Goal: Task Accomplishment & Management: Complete application form

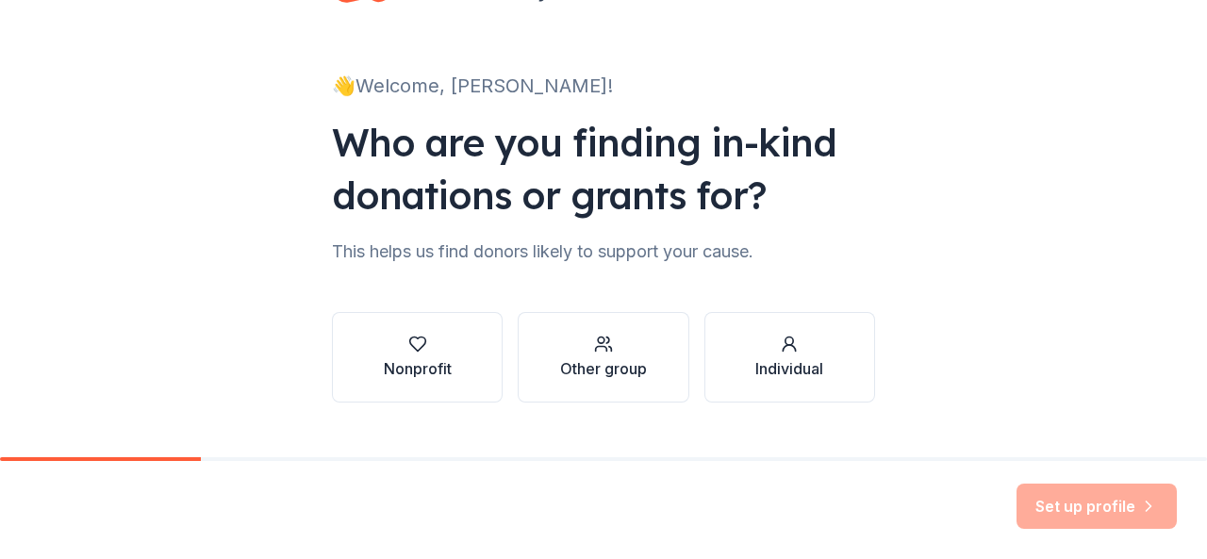
scroll to position [115, 0]
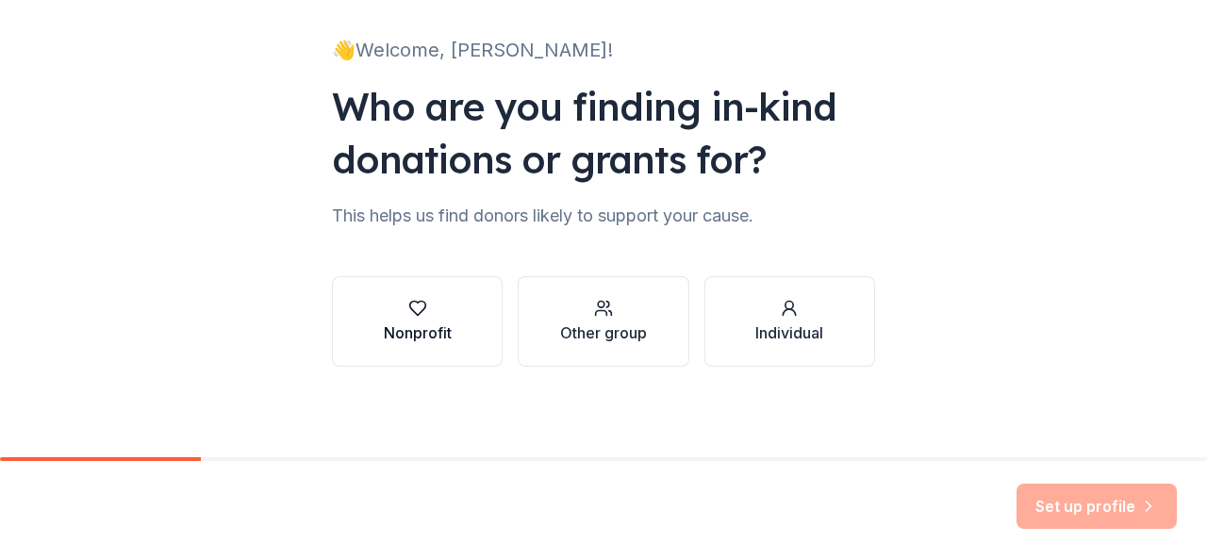
click at [428, 319] on div "Nonprofit" at bounding box center [418, 321] width 68 height 45
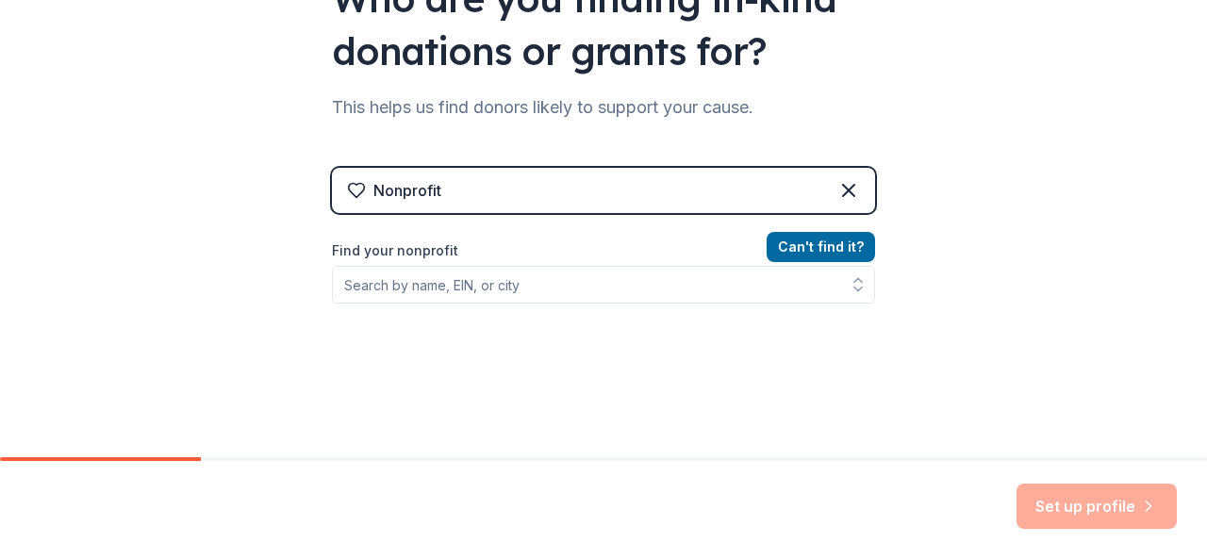
scroll to position [240, 0]
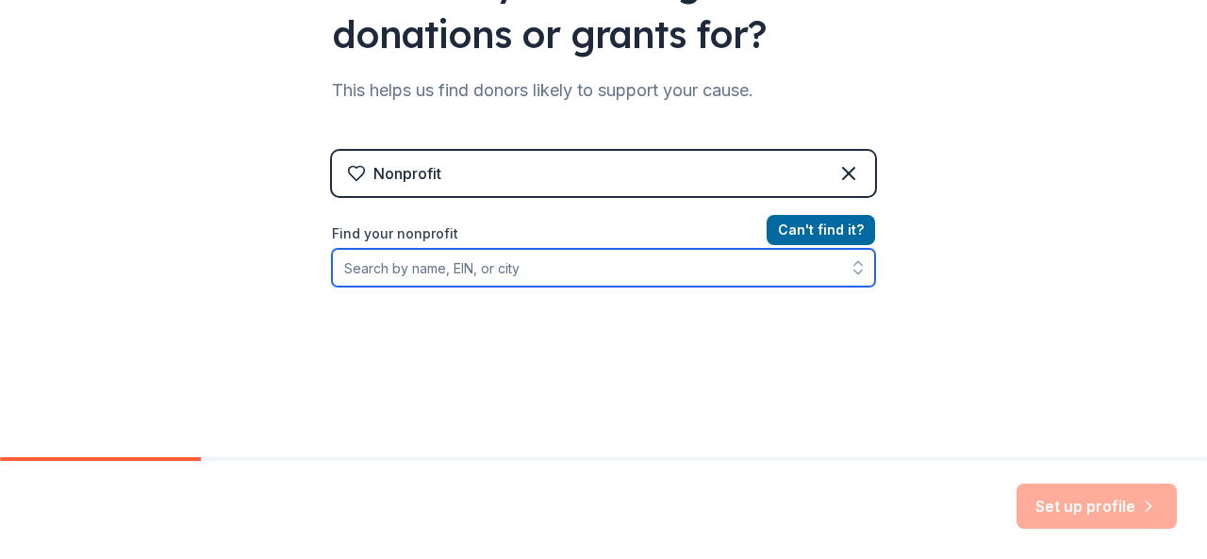
click at [467, 262] on input "Find your nonprofit" at bounding box center [603, 268] width 543 height 38
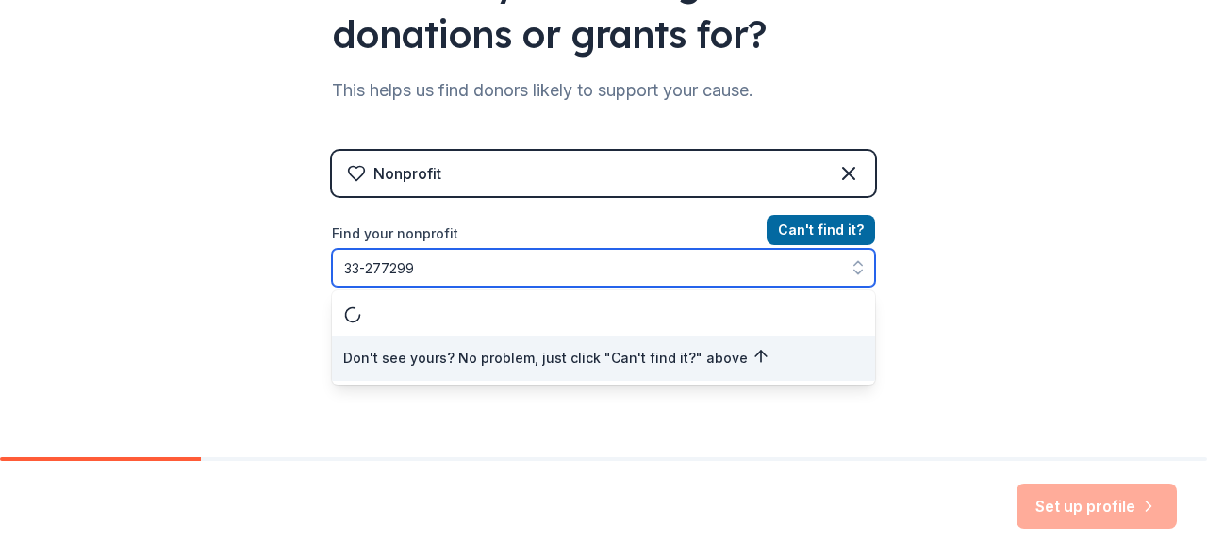
type input "[US_EMPLOYER_IDENTIFICATION_NUMBER]"
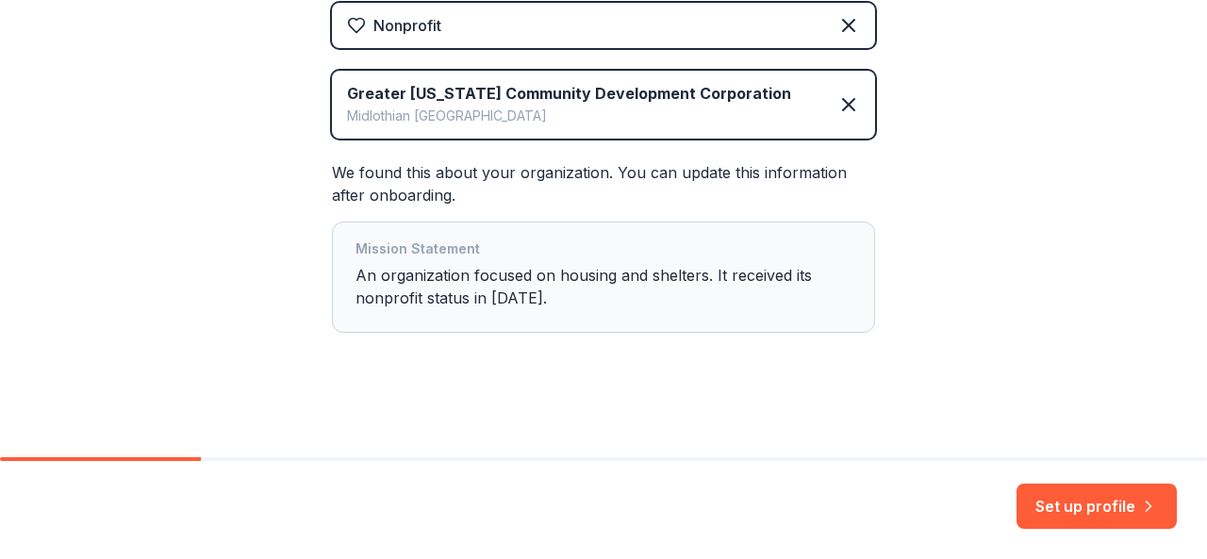
scroll to position [391, 0]
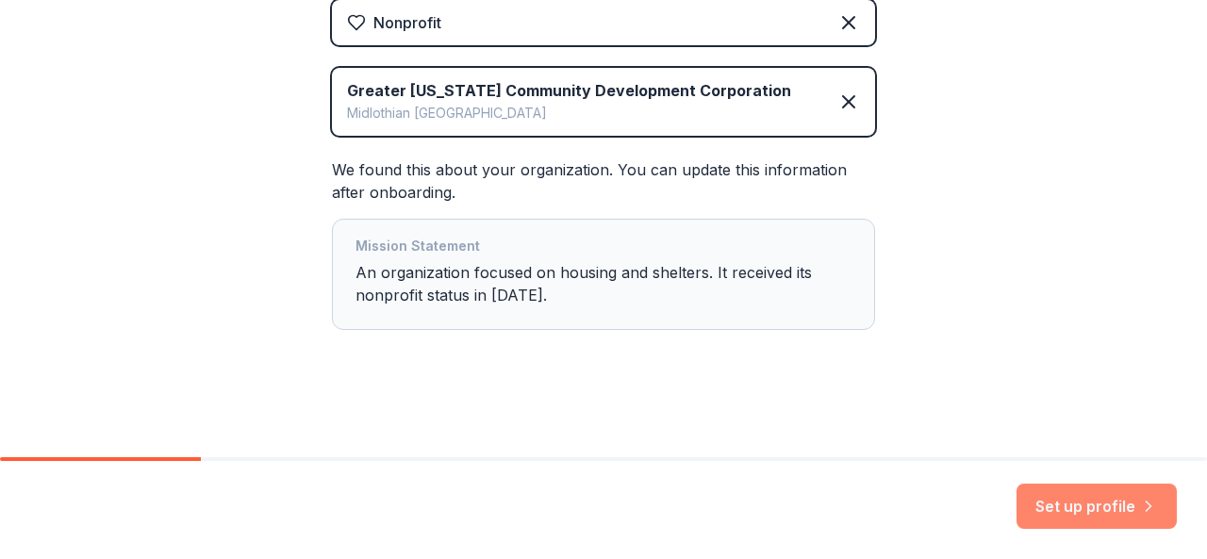
click at [1060, 498] on button "Set up profile" at bounding box center [1097, 506] width 160 height 45
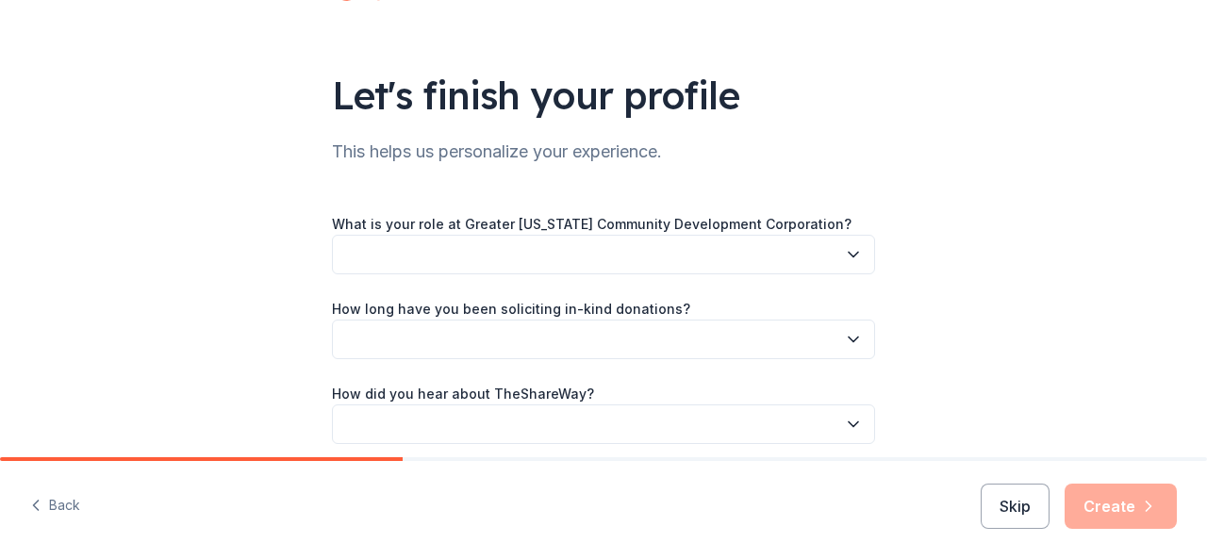
scroll to position [109, 0]
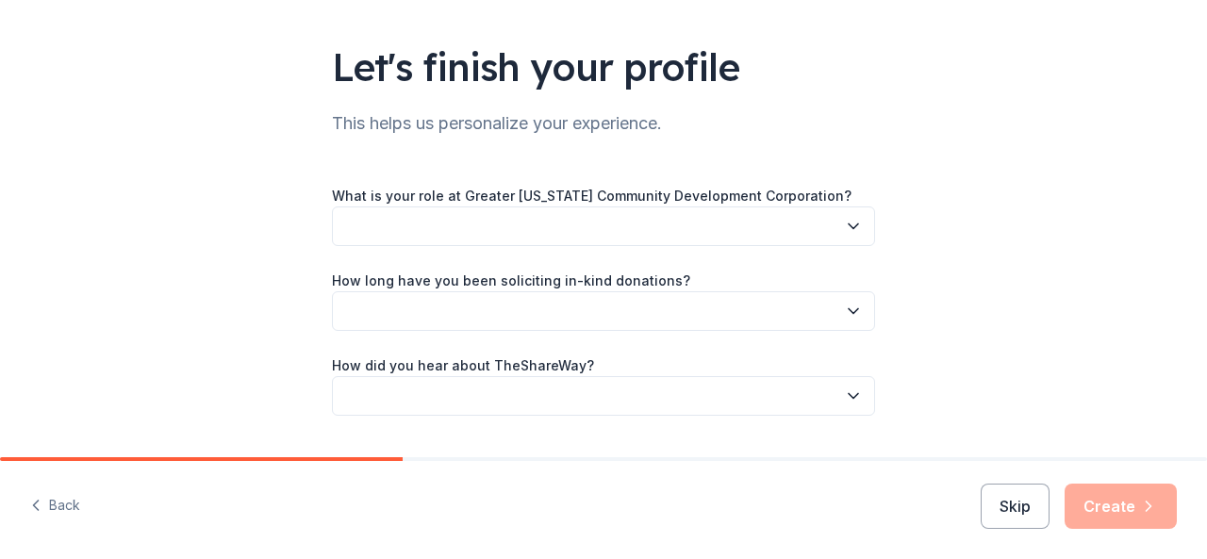
click at [682, 233] on button "button" at bounding box center [603, 227] width 543 height 40
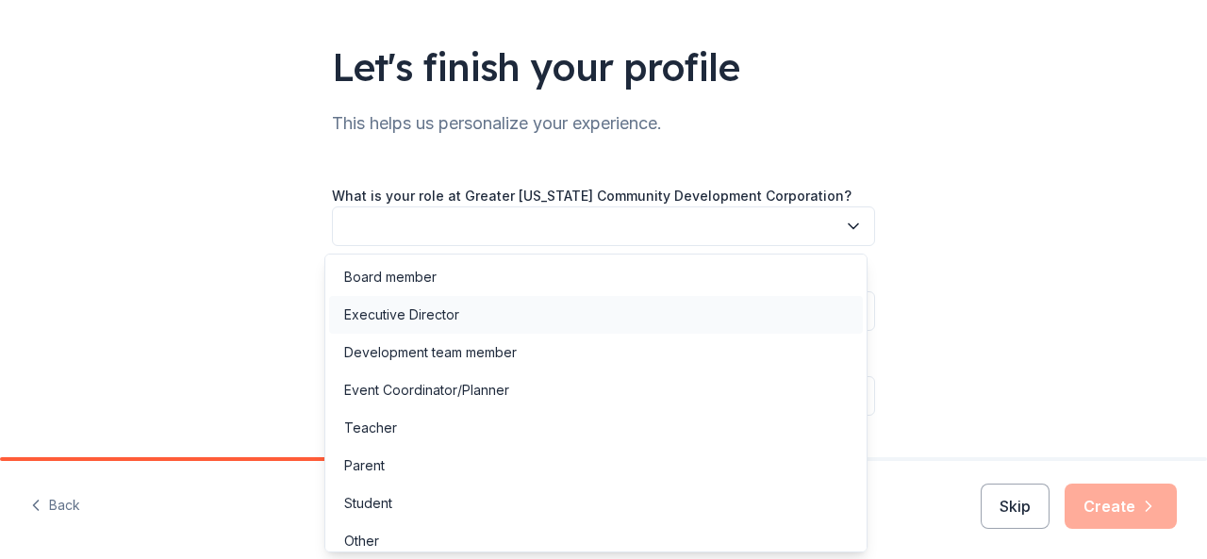
click at [515, 312] on div "Executive Director" at bounding box center [596, 315] width 534 height 38
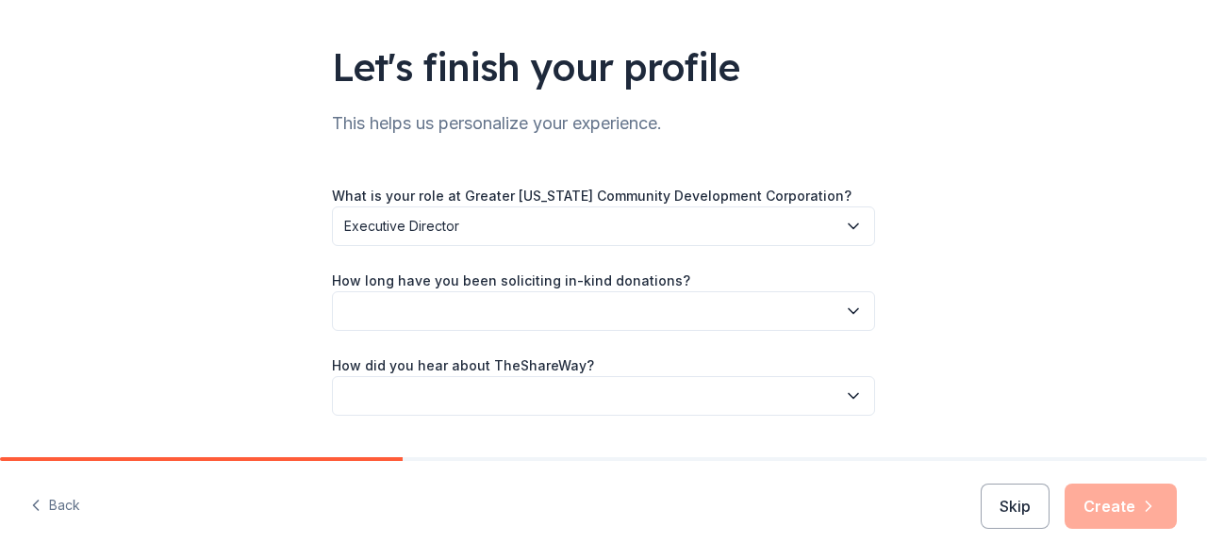
click at [515, 312] on button "button" at bounding box center [603, 311] width 543 height 40
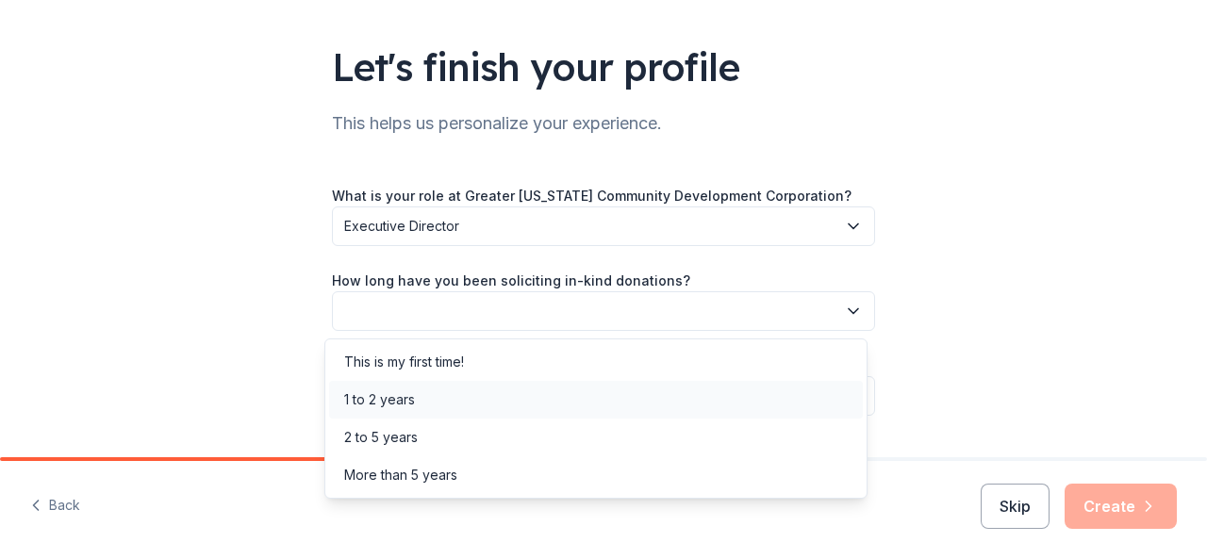
click at [390, 392] on div "1 to 2 years" at bounding box center [379, 400] width 71 height 23
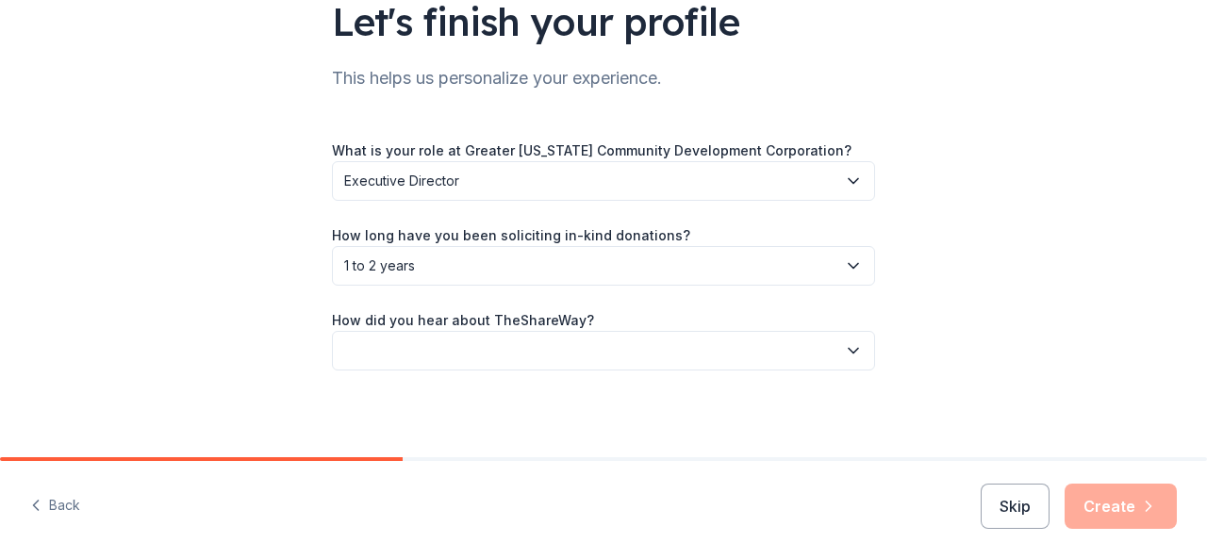
scroll to position [158, 0]
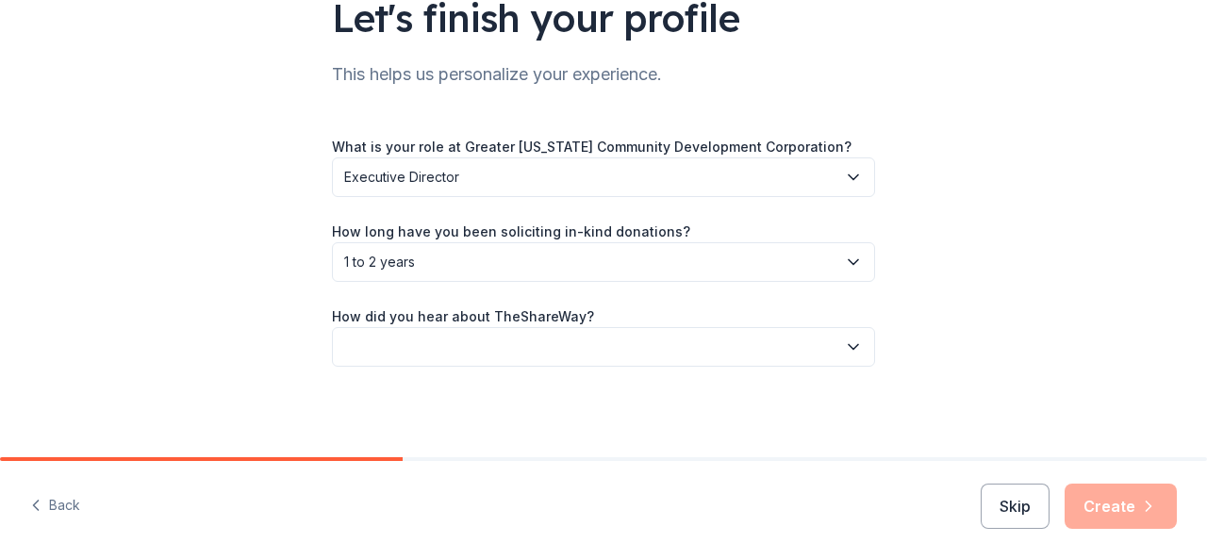
click at [405, 350] on button "button" at bounding box center [603, 347] width 543 height 40
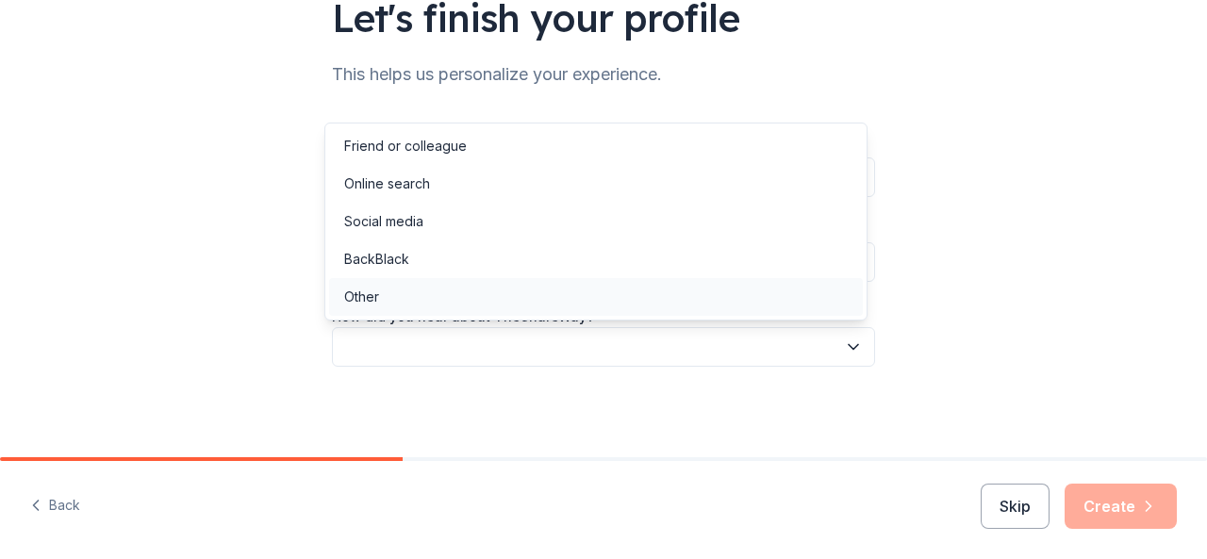
click at [363, 301] on div "Other" at bounding box center [361, 297] width 35 height 23
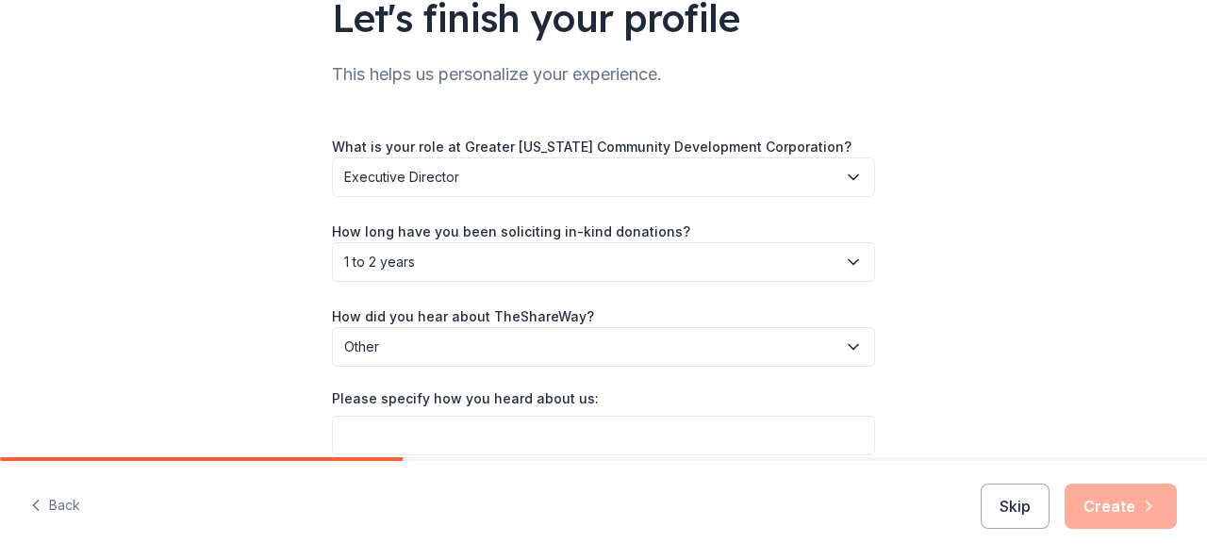
scroll to position [245, 0]
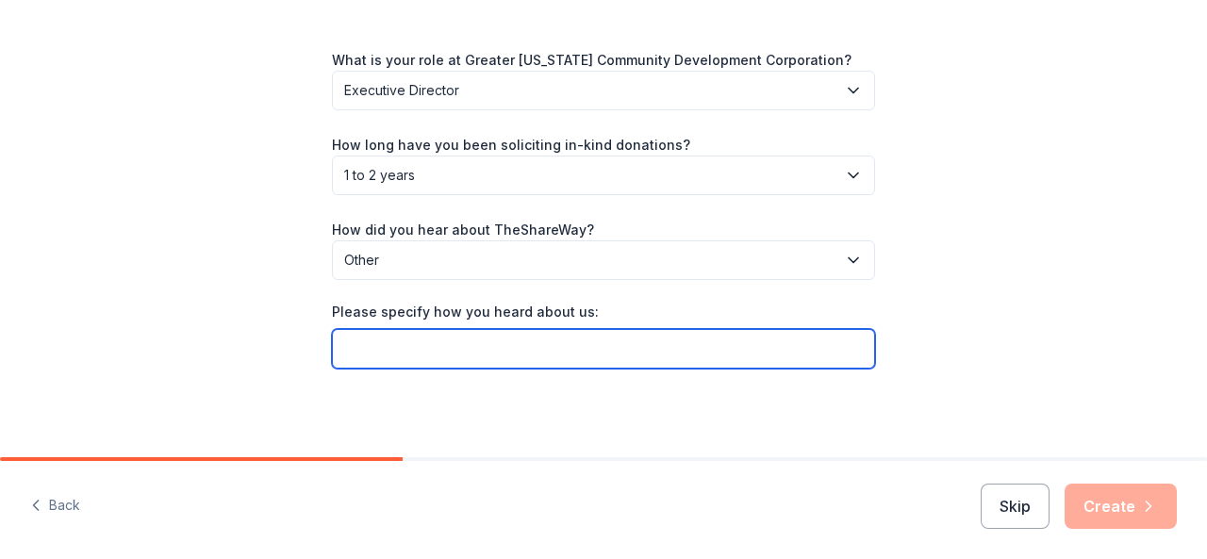
click at [373, 346] on input "Please specify how you heard about us:" at bounding box center [603, 349] width 543 height 40
type input "Chili's Restaurant"
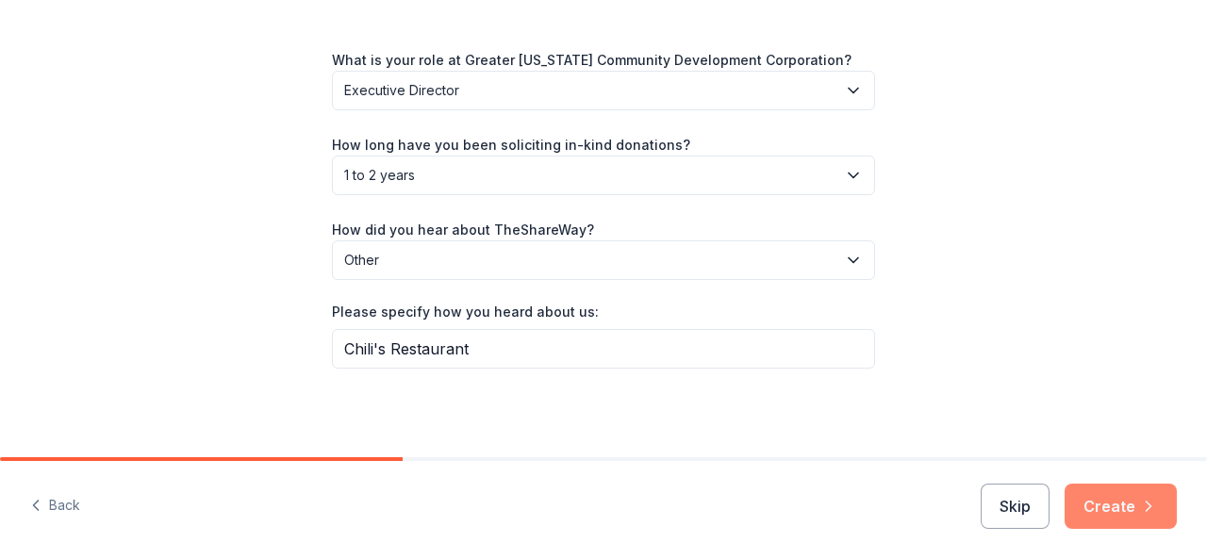
click at [1124, 503] on button "Create" at bounding box center [1121, 506] width 112 height 45
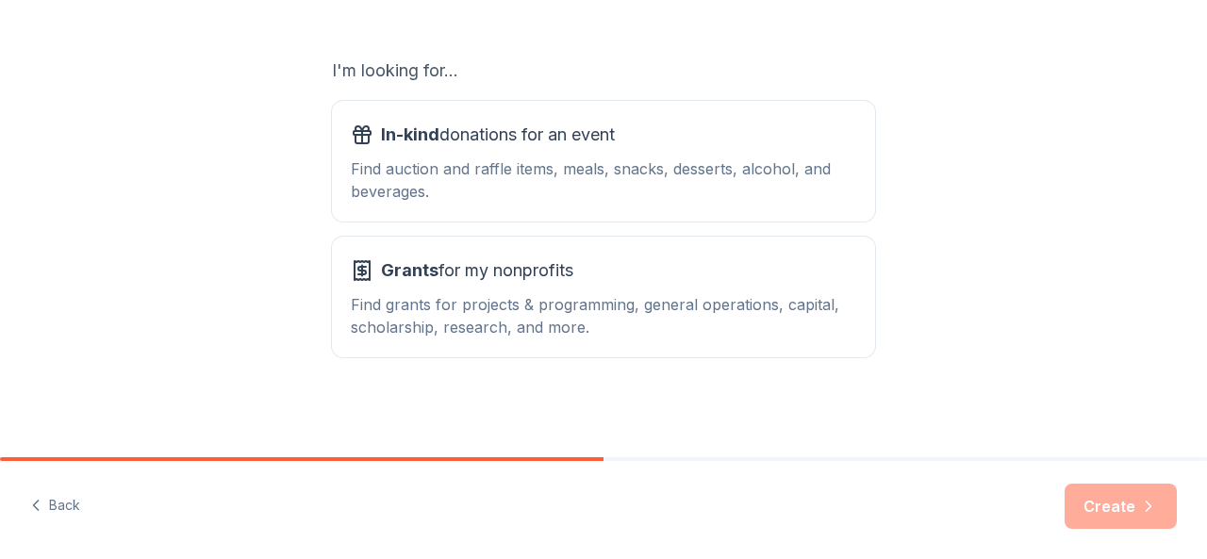
scroll to position [304, 0]
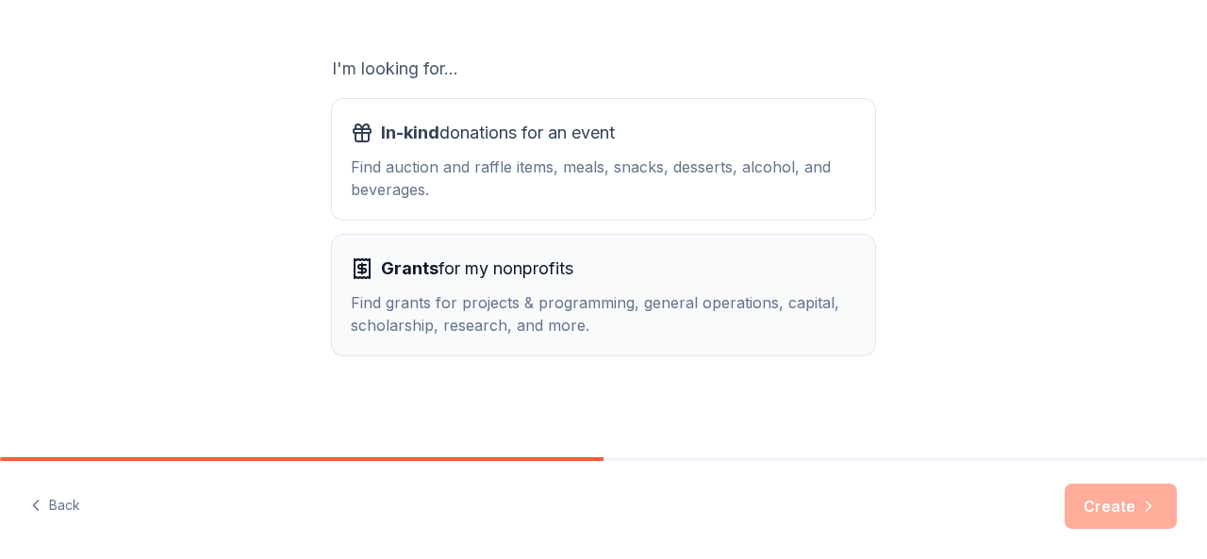
click at [702, 276] on div "Grants for my nonprofits" at bounding box center [603, 269] width 505 height 30
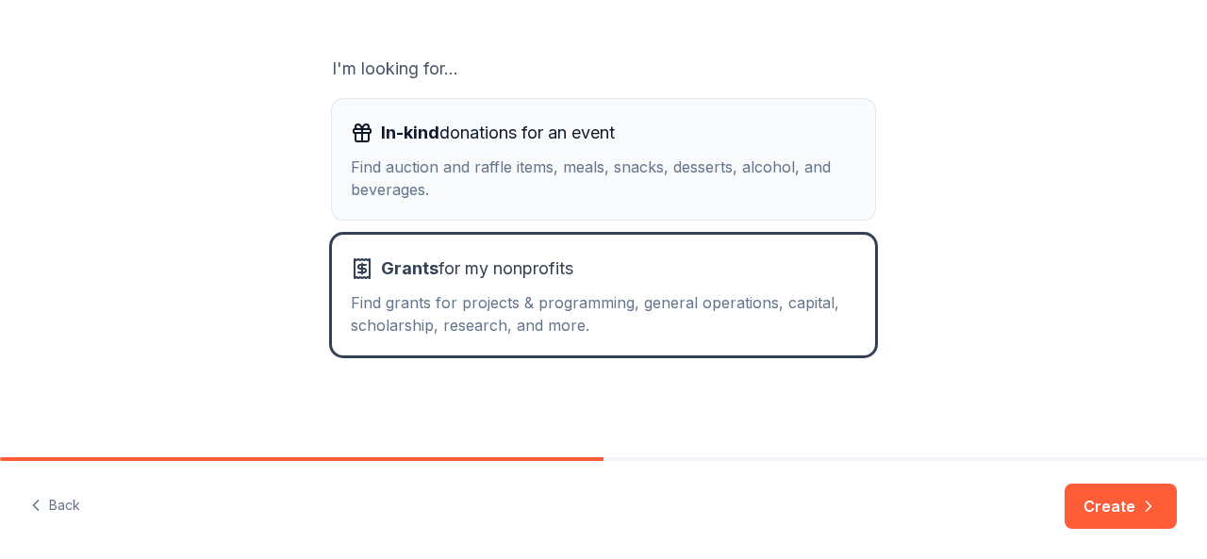
click at [633, 184] on div "Find auction and raffle items, meals, snacks, desserts, alcohol, and beverages." at bounding box center [603, 178] width 505 height 45
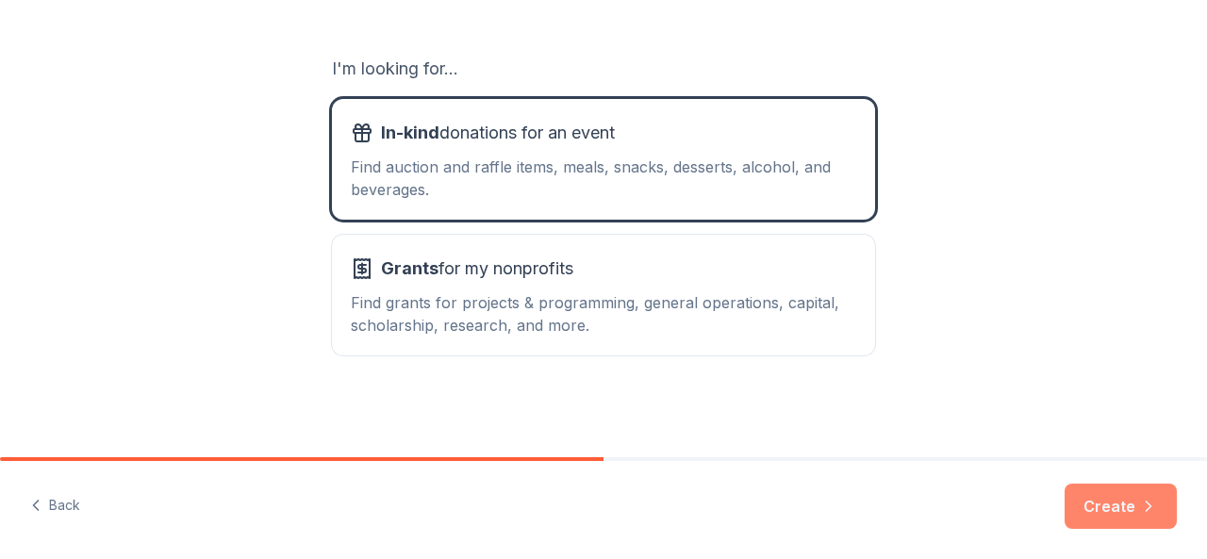
click at [1102, 503] on button "Create" at bounding box center [1121, 506] width 112 height 45
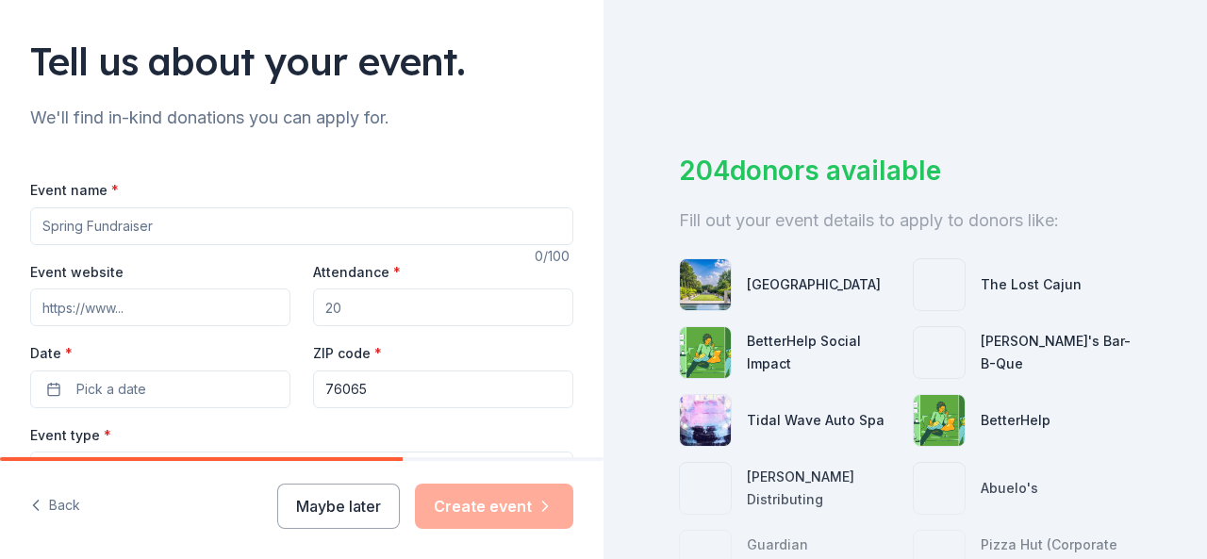
scroll to position [125, 0]
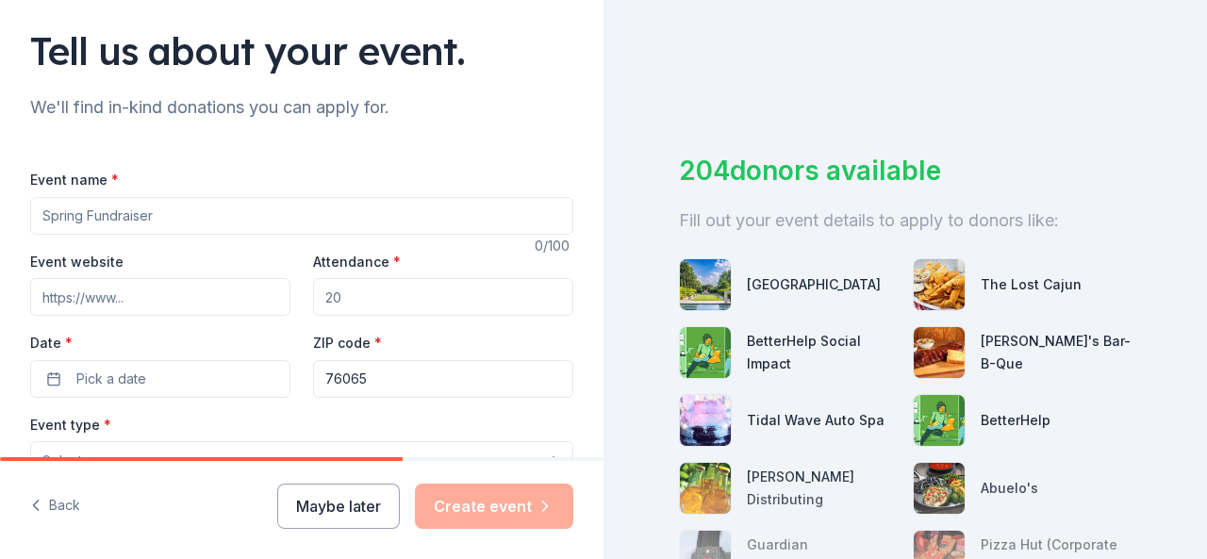
click at [360, 301] on input "Attendance *" at bounding box center [443, 297] width 260 height 38
type input "50"
click at [179, 374] on button "Pick a date" at bounding box center [160, 379] width 260 height 38
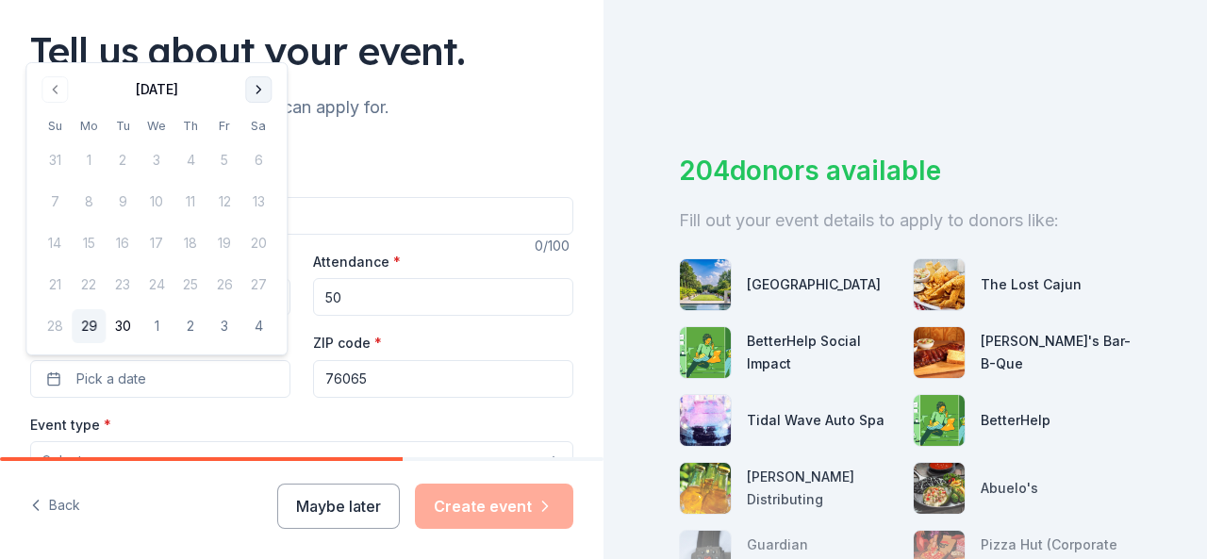
click at [256, 87] on button "Go to next month" at bounding box center [258, 89] width 26 height 26
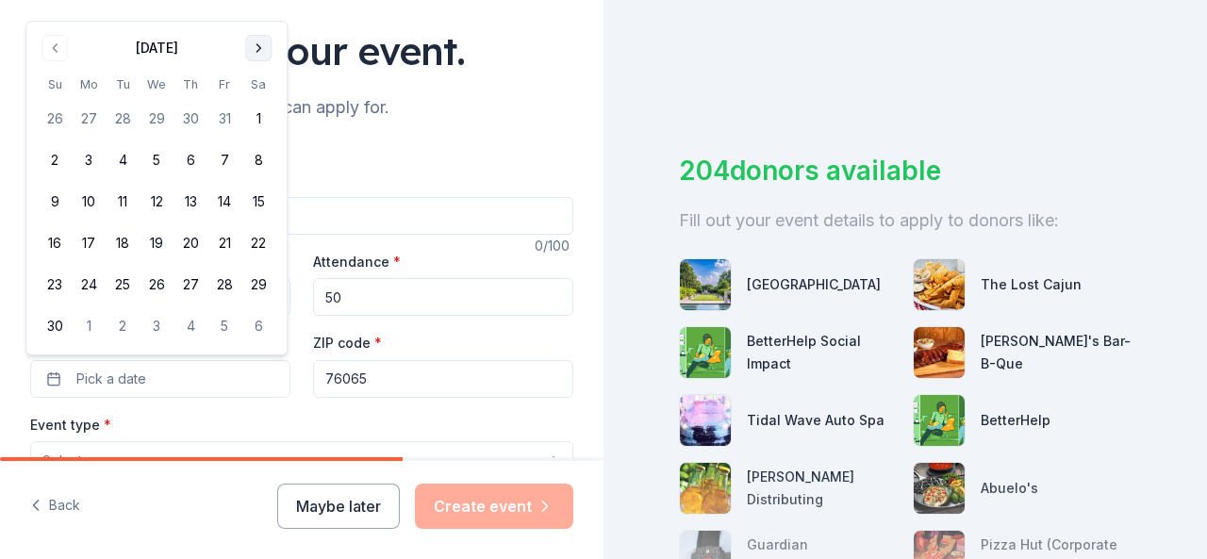
click at [256, 87] on th "Sa" at bounding box center [258, 84] width 34 height 20
click at [252, 55] on button "Go to next month" at bounding box center [258, 48] width 26 height 26
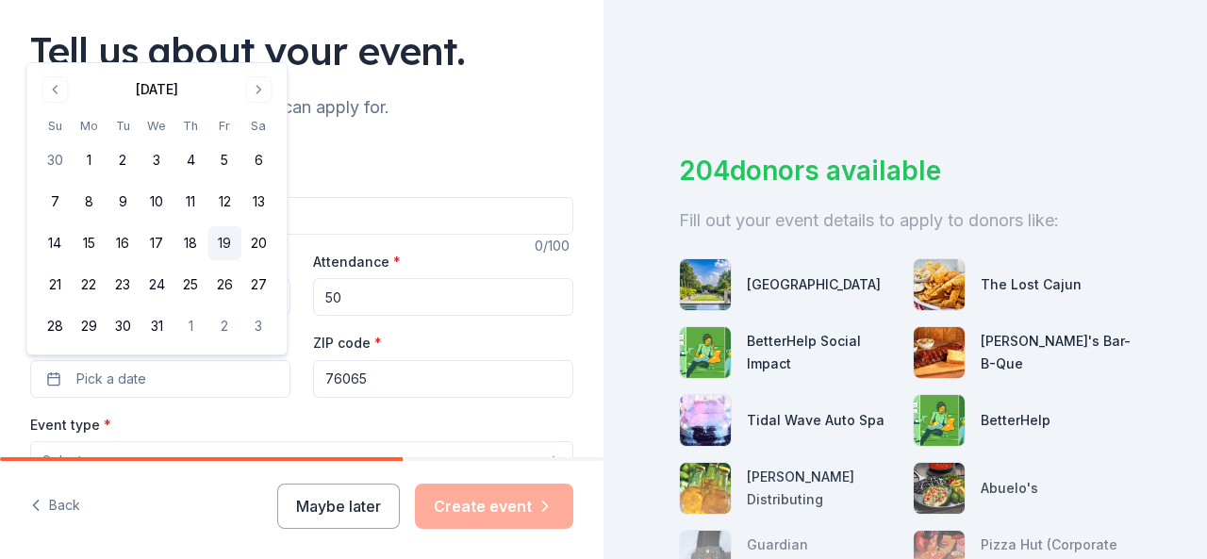
click at [226, 240] on button "19" at bounding box center [224, 243] width 34 height 34
click at [499, 339] on div "ZIP code * 76065" at bounding box center [443, 364] width 260 height 67
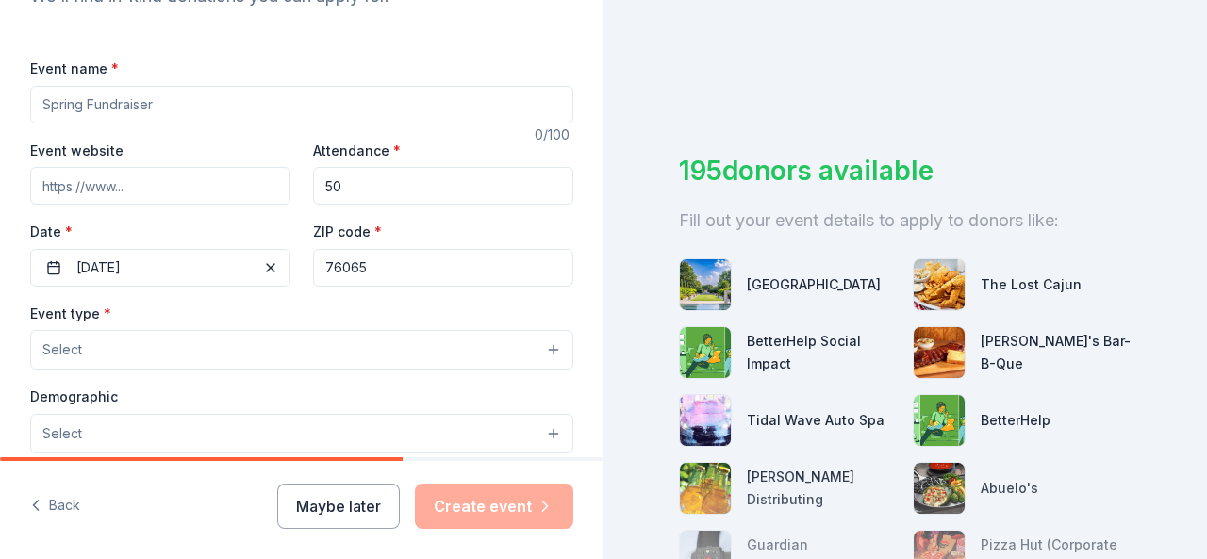
scroll to position [314, 0]
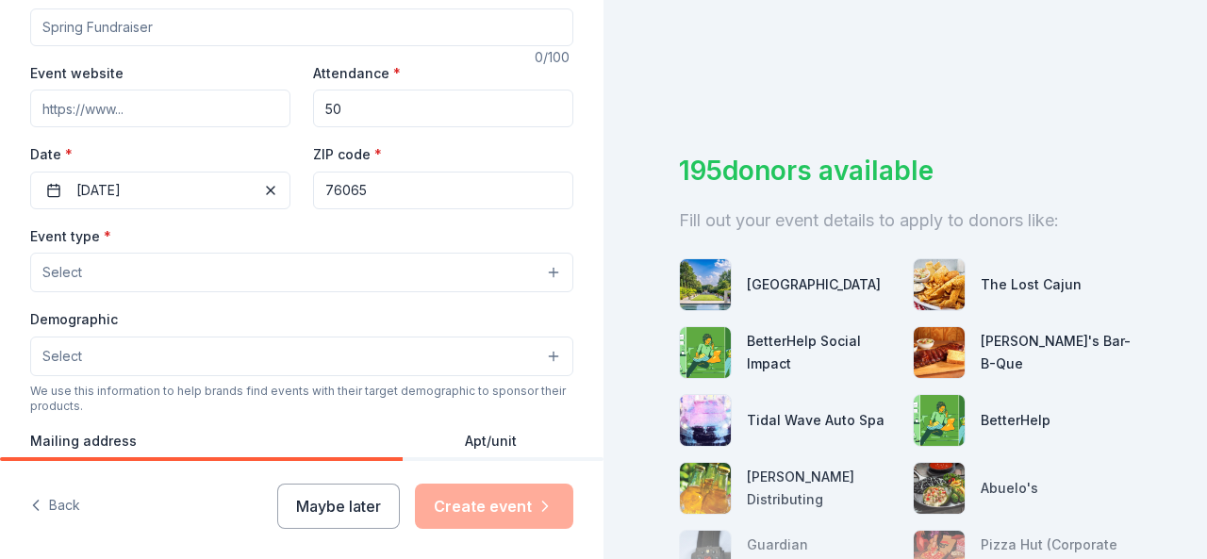
click at [385, 275] on button "Select" at bounding box center [301, 273] width 543 height 40
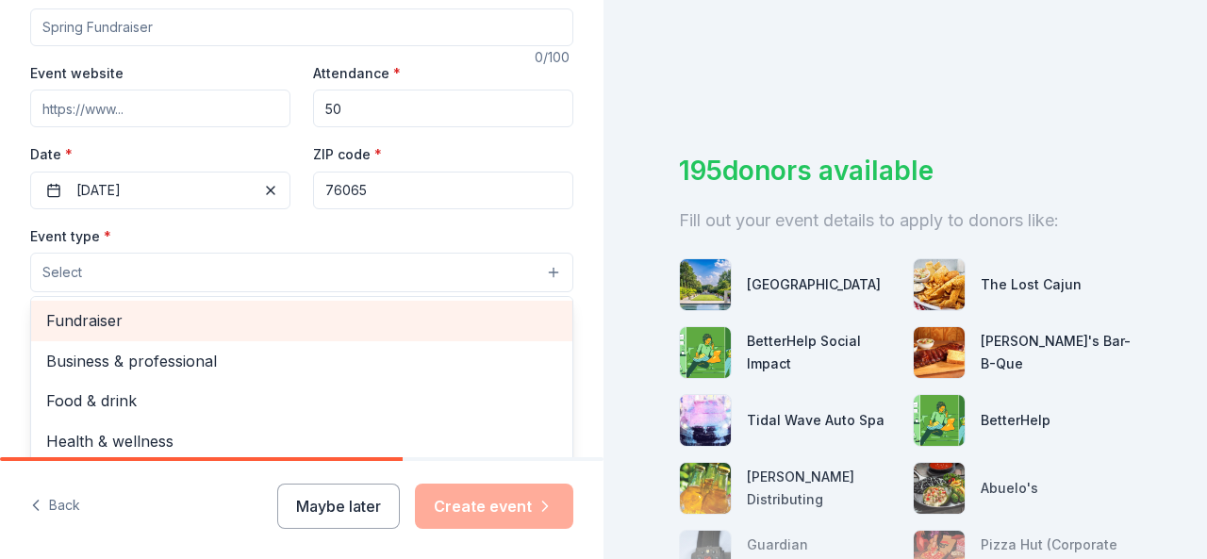
click at [200, 321] on span "Fundraiser" at bounding box center [301, 320] width 511 height 25
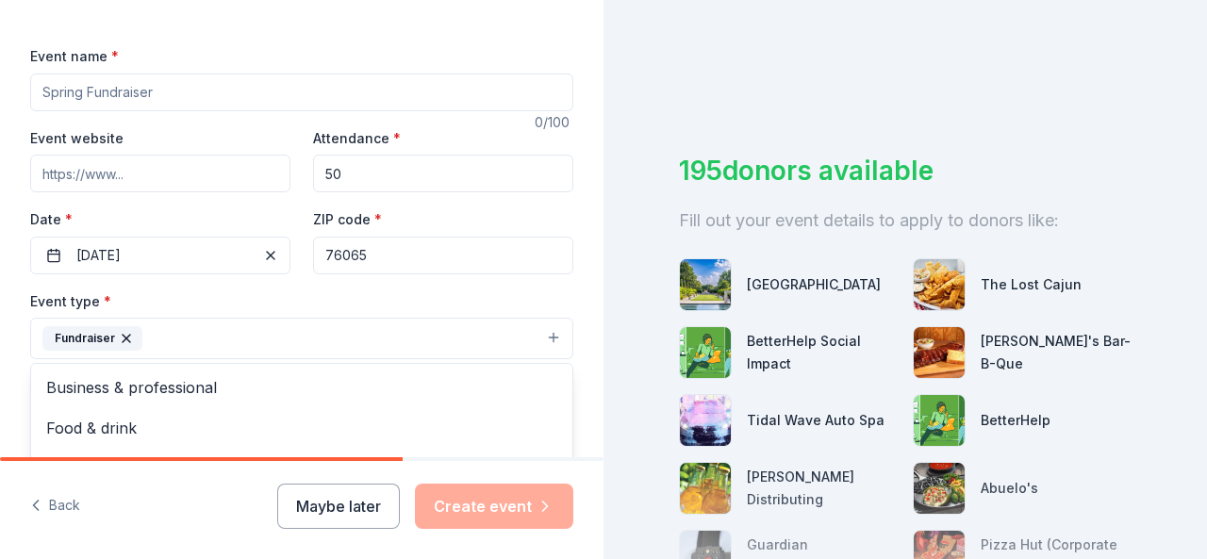
scroll to position [236, 0]
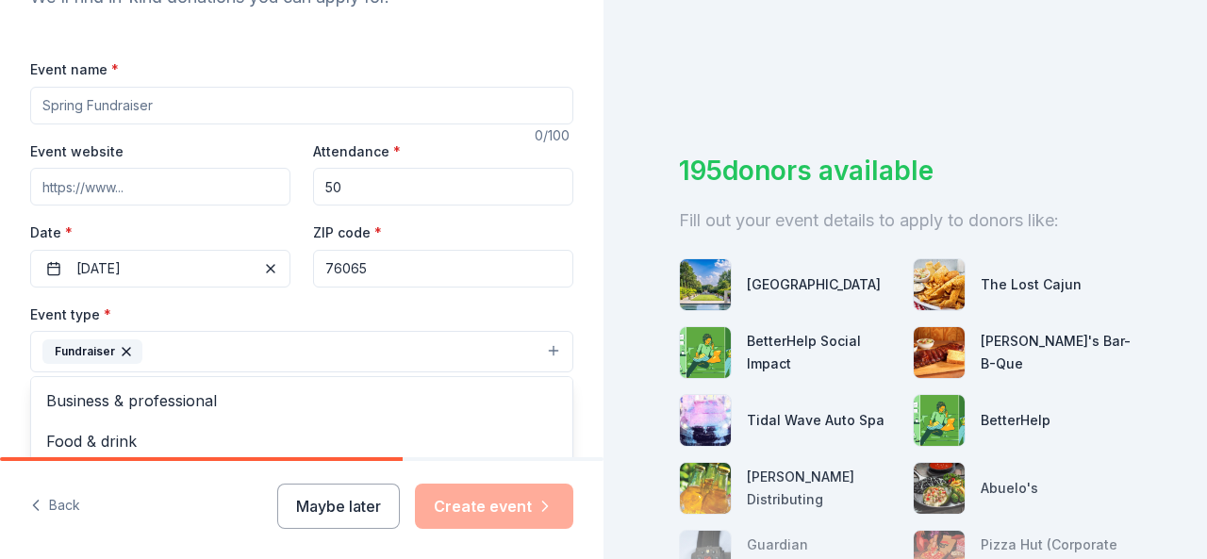
click at [113, 103] on div "Event name * 0 /100 Event website Attendance * 50 Date * 12/19/2025 ZIP code * …" at bounding box center [301, 494] width 543 height 873
click at [113, 103] on input "Event name *" at bounding box center [301, 106] width 543 height 38
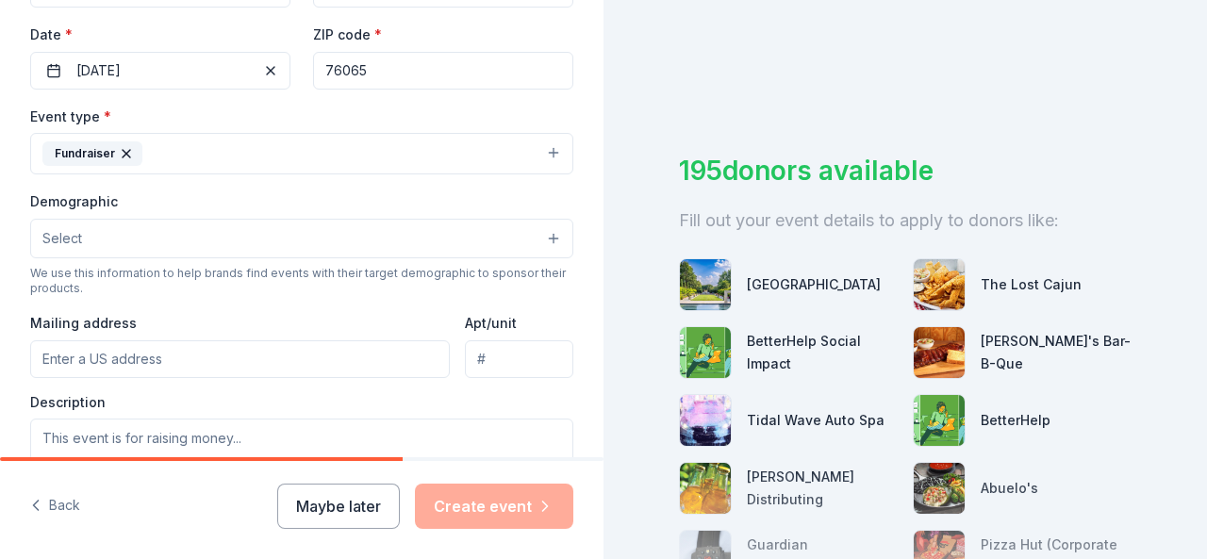
scroll to position [439, 0]
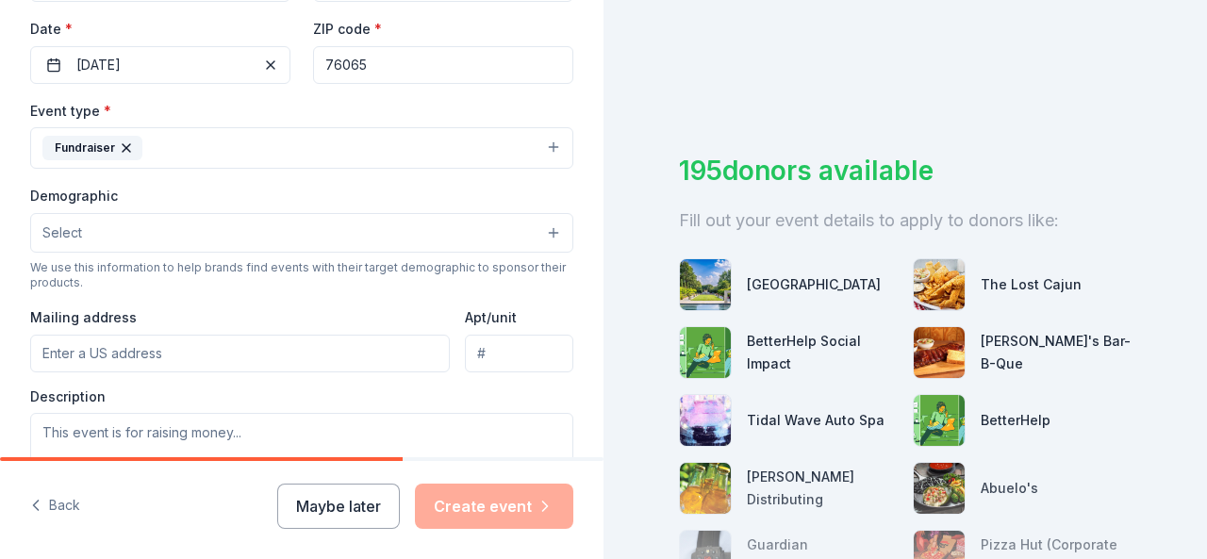
type input "Holiday Friend-Raiser"
click at [226, 230] on button "Select" at bounding box center [301, 233] width 543 height 40
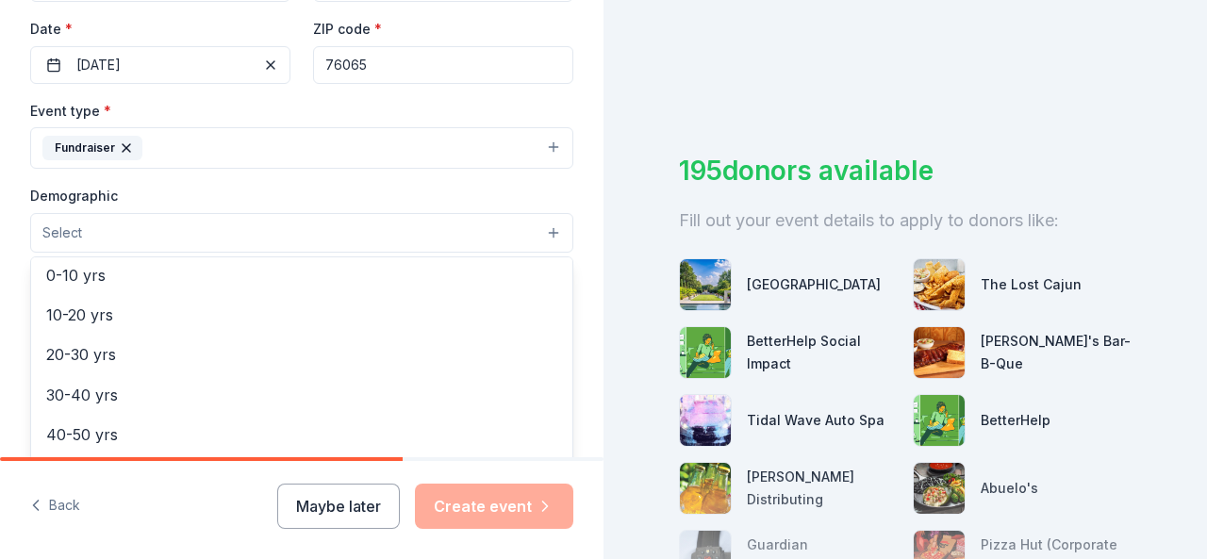
scroll to position [0, 0]
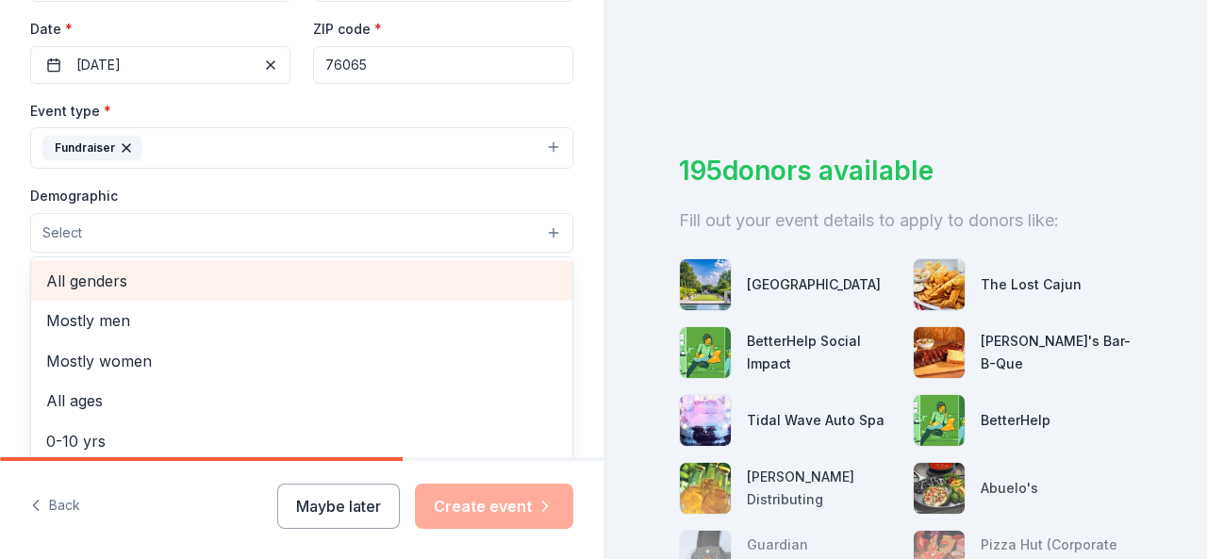
click at [220, 278] on span "All genders" at bounding box center [301, 281] width 511 height 25
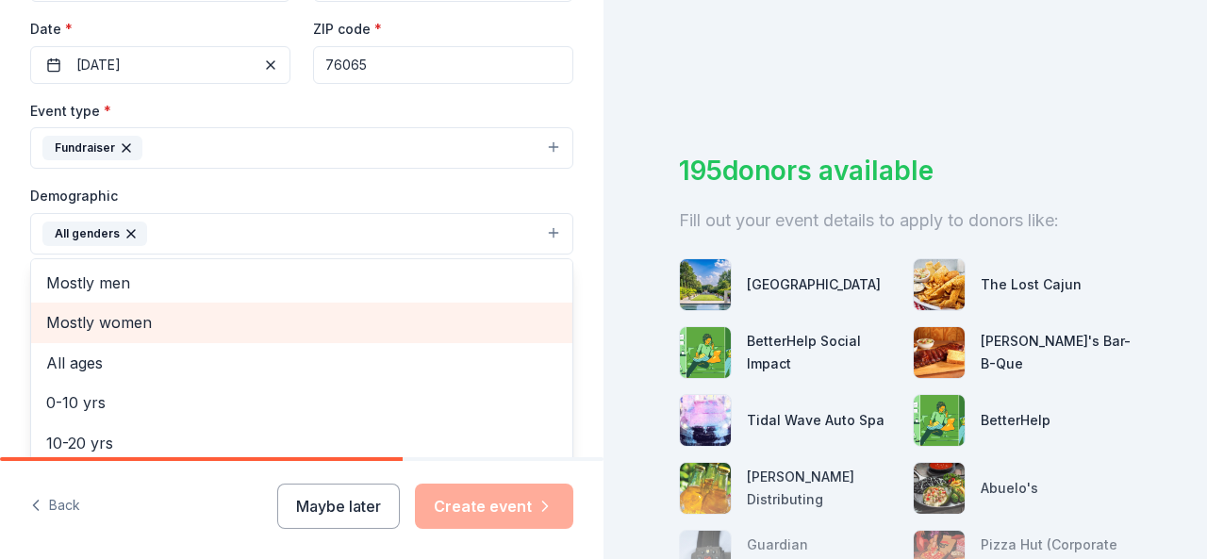
click at [131, 312] on span "Mostly women" at bounding box center [301, 322] width 511 height 25
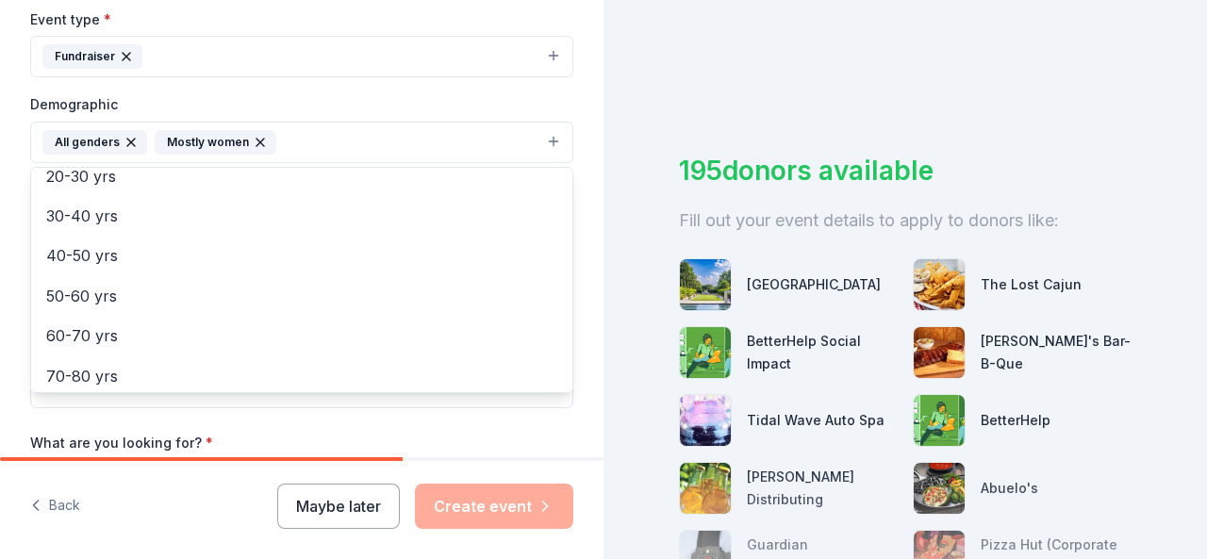
scroll to position [533, 0]
click at [581, 343] on div "Tell us about your event. We'll find in-kind donations you can apply for. Event…" at bounding box center [302, 96] width 604 height 1259
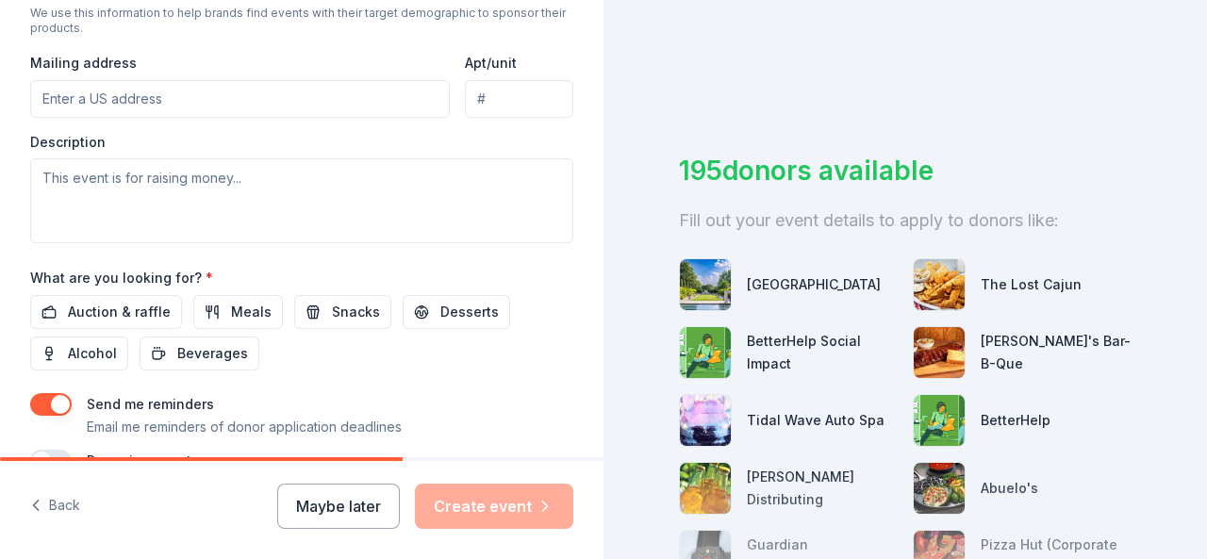
scroll to position [705, 0]
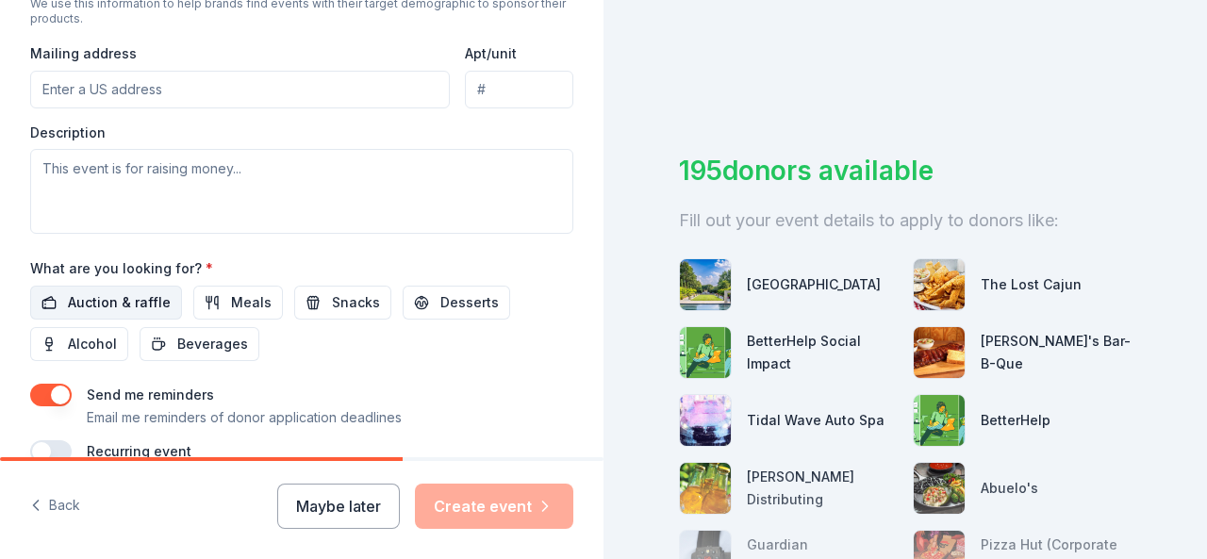
click at [145, 291] on span "Auction & raffle" at bounding box center [119, 302] width 103 height 23
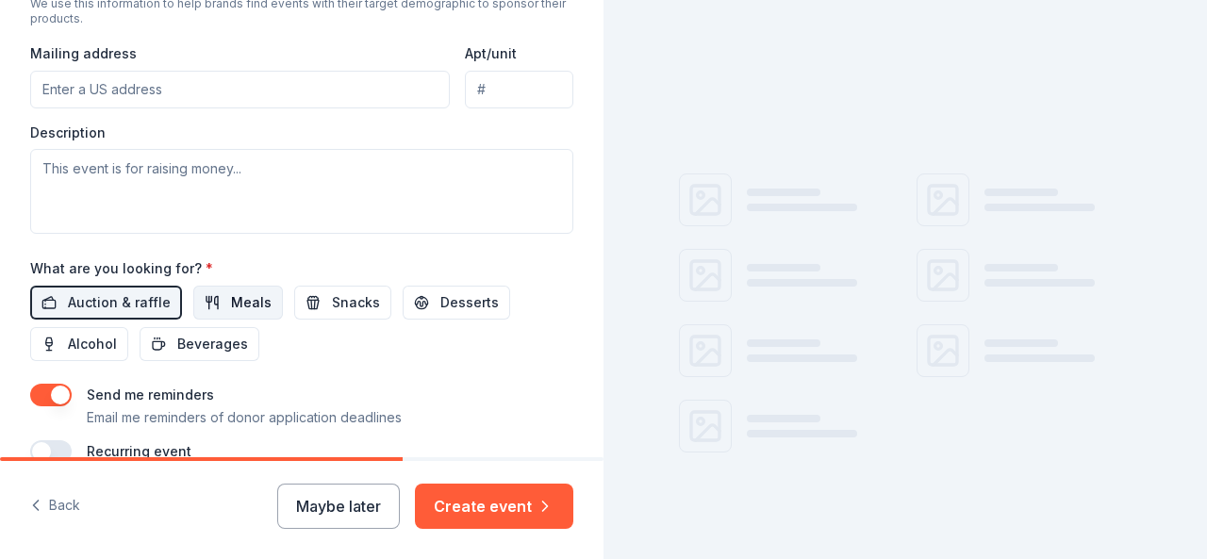
click at [236, 291] on span "Meals" at bounding box center [251, 302] width 41 height 23
click at [332, 292] on span "Snacks" at bounding box center [356, 302] width 48 height 23
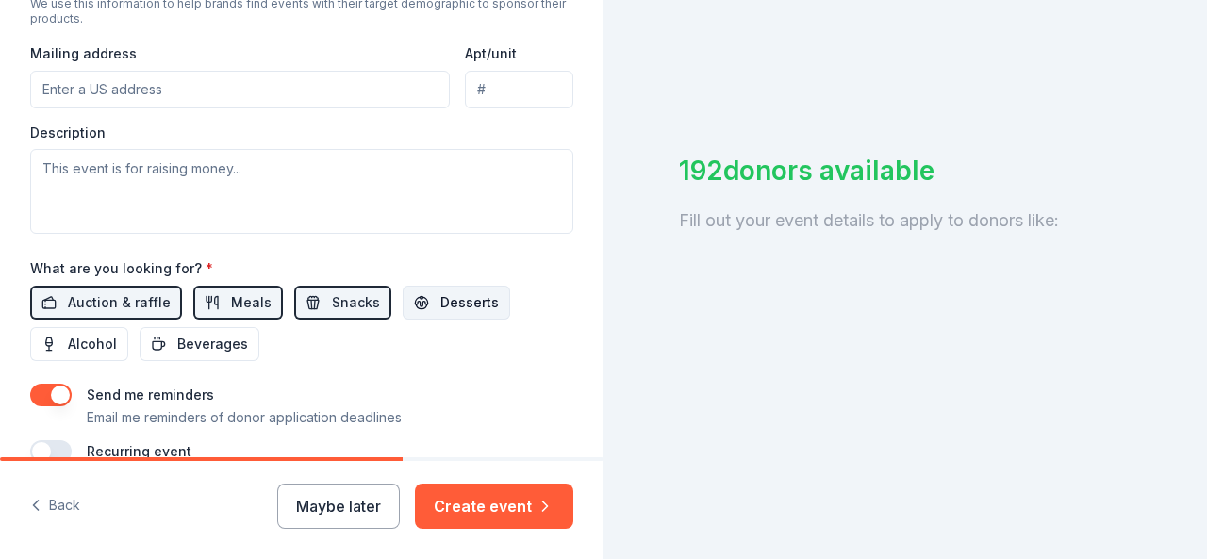
click at [440, 295] on span "Desserts" at bounding box center [469, 302] width 58 height 23
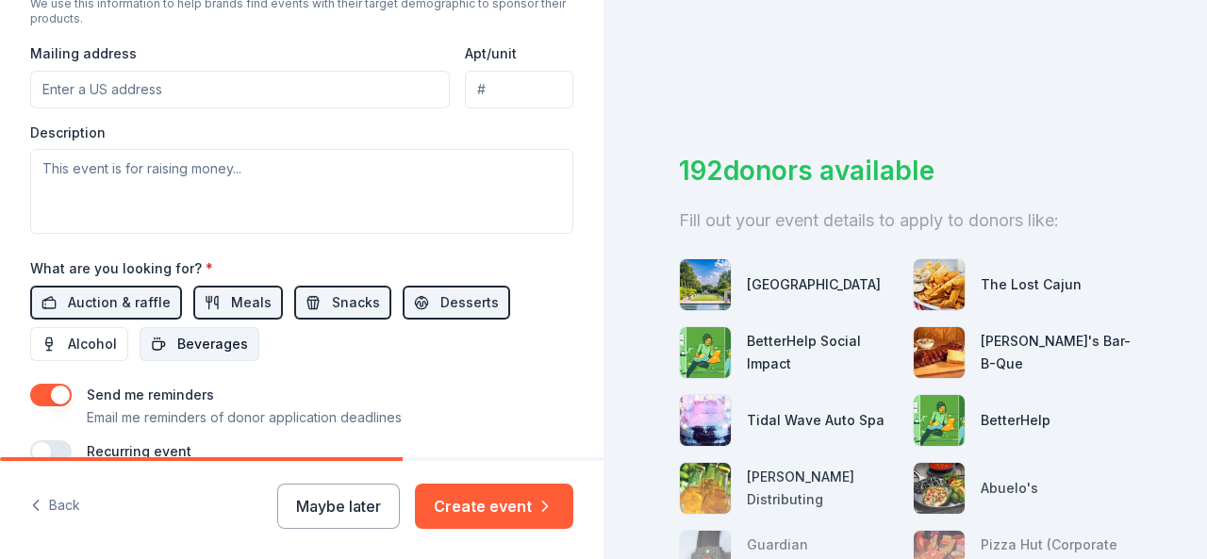
click at [195, 336] on span "Beverages" at bounding box center [212, 344] width 71 height 23
click at [83, 333] on span "Alcohol" at bounding box center [92, 344] width 49 height 23
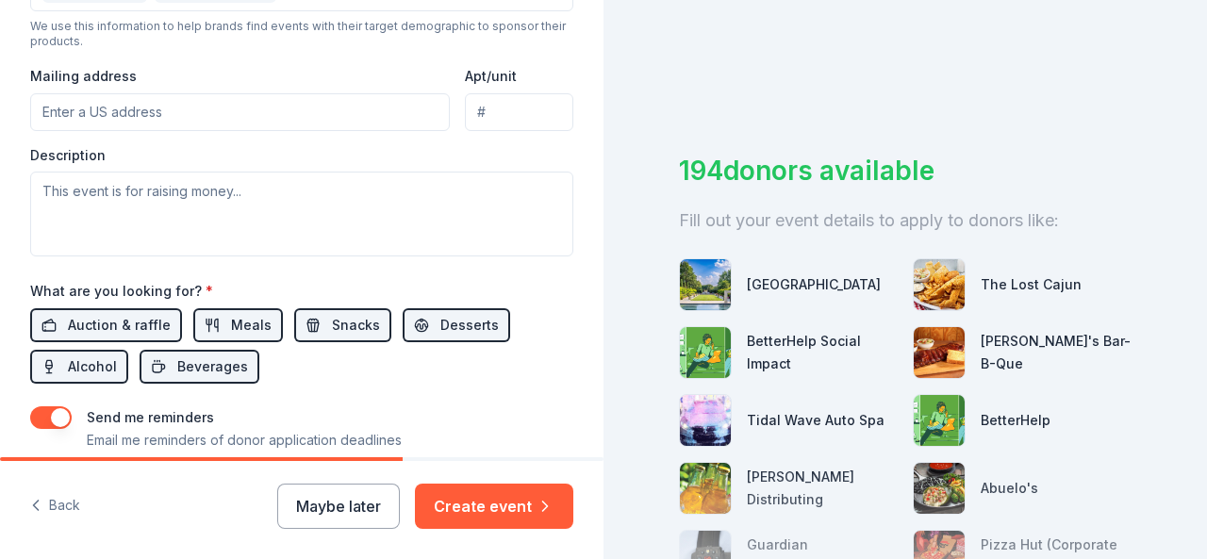
scroll to position [670, 0]
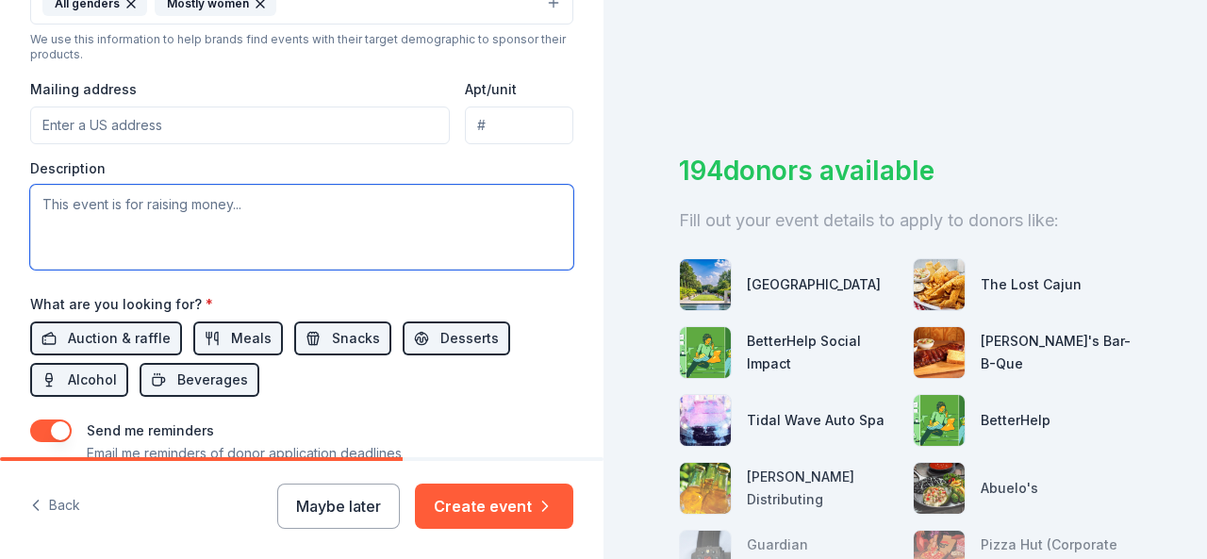
click at [202, 212] on textarea at bounding box center [301, 227] width 543 height 85
paste textarea "GMCDC is having a two hour "Holiday Friend-Raiser" on December 19, 2025! 2 The …"
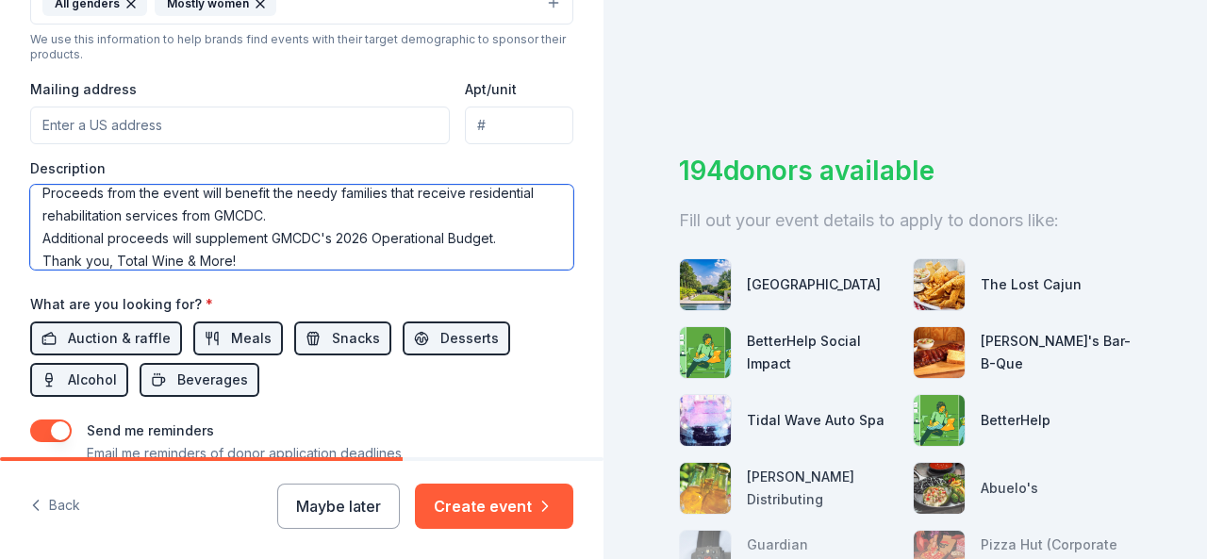
scroll to position [385, 0]
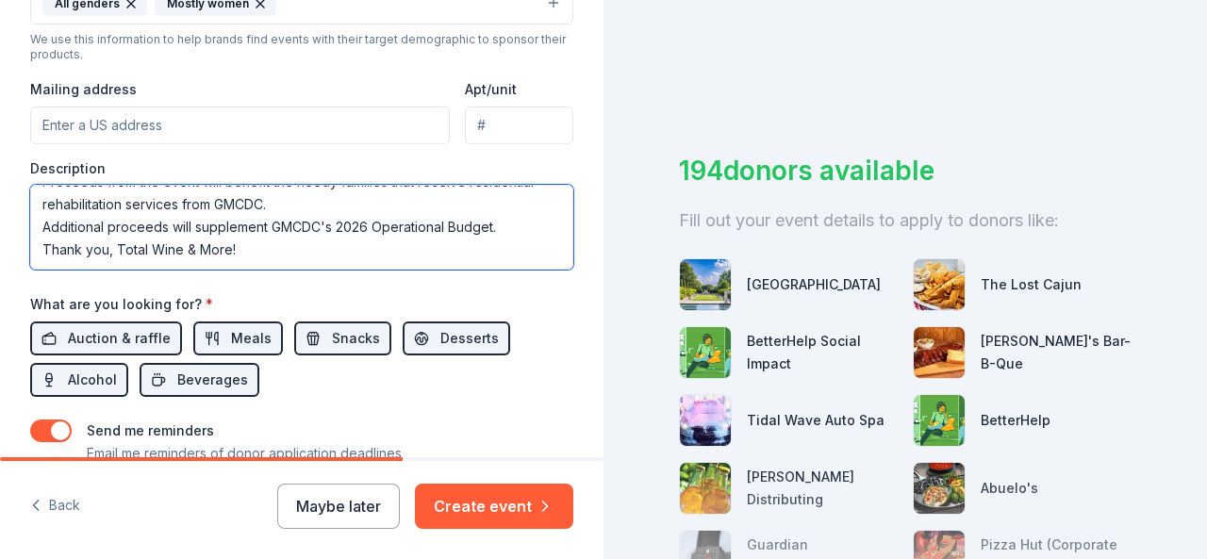
drag, startPoint x: 230, startPoint y: 256, endPoint x: 109, endPoint y: 248, distance: 121.0
click at [109, 248] on textarea "GMCDC is having a two hour "Holiday Friend-Raiser" on December 19, 2025! 2 The …" at bounding box center [301, 227] width 543 height 85
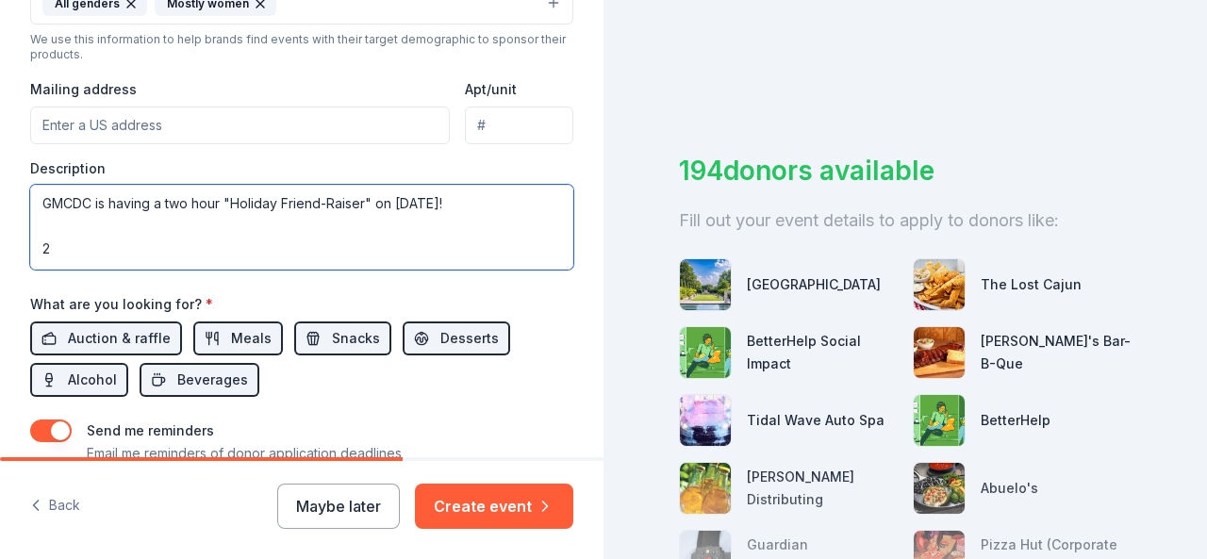
scroll to position [0, 0]
click at [82, 252] on textarea "GMCDC is having a two hour "Holiday Friend-Raiser" on December 19, 2025! 2 The …" at bounding box center [301, 227] width 543 height 85
click at [515, 246] on textarea "GMCDC is having a two hour "Holiday Friend-Raiser" on December 19, 2025! The ev…" at bounding box center [301, 227] width 543 height 85
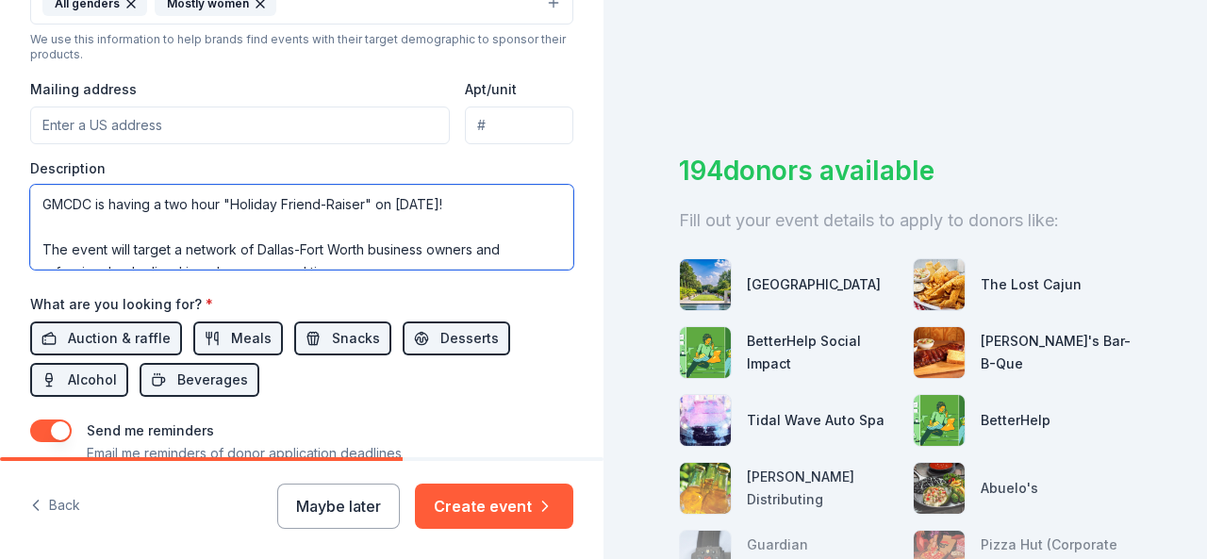
scroll to position [11, 0]
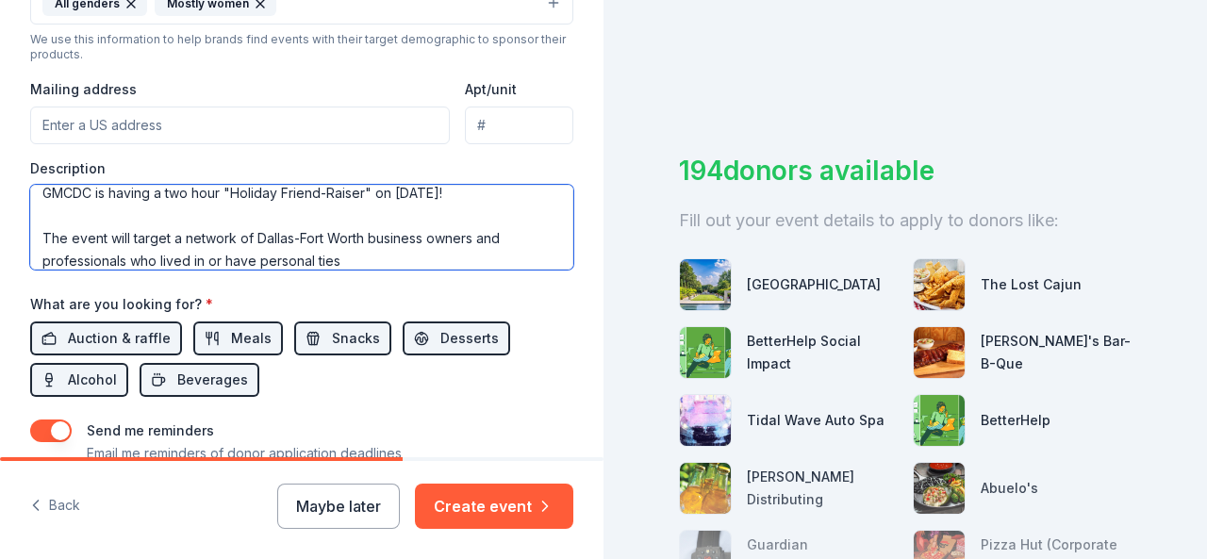
click at [405, 244] on textarea "GMCDC is having a two hour "Holiday Friend-Raiser" on December 19, 2025! The ev…" at bounding box center [301, 227] width 543 height 85
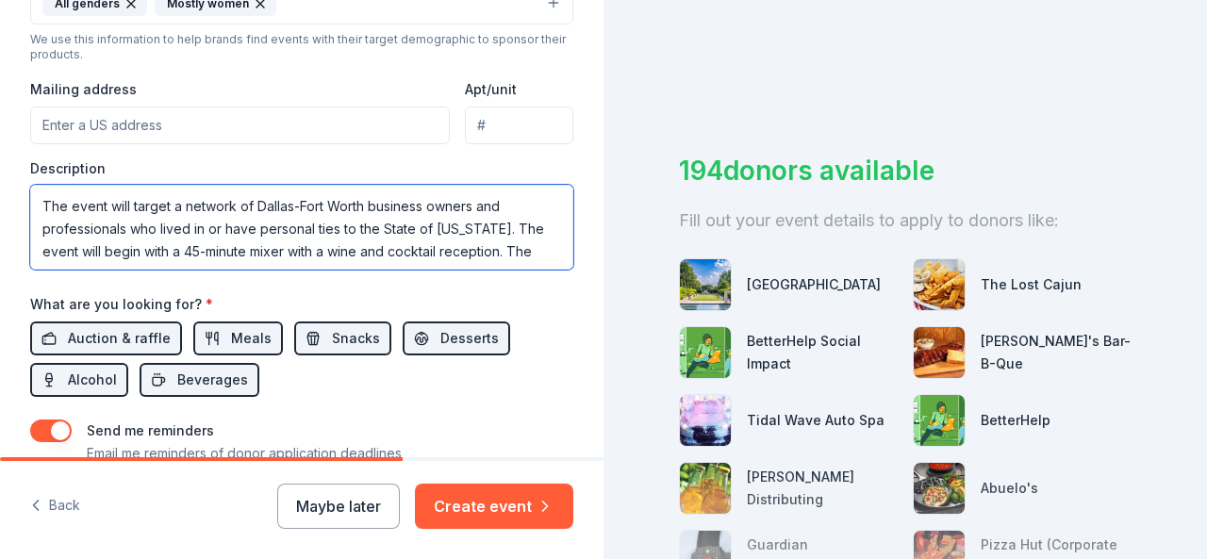
scroll to position [58, 0]
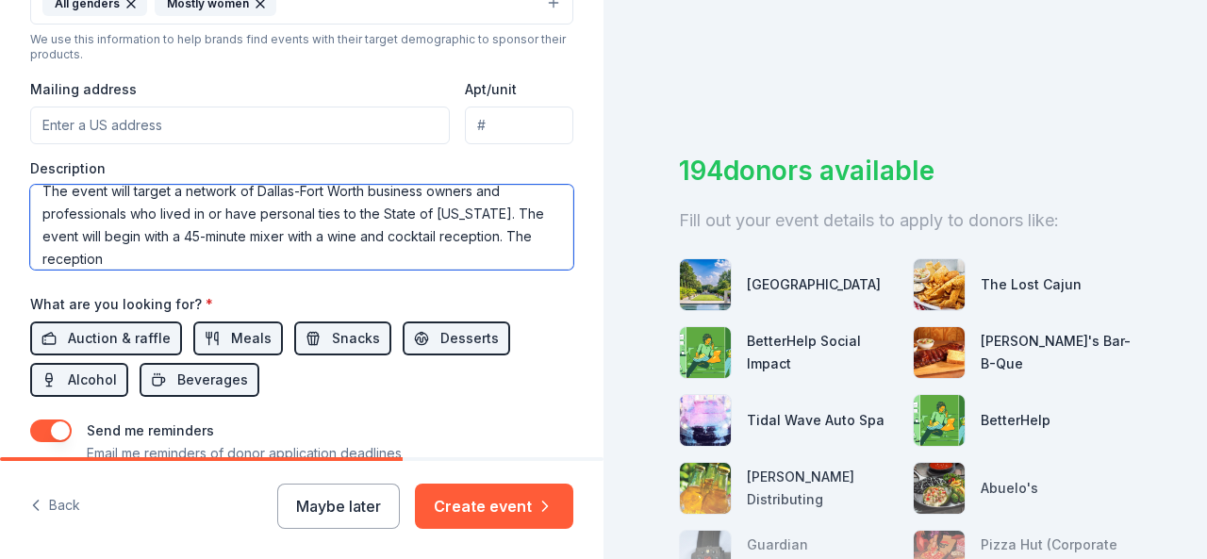
click at [491, 233] on textarea "GMCDC is having a two hour "Holiday Friend-Raiser" on December 19, 2025! The ev…" at bounding box center [301, 227] width 543 height 85
click at [300, 256] on textarea "GMCDC is having a two hour "Holiday Friend-Raiser" on December 19, 2025! The ev…" at bounding box center [301, 227] width 543 height 85
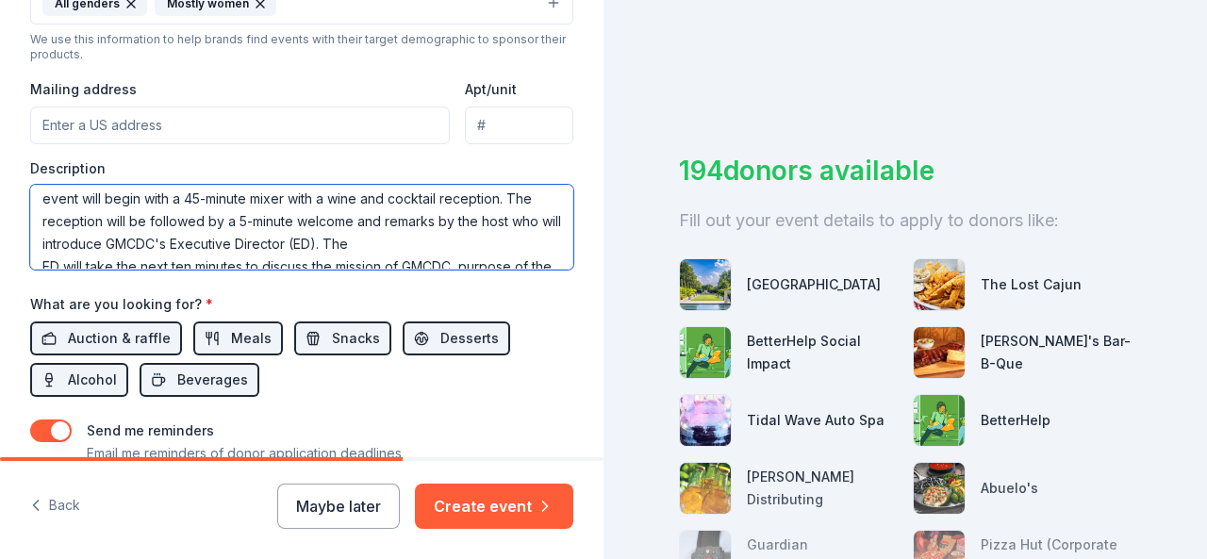
scroll to position [134, 0]
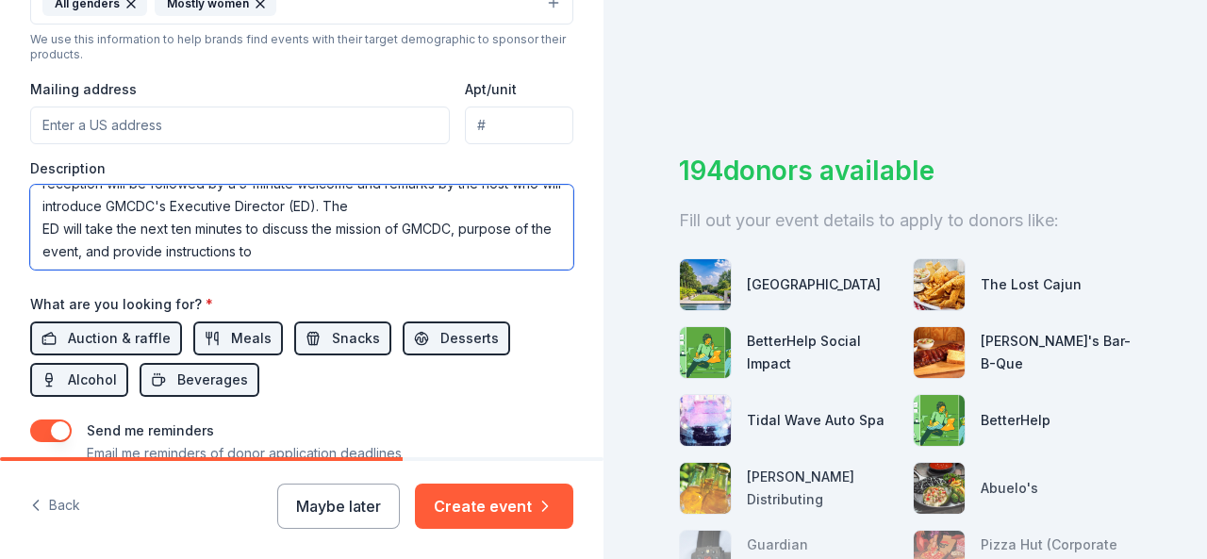
click at [347, 242] on textarea "GMCDC is having a two hour "Holiday Friend-Raiser" on December 19, 2025! The ev…" at bounding box center [301, 227] width 543 height 85
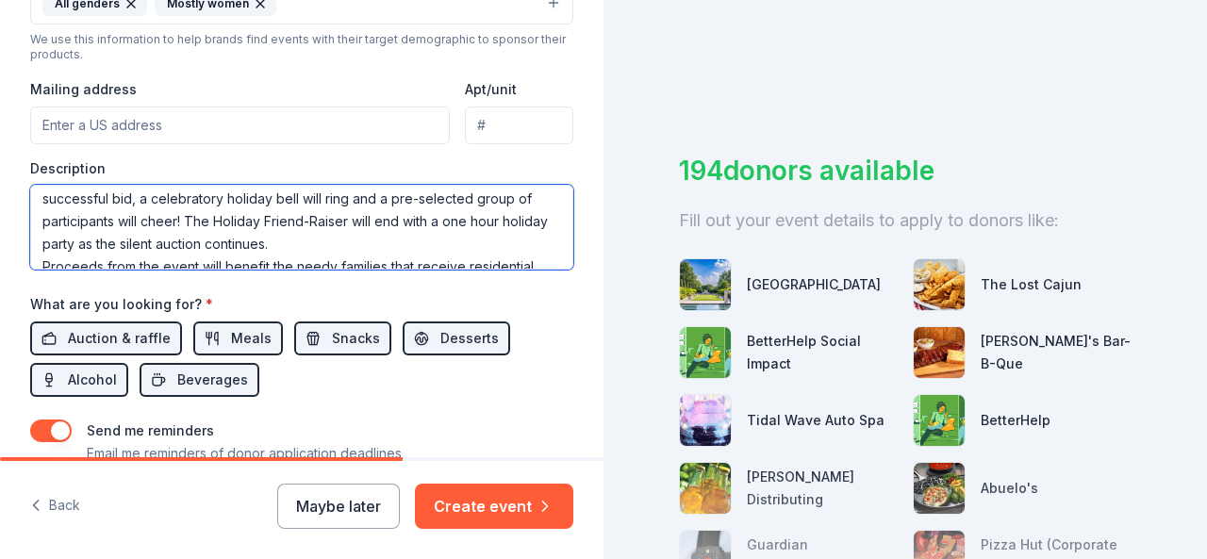
click at [197, 208] on textarea "GMCDC is having a two hour "Holiday Friend-Raiser" on December 19, 2025! The ev…" at bounding box center [301, 227] width 543 height 85
click at [389, 244] on textarea "GMCDC is having a two hour "Holiday Friend-Raiser" on December 19, 2025! The ev…" at bounding box center [301, 227] width 543 height 85
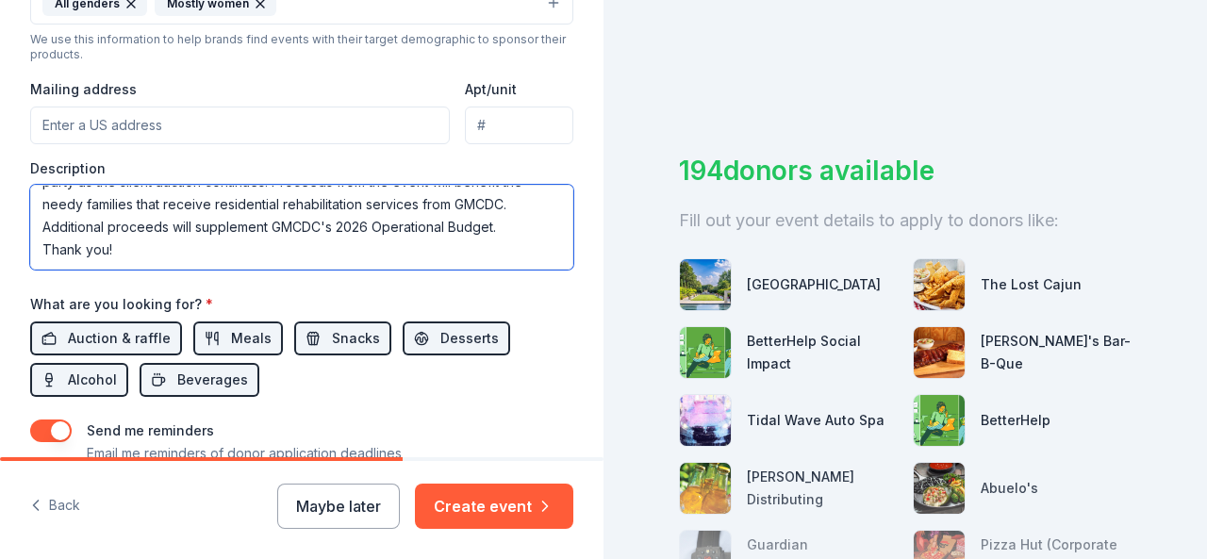
scroll to position [285, 0]
click at [190, 203] on textarea "GMCDC is having a two hour "Holiday Friend-Raiser" on December 19, 2025! The ev…" at bounding box center [301, 227] width 543 height 85
click at [187, 233] on textarea "GMCDC is having a two hour "Holiday Friend-Raiser" on December 19, 2025! The ev…" at bounding box center [301, 227] width 543 height 85
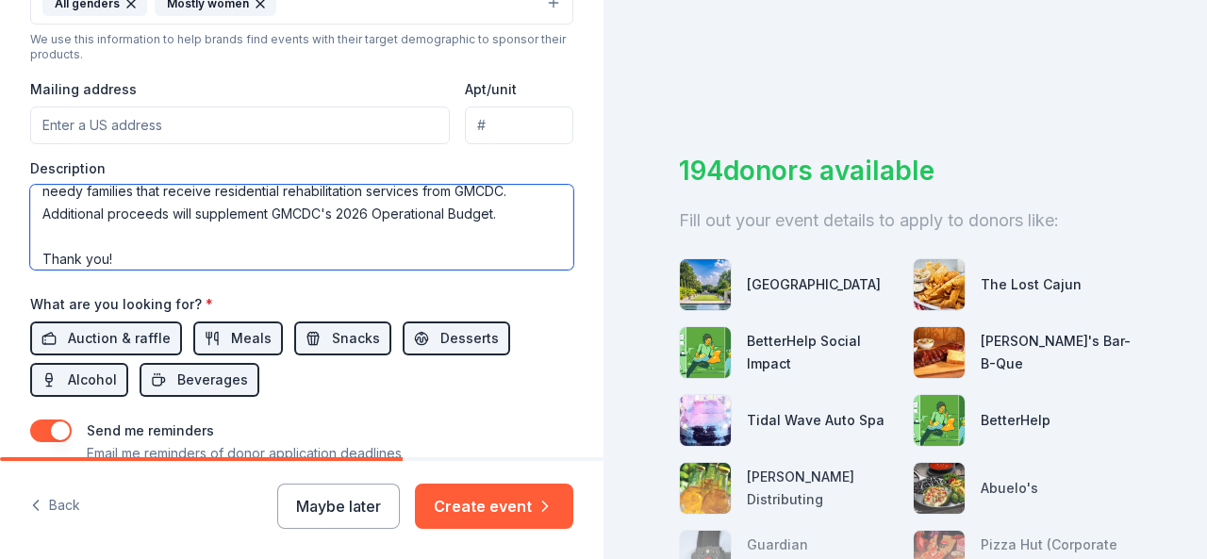
scroll to position [317, 0]
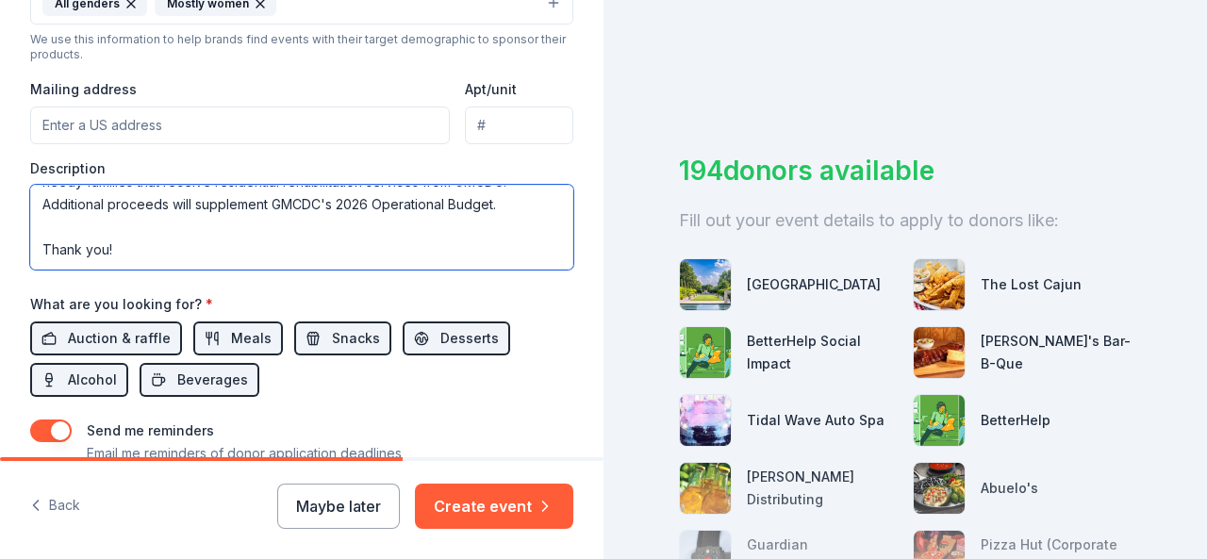
click at [107, 242] on textarea "GMCDC is having a two hour "Holiday Friend-Raiser" on December 19, 2025! The ev…" at bounding box center [301, 227] width 543 height 85
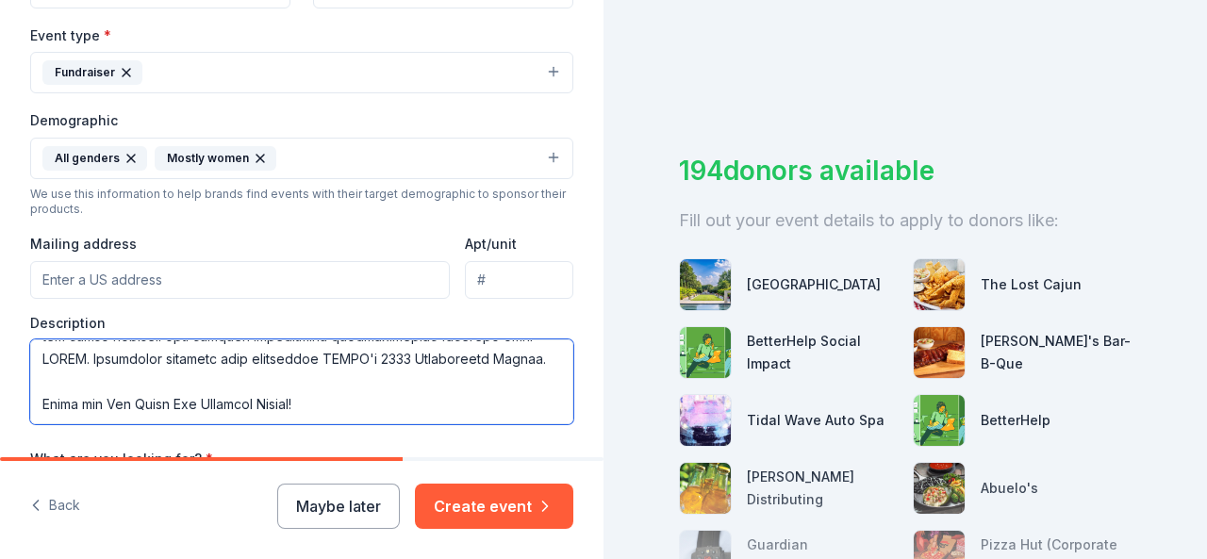
scroll to position [519, 0]
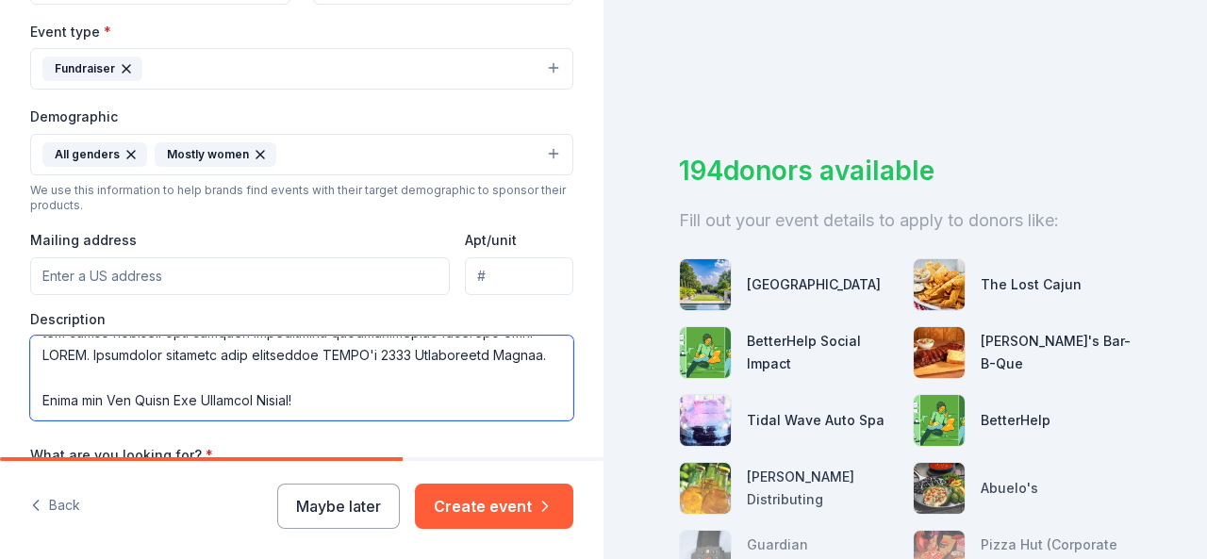
click at [141, 400] on textarea at bounding box center [301, 378] width 543 height 85
click at [107, 396] on textarea at bounding box center [301, 378] width 543 height 85
click at [147, 397] on textarea at bounding box center [301, 378] width 543 height 85
click at [269, 399] on textarea at bounding box center [301, 378] width 543 height 85
click at [144, 399] on textarea at bounding box center [301, 378] width 543 height 85
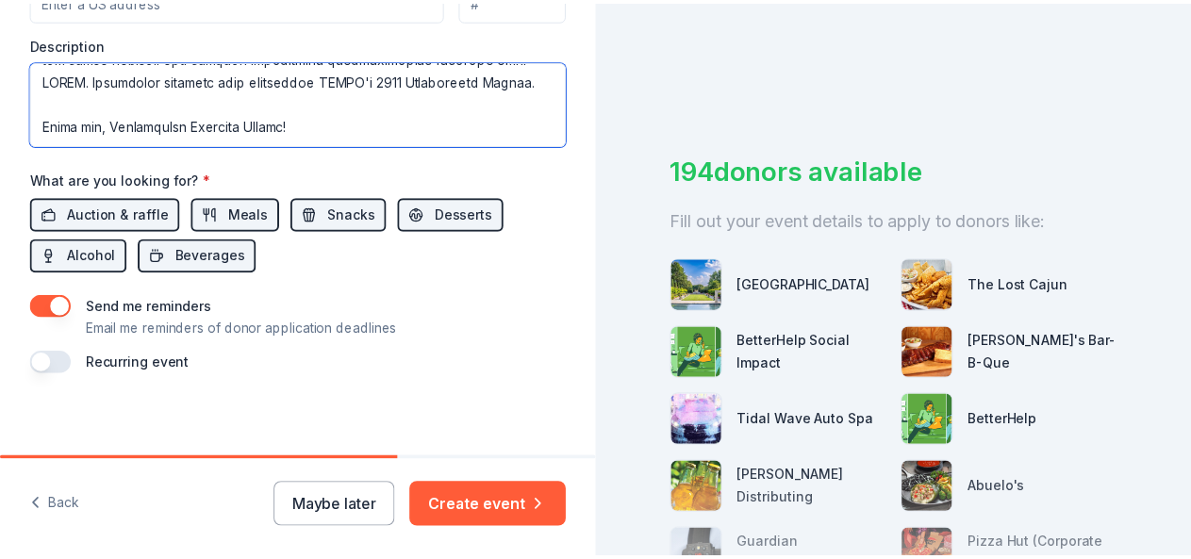
scroll to position [796, 0]
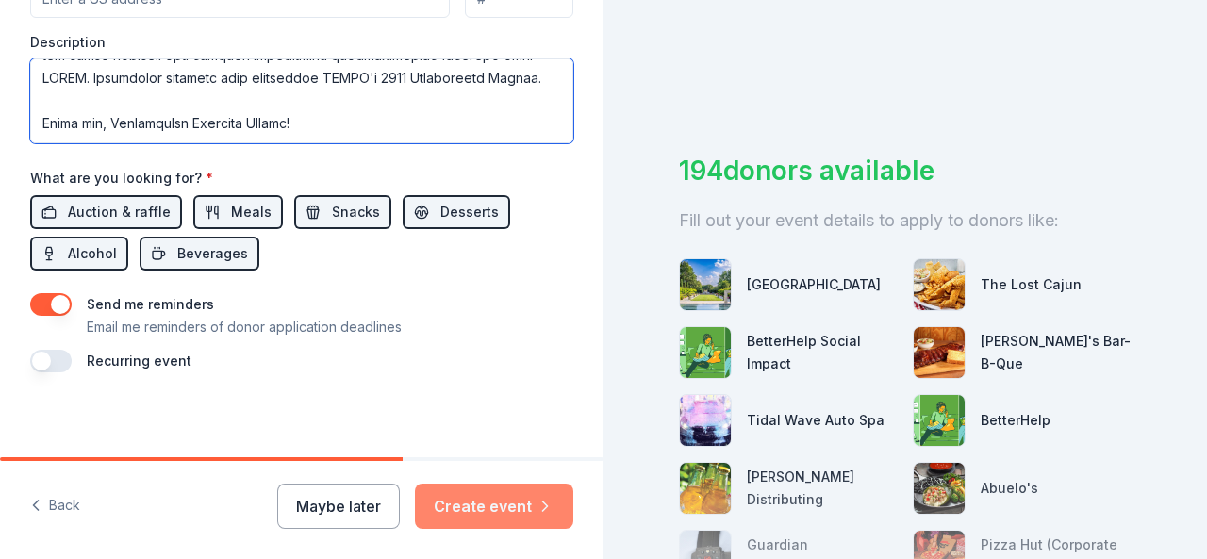
type textarea "GMCDC is having a two hour "Holiday Friend-Raiser" on December 19, 2025! The ev…"
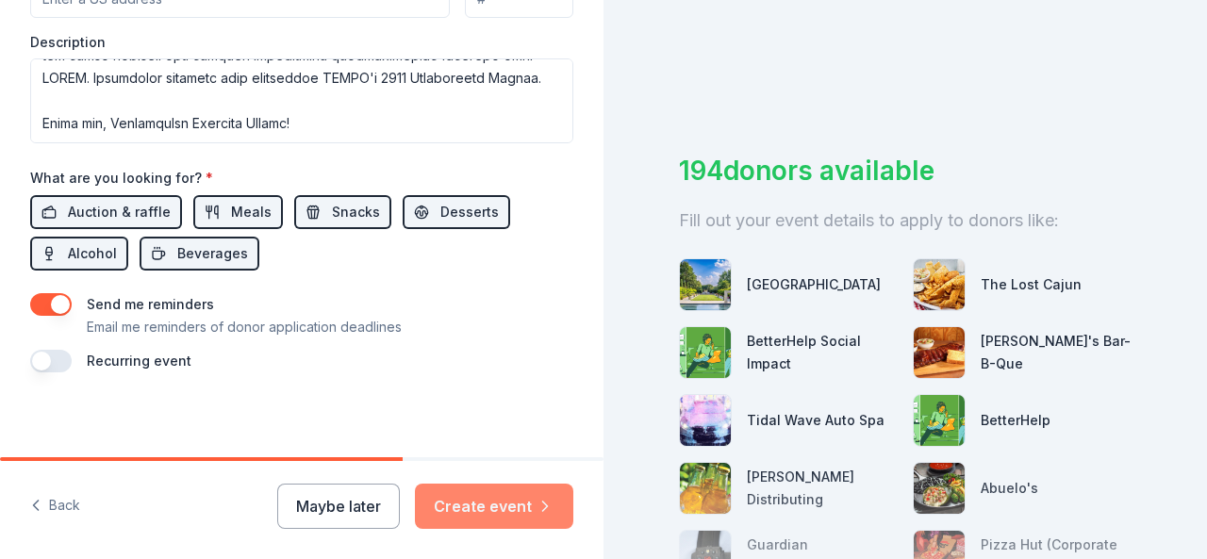
click at [506, 501] on button "Create event" at bounding box center [494, 506] width 158 height 45
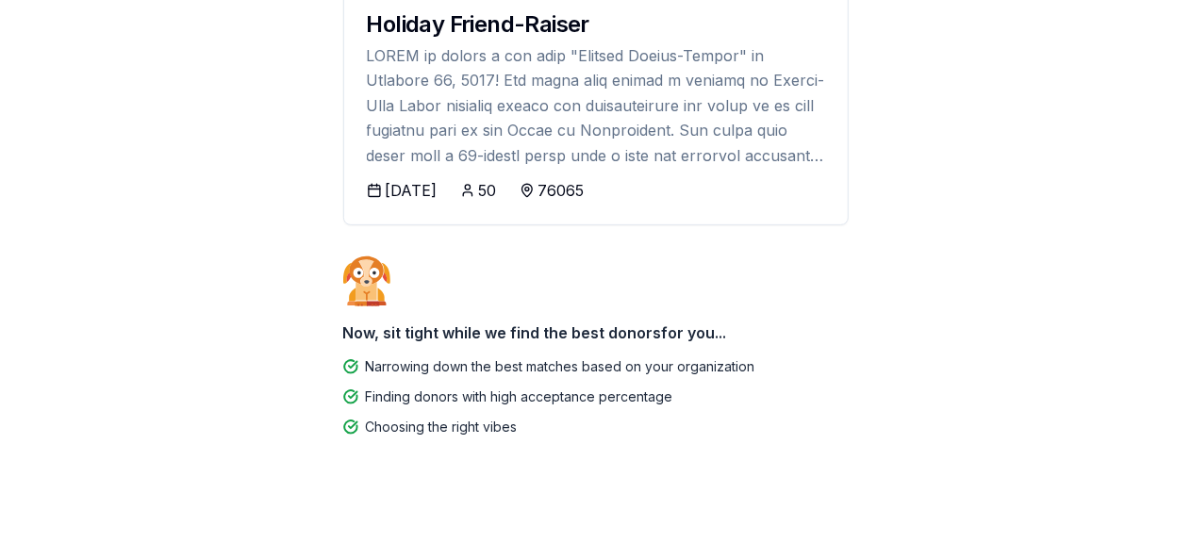
scroll to position [261, 0]
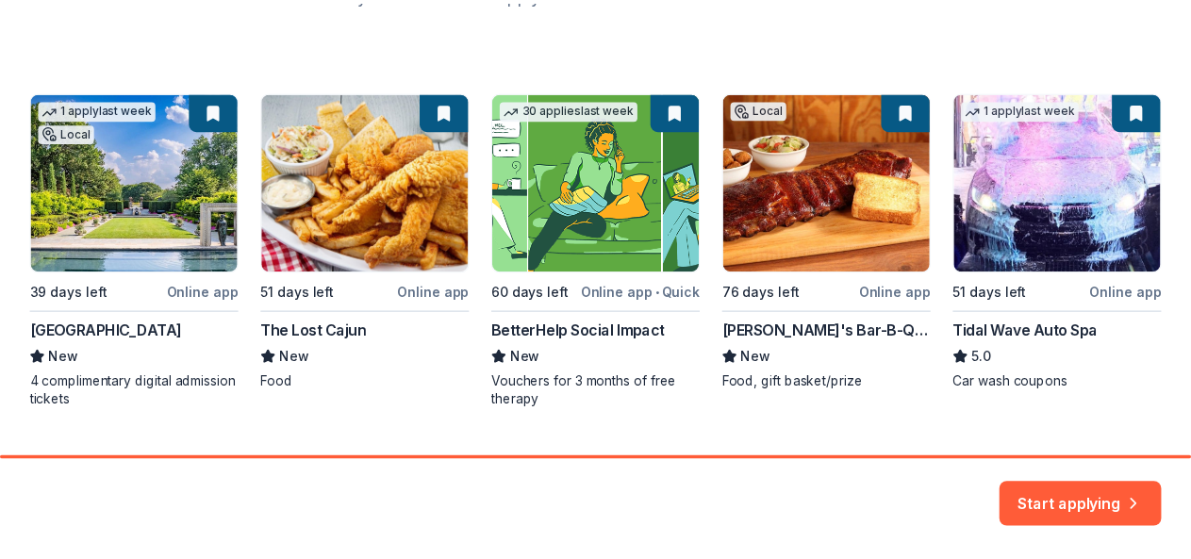
scroll to position [314, 0]
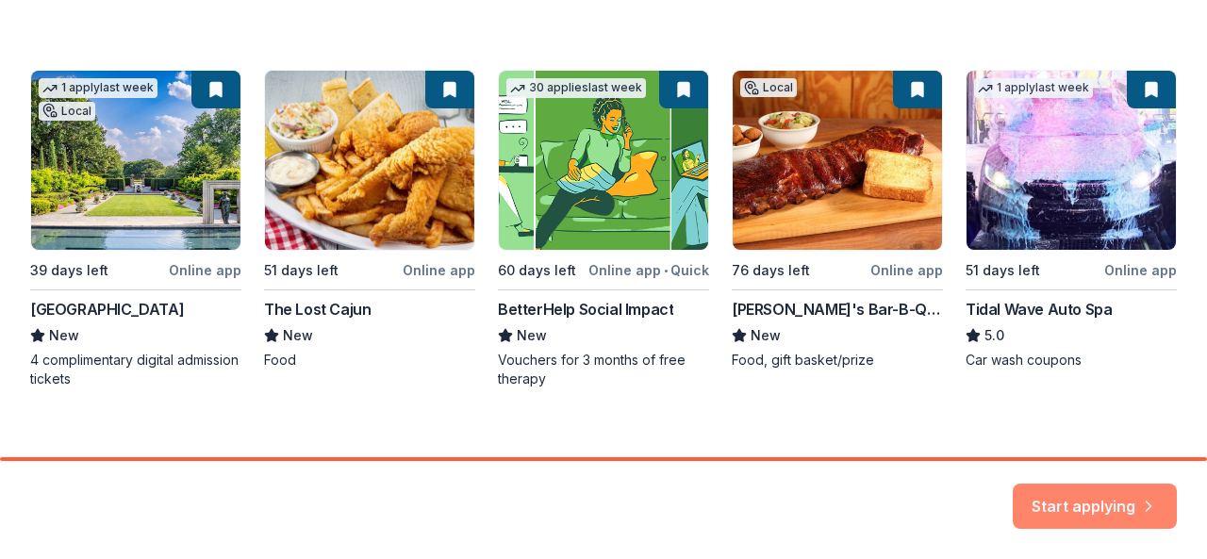
click at [1083, 497] on button "Start applying" at bounding box center [1095, 503] width 164 height 45
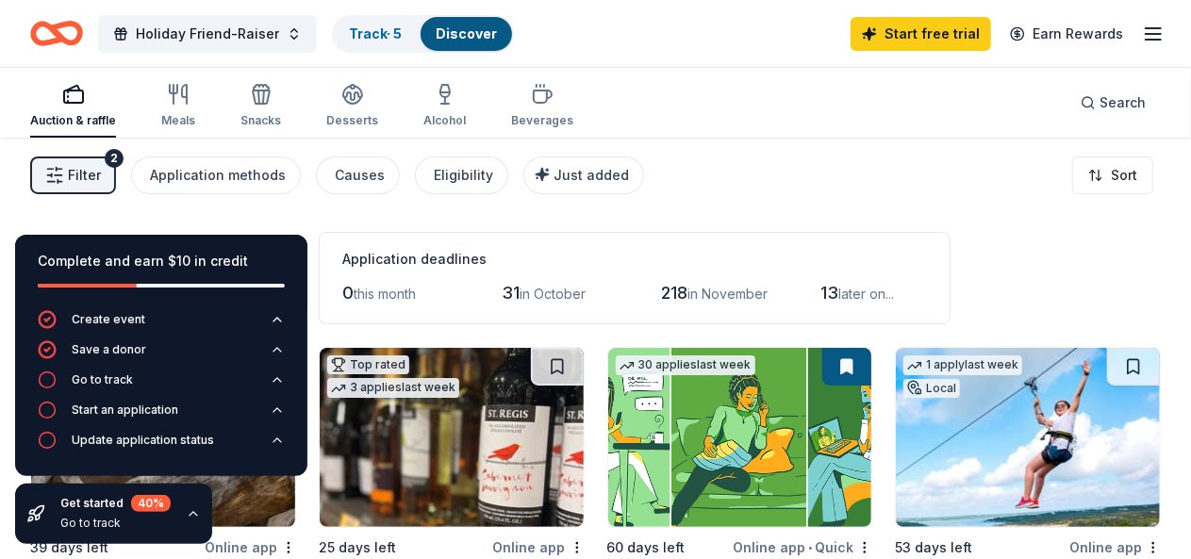
click at [192, 518] on icon "button" at bounding box center [193, 513] width 15 height 15
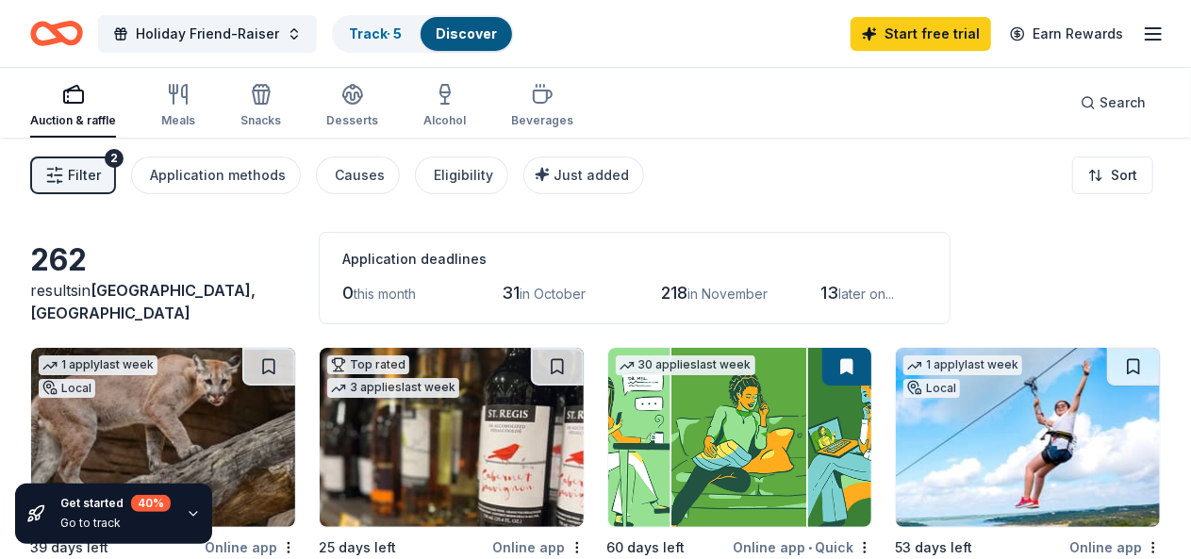
click at [91, 178] on span "Filter" at bounding box center [84, 175] width 33 height 23
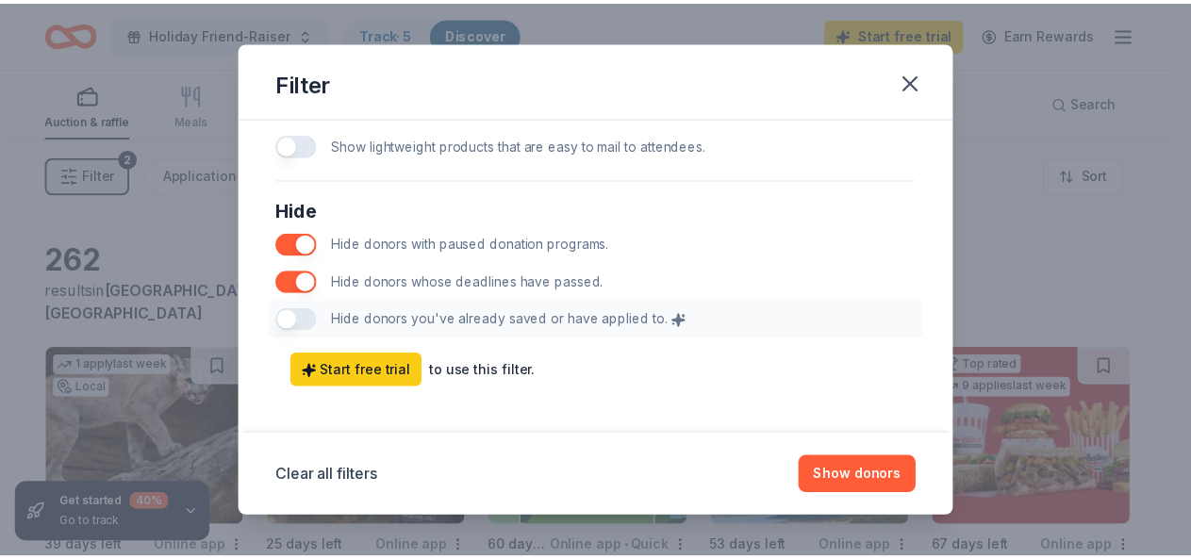
scroll to position [1051, 0]
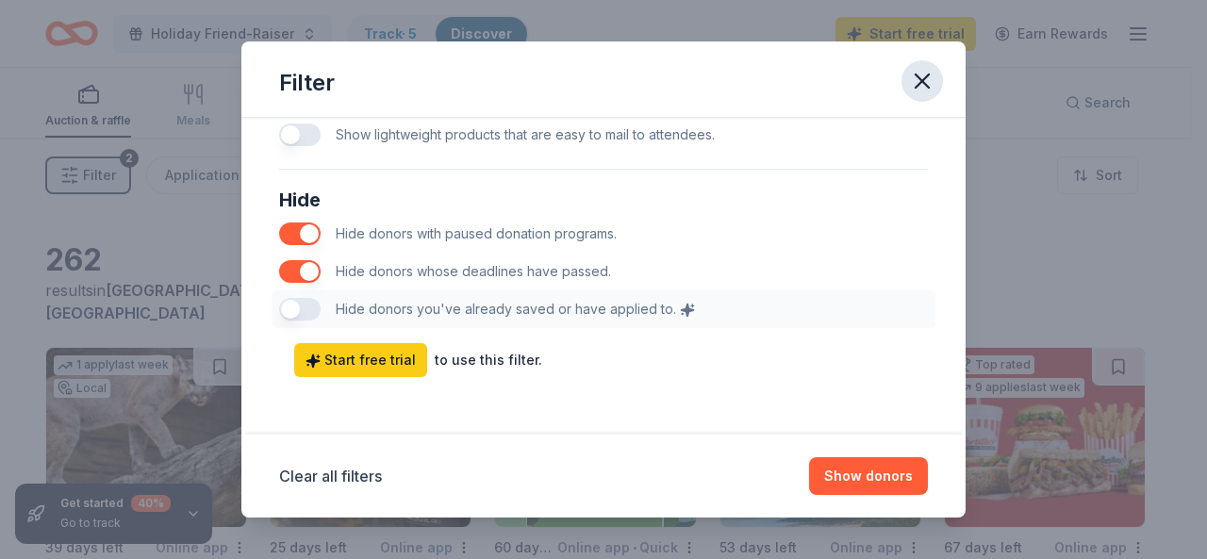
click at [926, 81] on icon "button" at bounding box center [922, 81] width 26 height 26
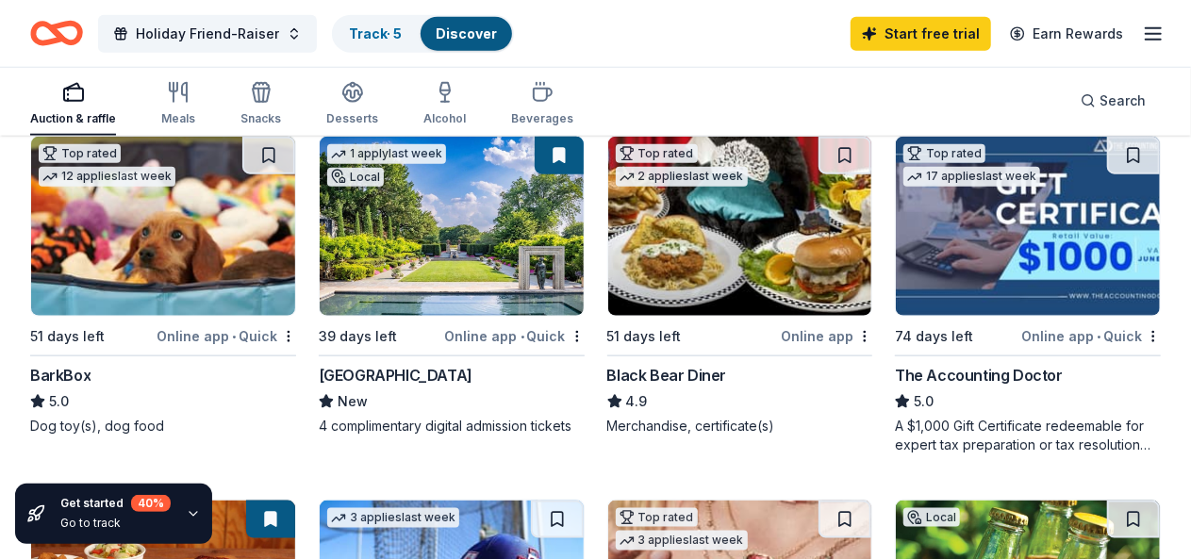
scroll to position [943, 0]
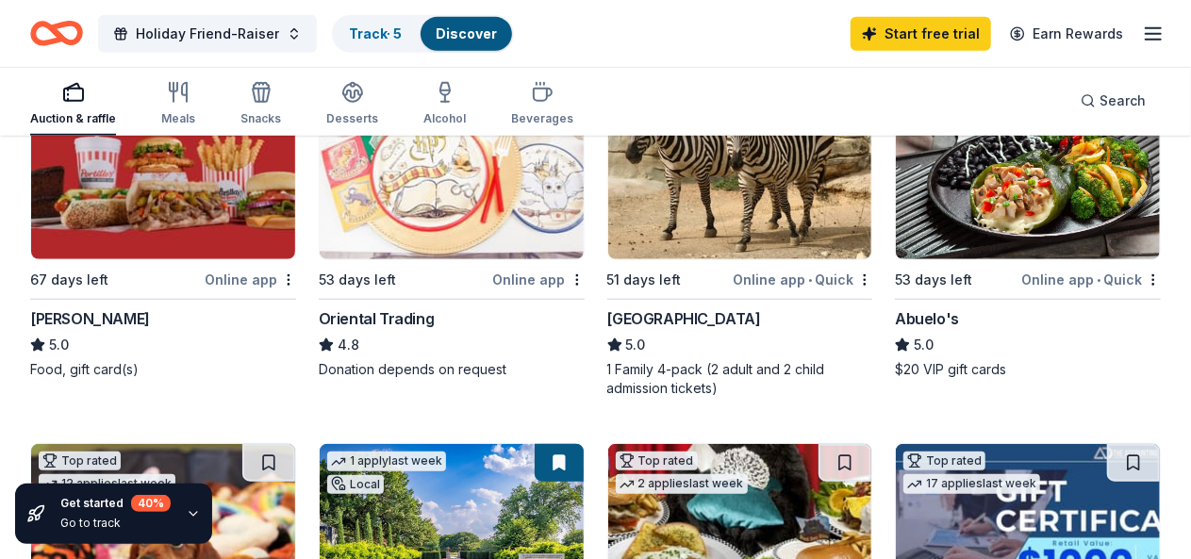
scroll to position [581, 0]
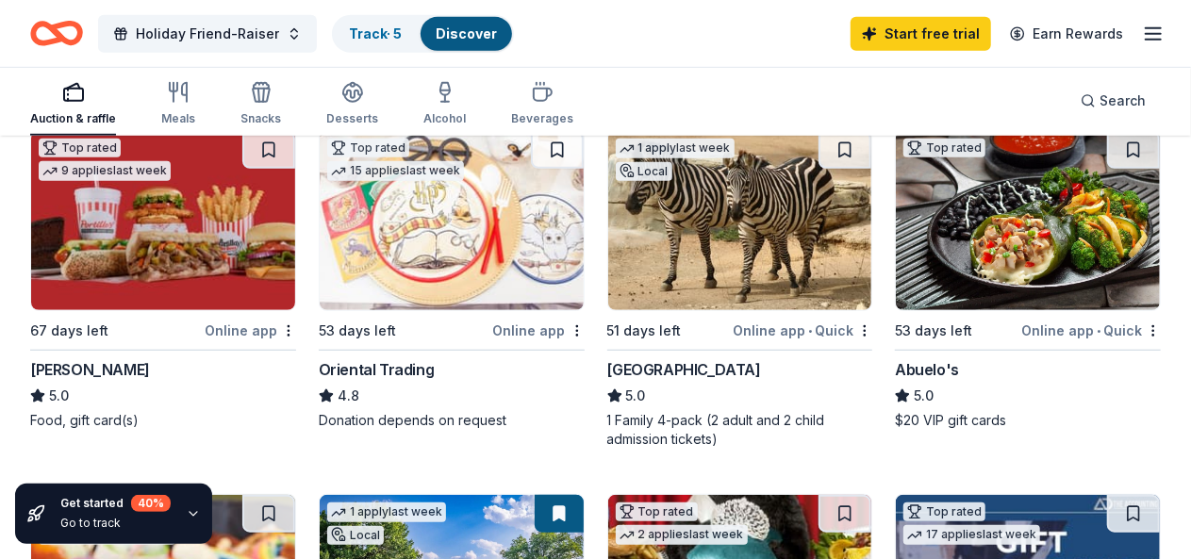
click at [896, 256] on img at bounding box center [1028, 220] width 264 height 179
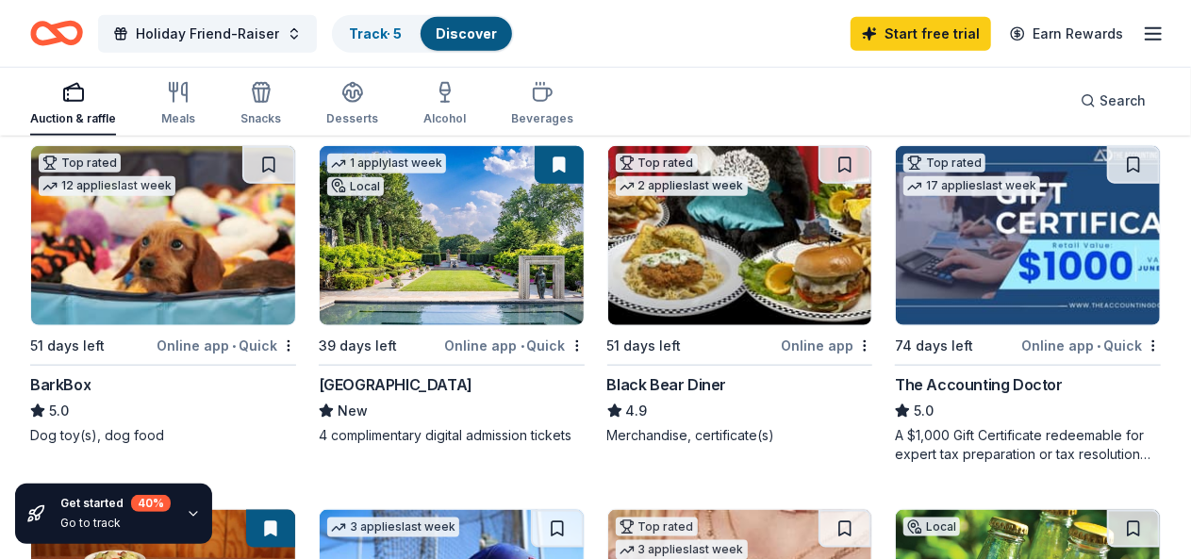
scroll to position [927, 0]
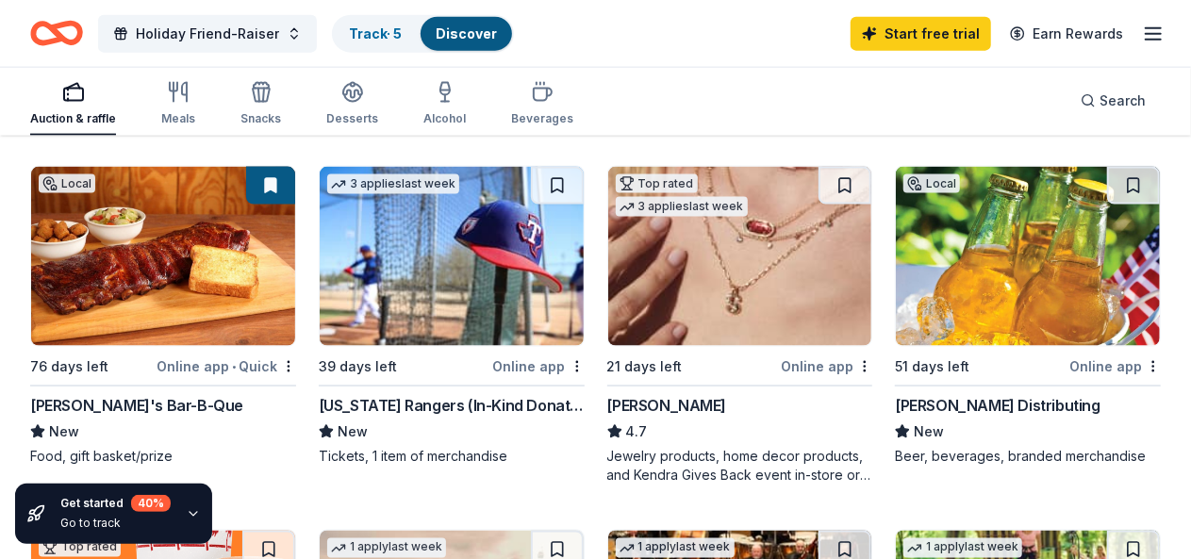
scroll to position [1288, 0]
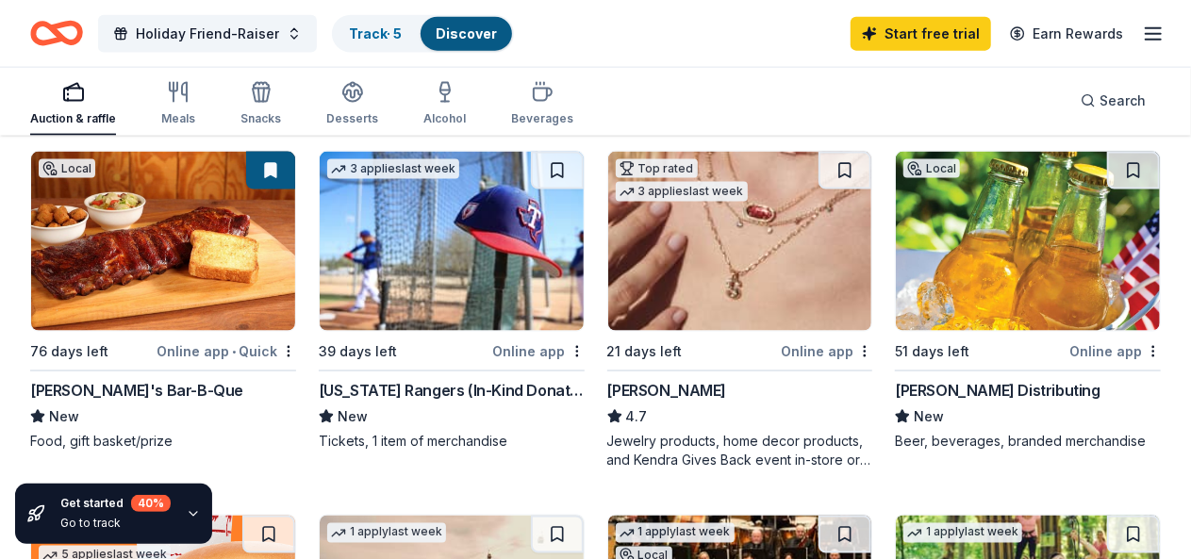
click at [896, 223] on img at bounding box center [1028, 241] width 264 height 179
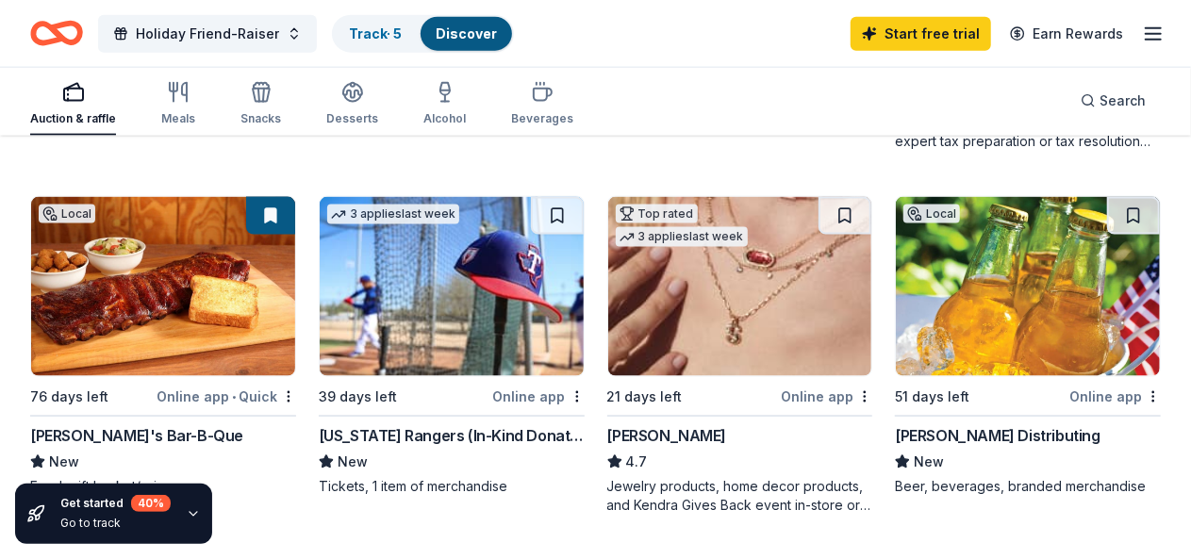
scroll to position [1257, 0]
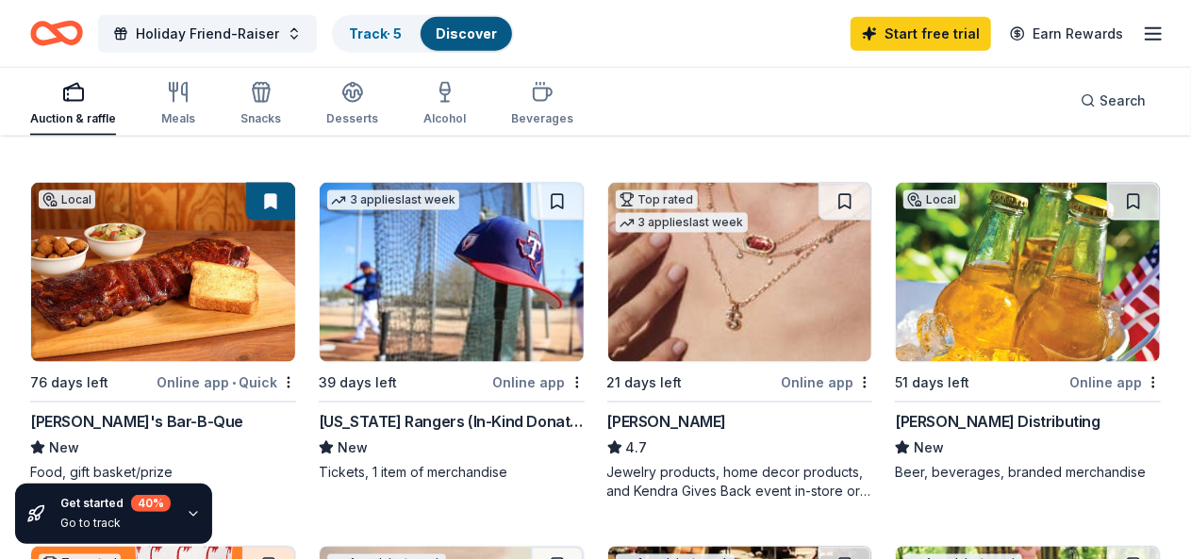
click at [1142, 35] on icon "button" at bounding box center [1153, 34] width 23 height 23
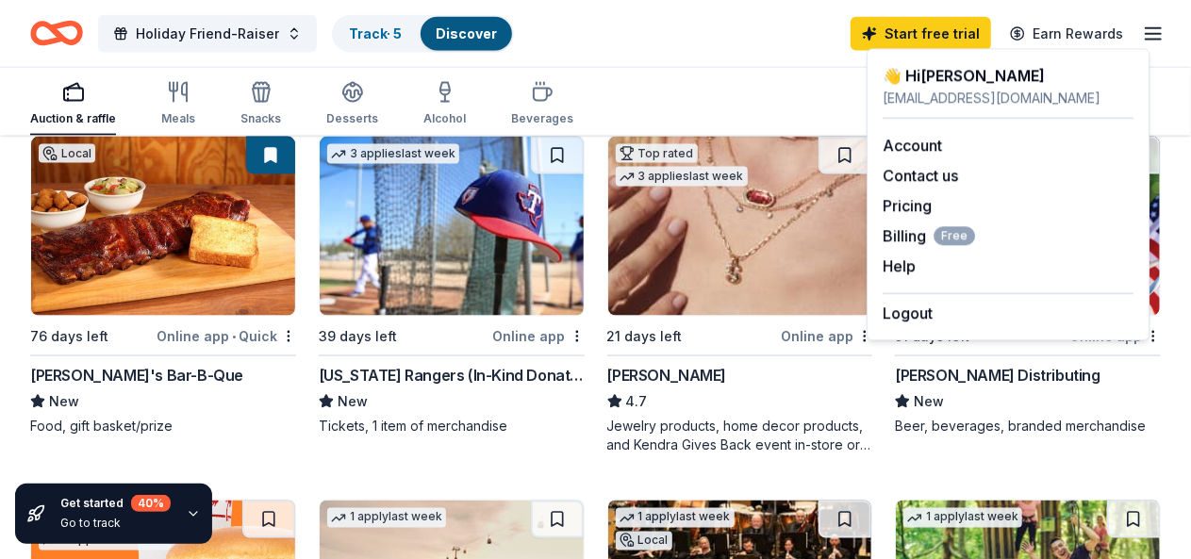
scroll to position [1304, 0]
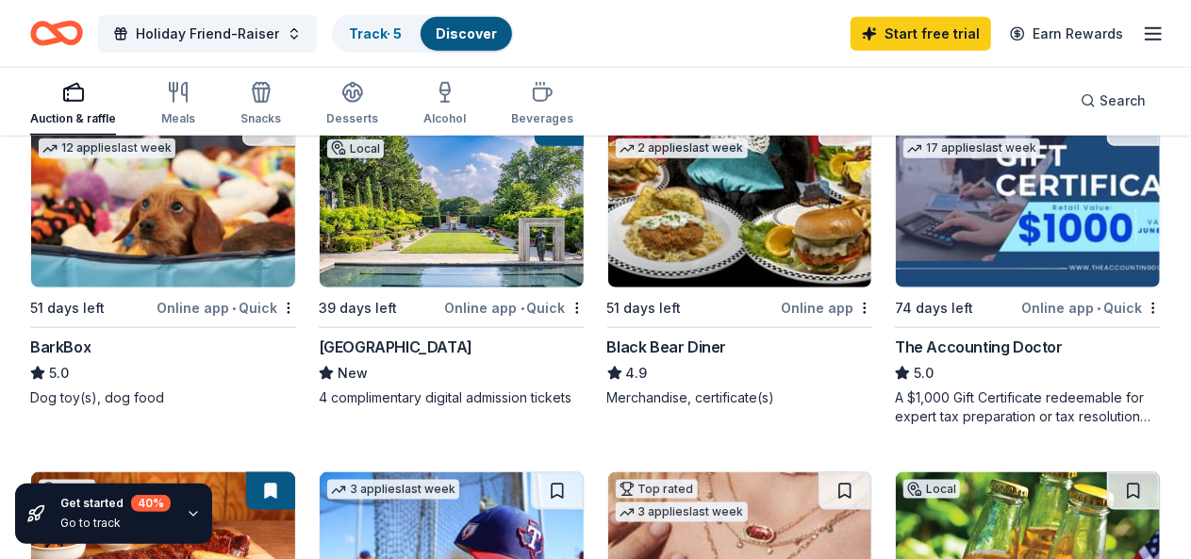
scroll to position [958, 0]
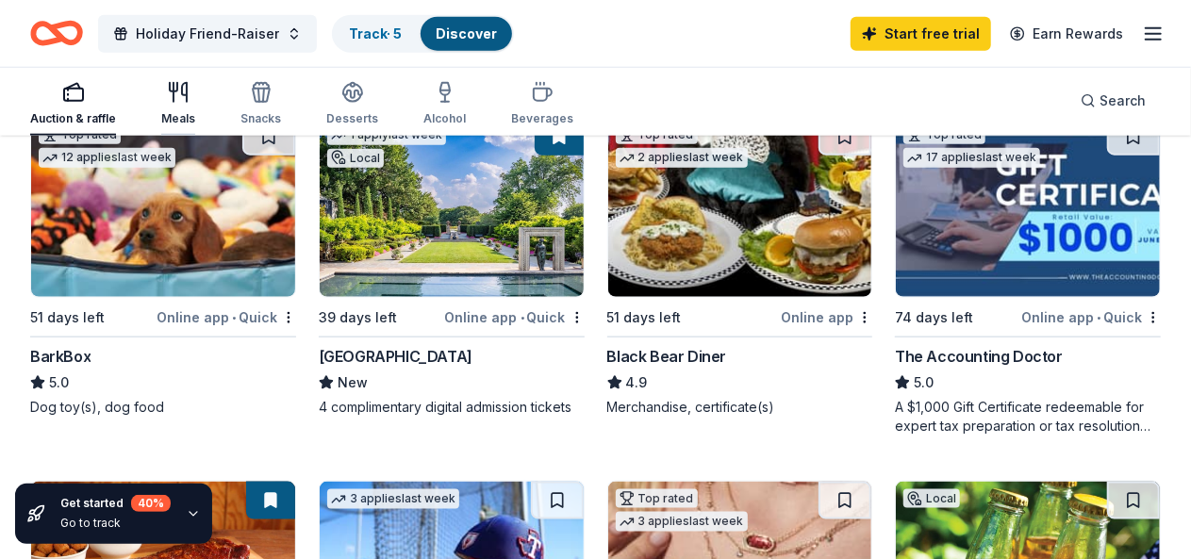
click at [174, 101] on icon "button" at bounding box center [174, 92] width 0 height 19
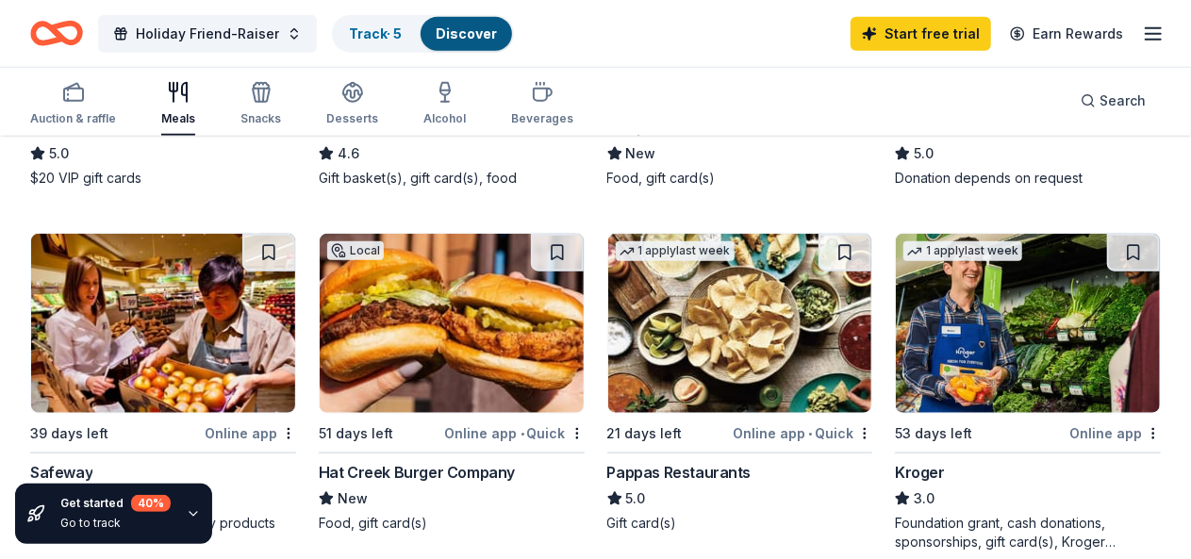
scroll to position [833, 0]
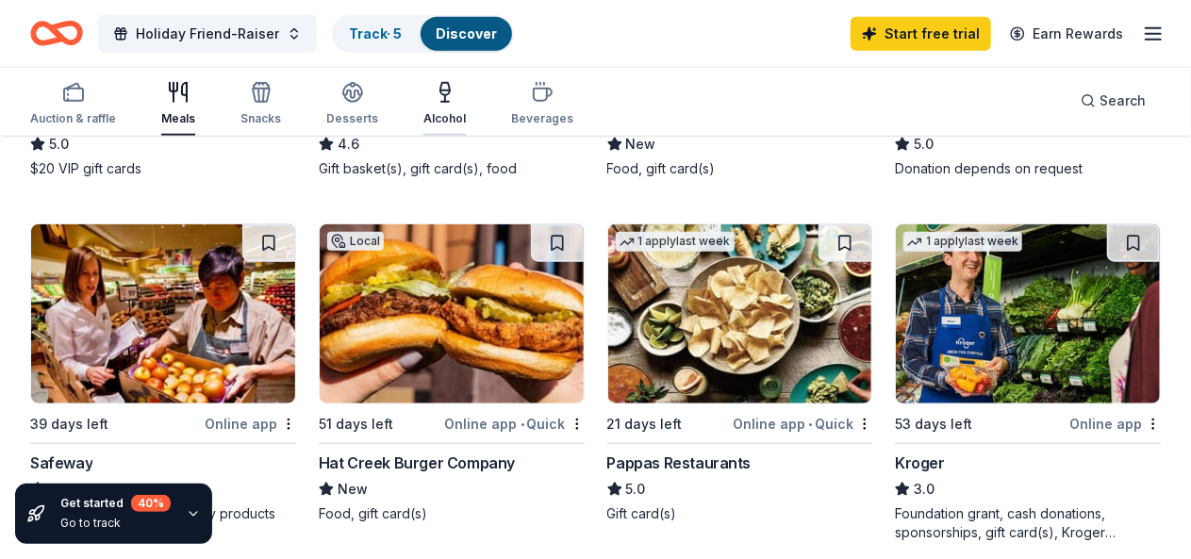
click at [444, 94] on icon "button" at bounding box center [445, 92] width 23 height 23
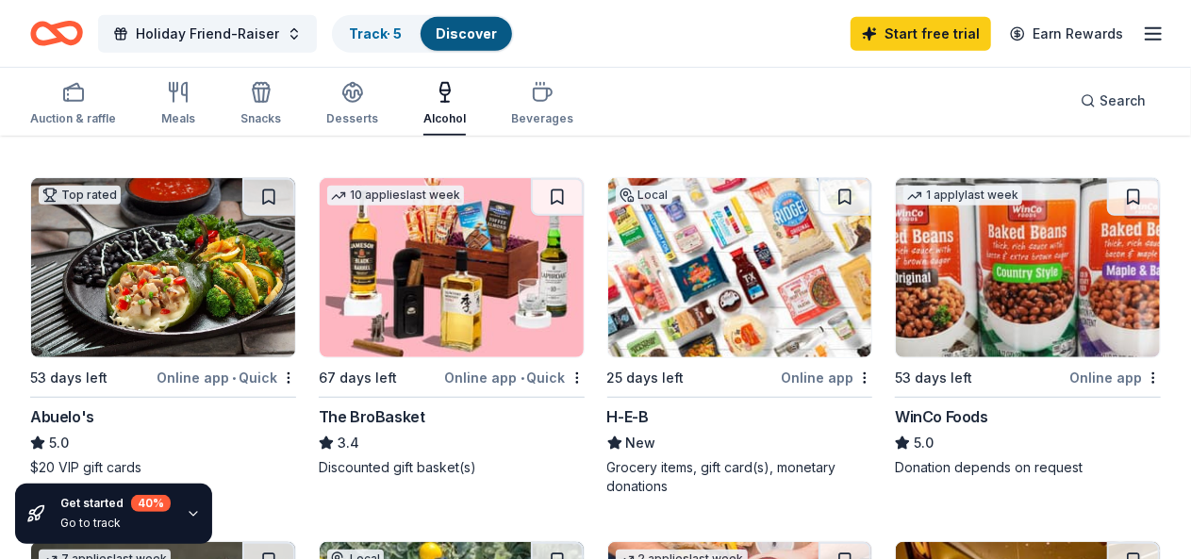
scroll to position [550, 0]
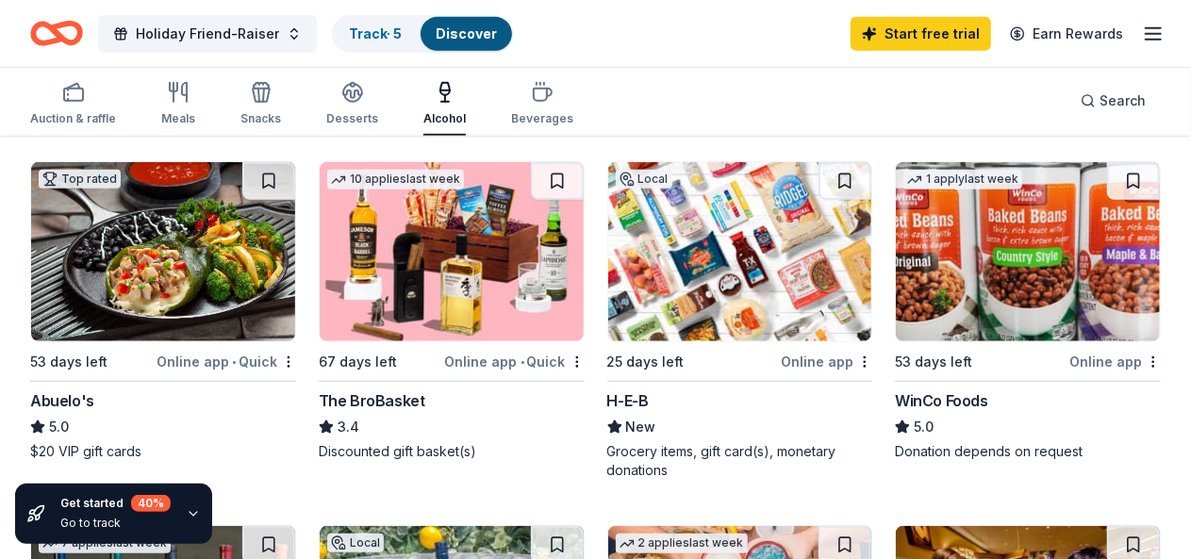
click at [608, 263] on img at bounding box center [740, 251] width 264 height 179
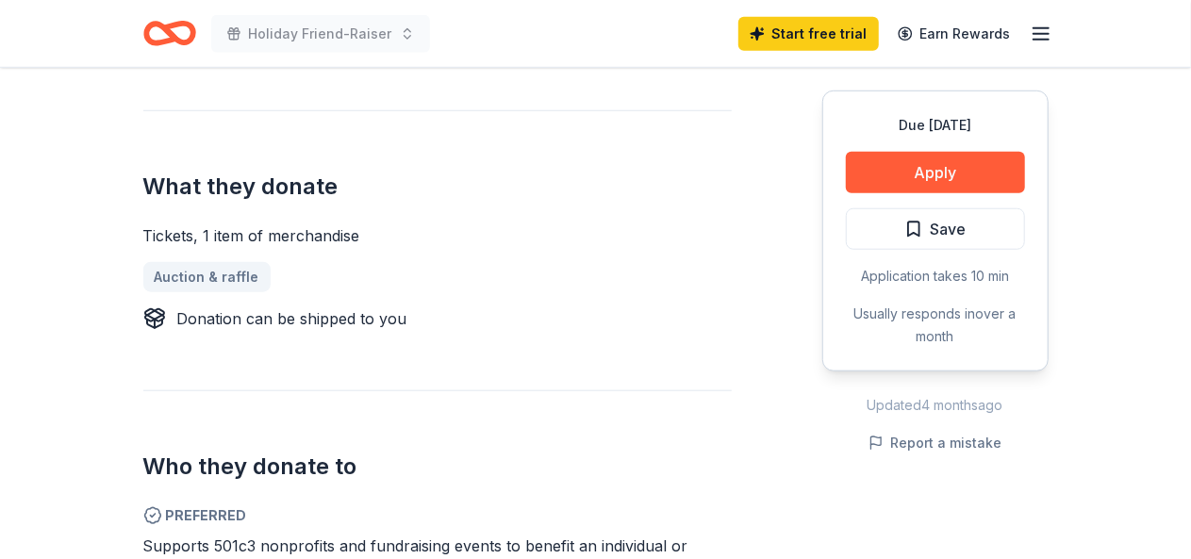
scroll to position [738, 0]
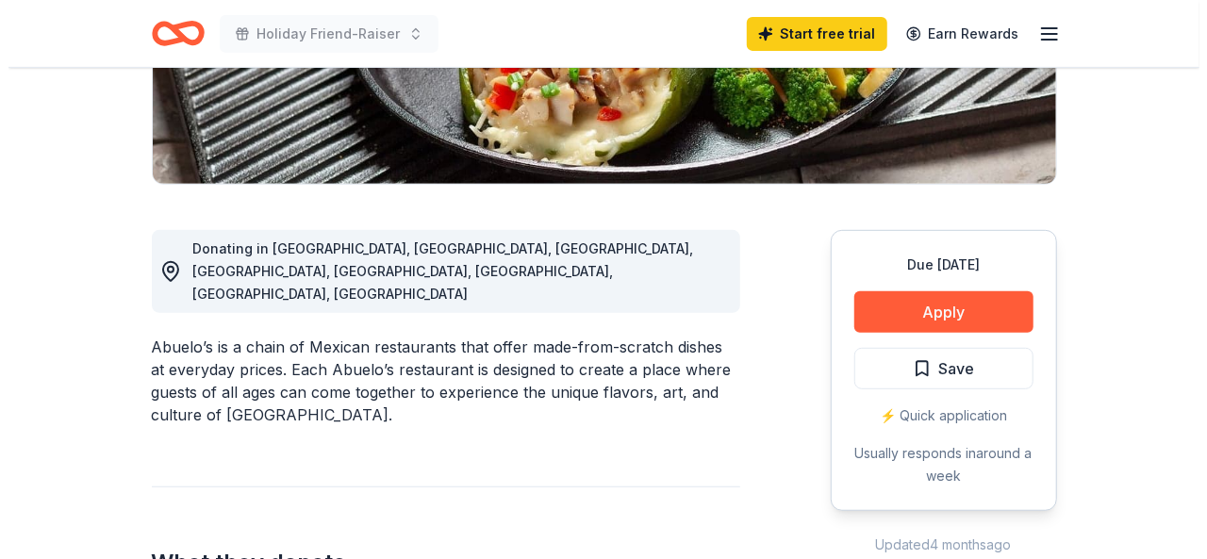
scroll to position [408, 0]
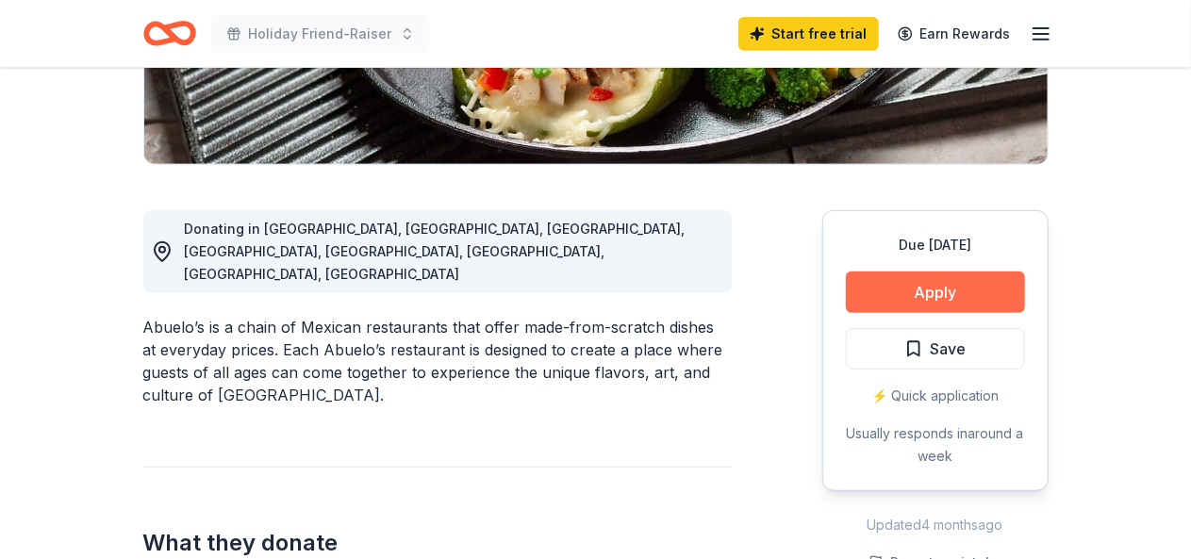
click at [900, 291] on button "Apply" at bounding box center [935, 292] width 179 height 41
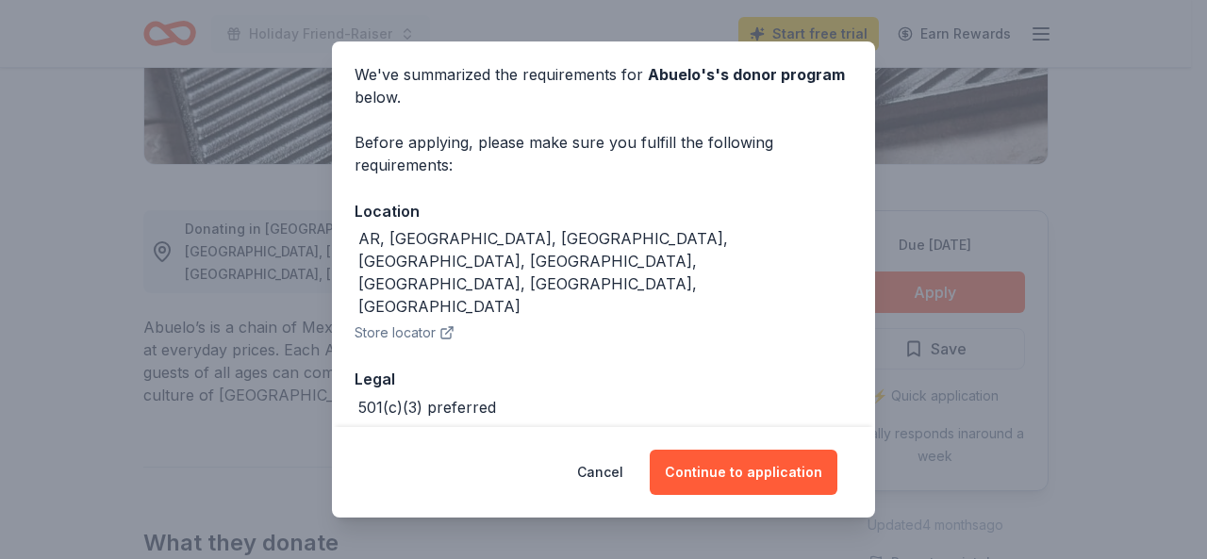
scroll to position [92, 0]
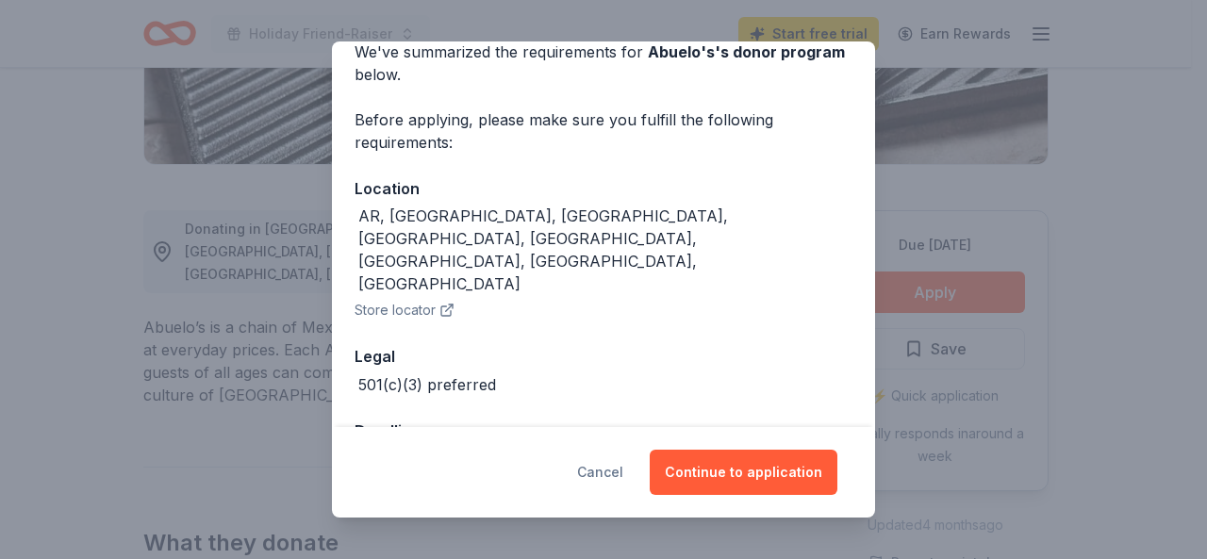
click at [604, 462] on button "Cancel" at bounding box center [600, 472] width 46 height 45
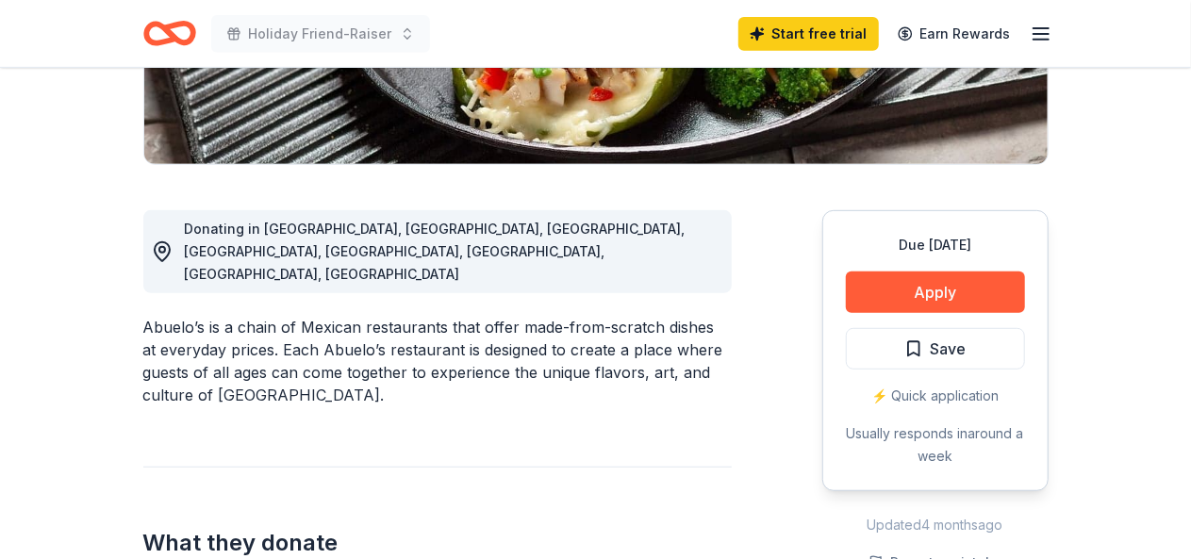
click at [923, 404] on div "⚡️ Quick application" at bounding box center [935, 396] width 179 height 23
click at [977, 299] on button "Apply" at bounding box center [935, 292] width 179 height 41
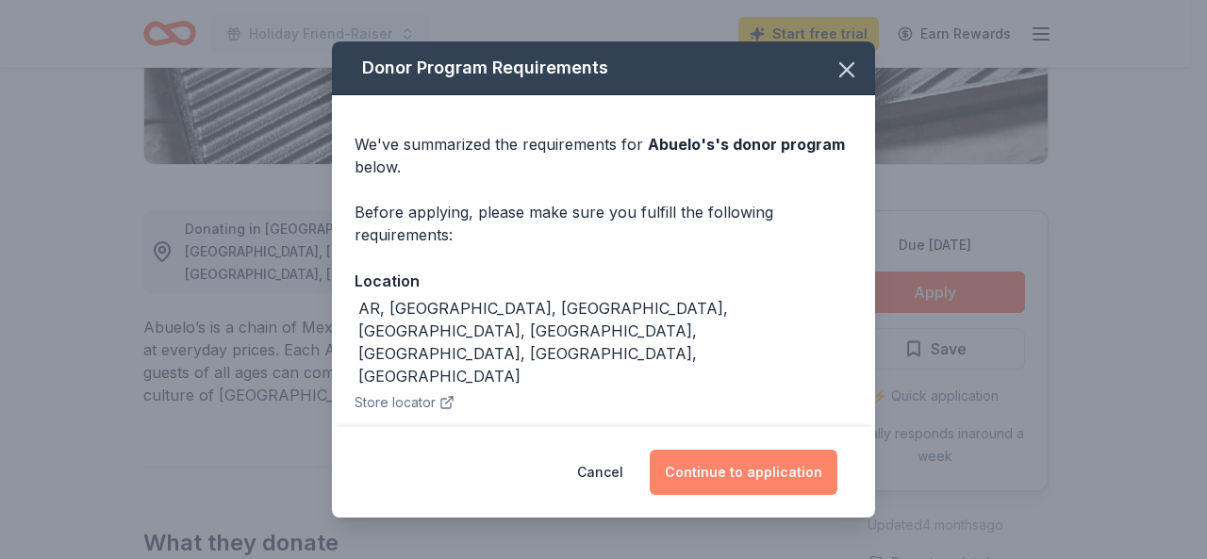
click at [743, 468] on button "Continue to application" at bounding box center [744, 472] width 188 height 45
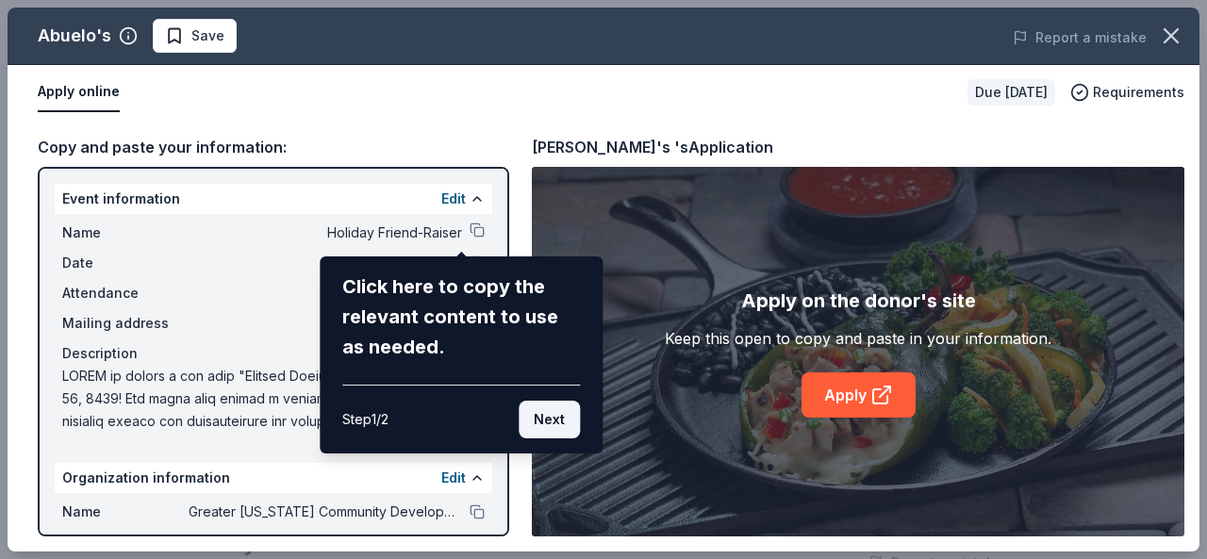
click at [544, 422] on button "Next" at bounding box center [549, 420] width 61 height 38
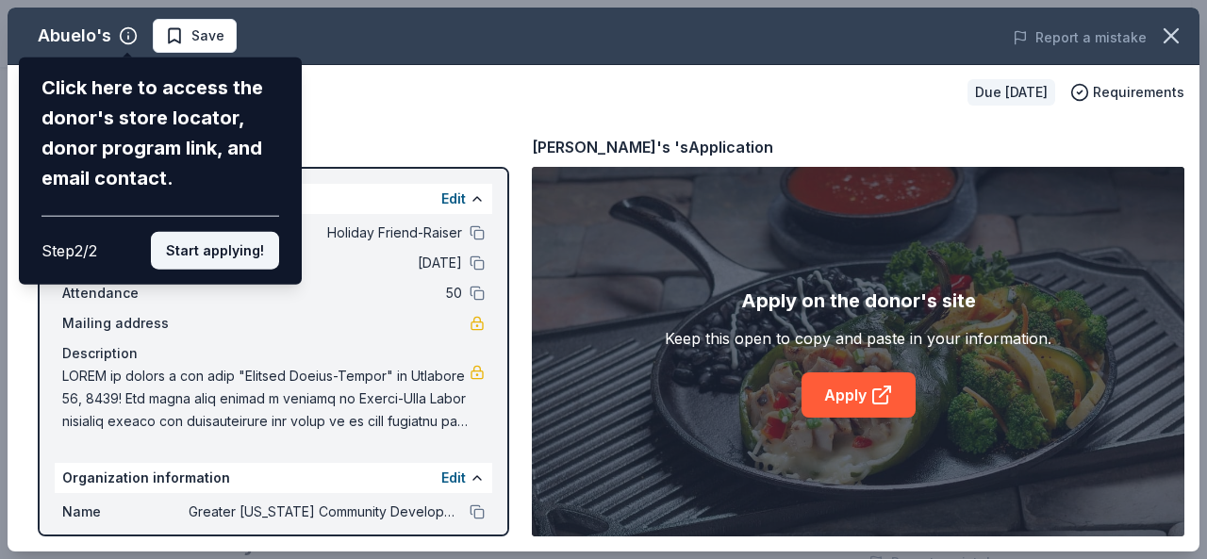
click at [199, 248] on button "Start applying!" at bounding box center [215, 251] width 128 height 38
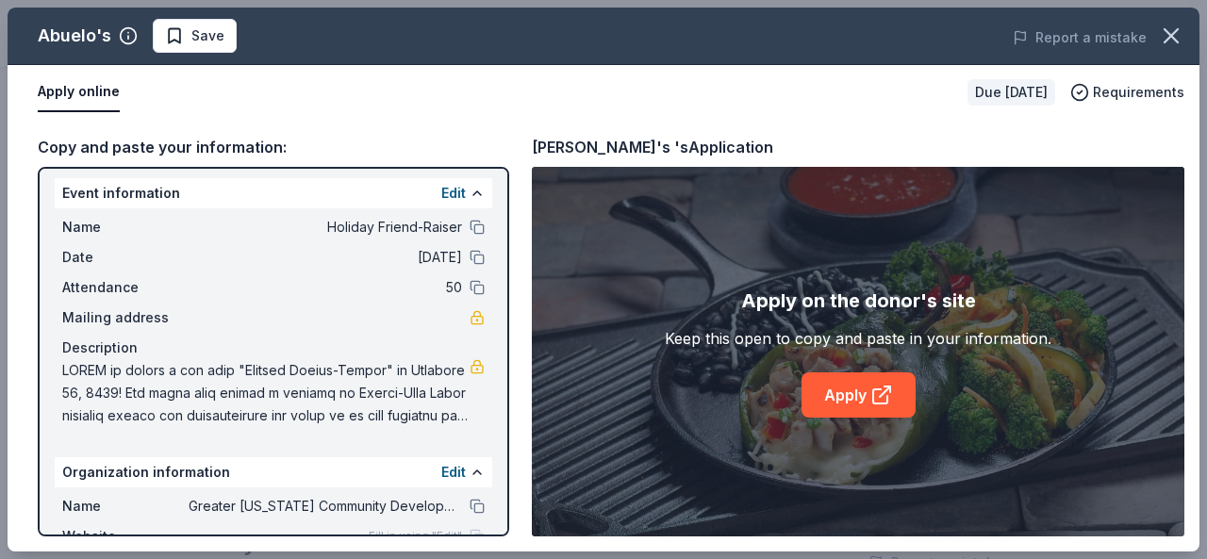
scroll to position [0, 0]
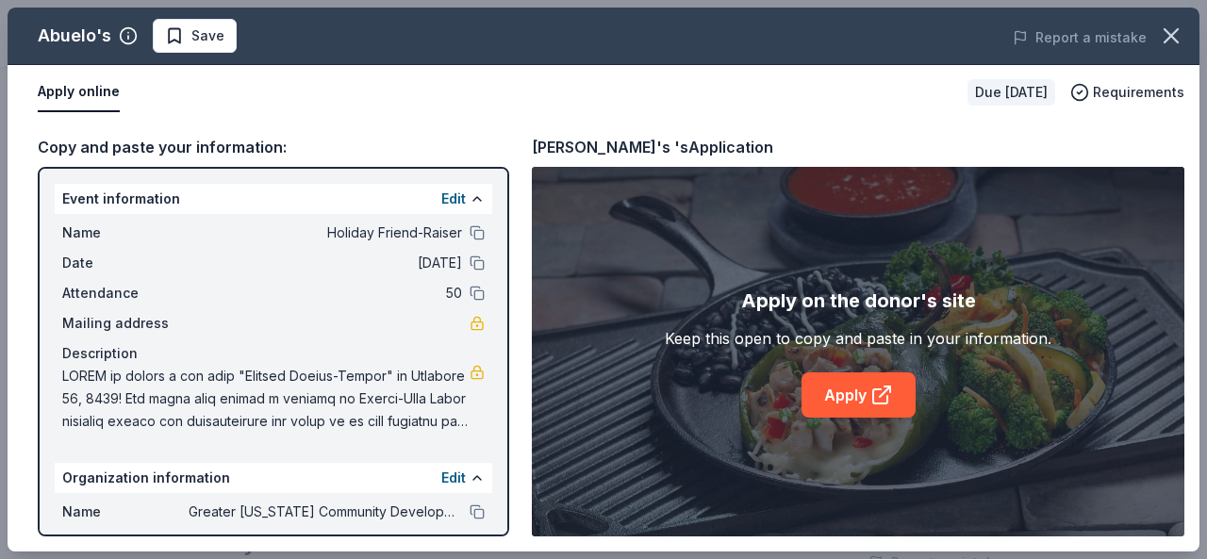
drag, startPoint x: 499, startPoint y: 352, endPoint x: 496, endPoint y: 340, distance: 11.7
click at [496, 340] on div "Abuelo's Save Report a mistake Apply online Due in 53 days Requirements Copy an…" at bounding box center [604, 280] width 1192 height 544
click at [864, 392] on link "Apply" at bounding box center [859, 394] width 114 height 45
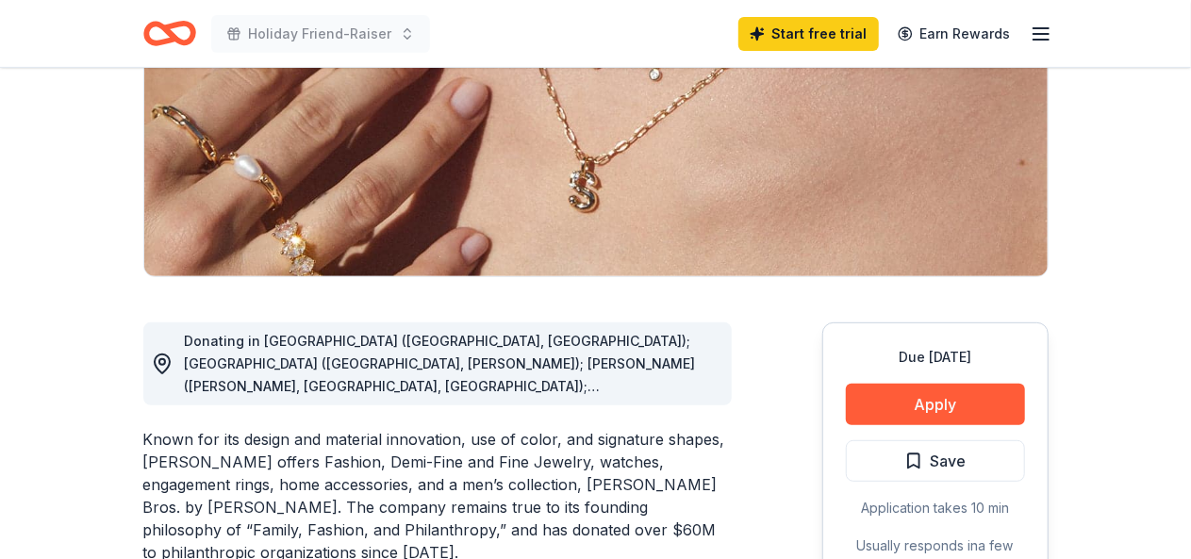
scroll to position [298, 0]
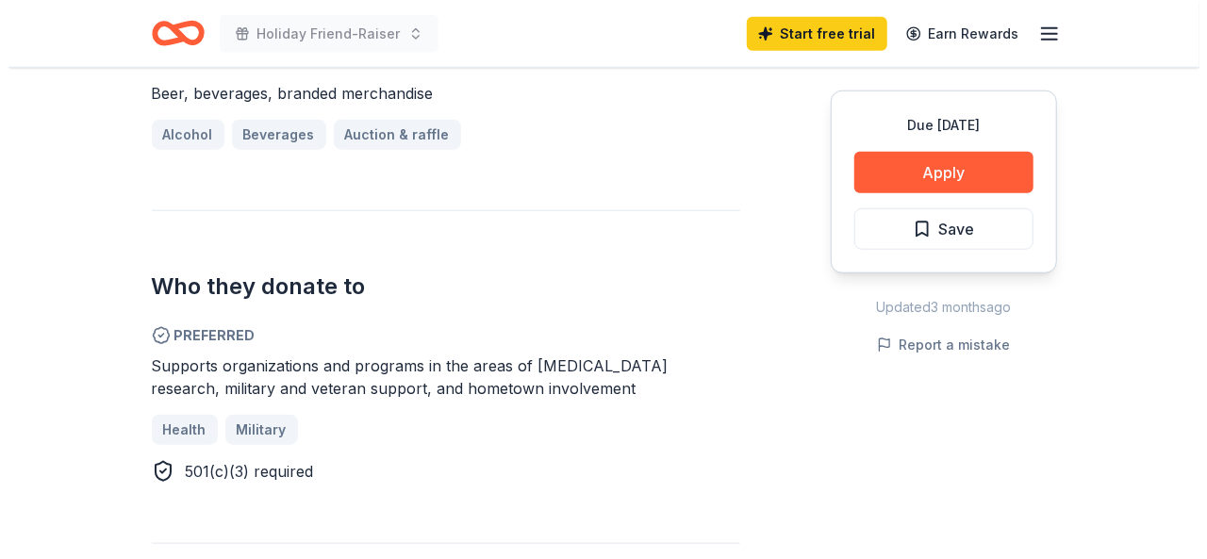
scroll to position [864, 0]
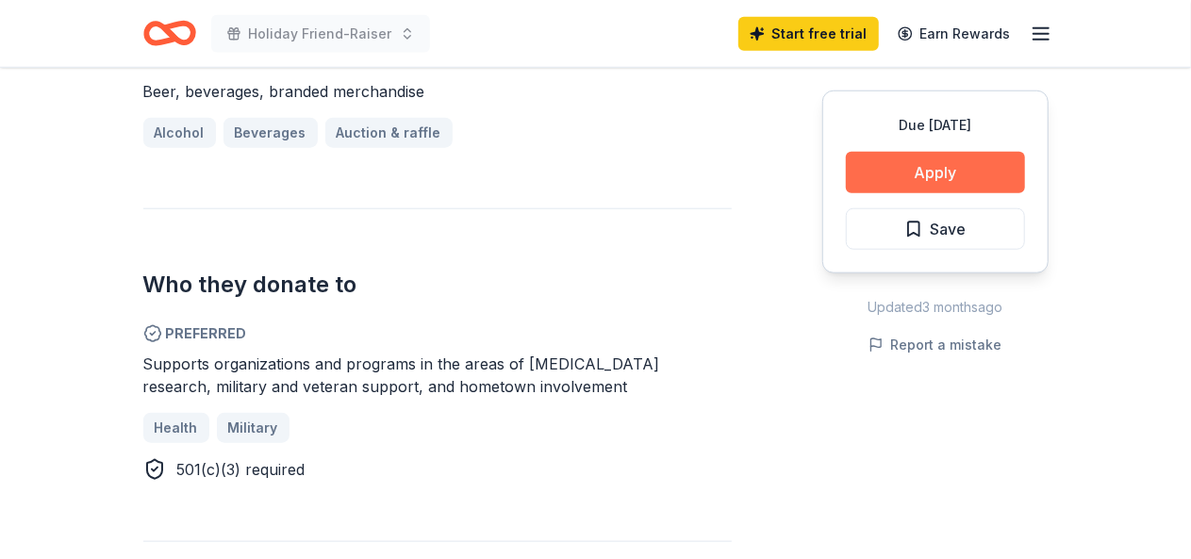
click at [921, 159] on button "Apply" at bounding box center [935, 172] width 179 height 41
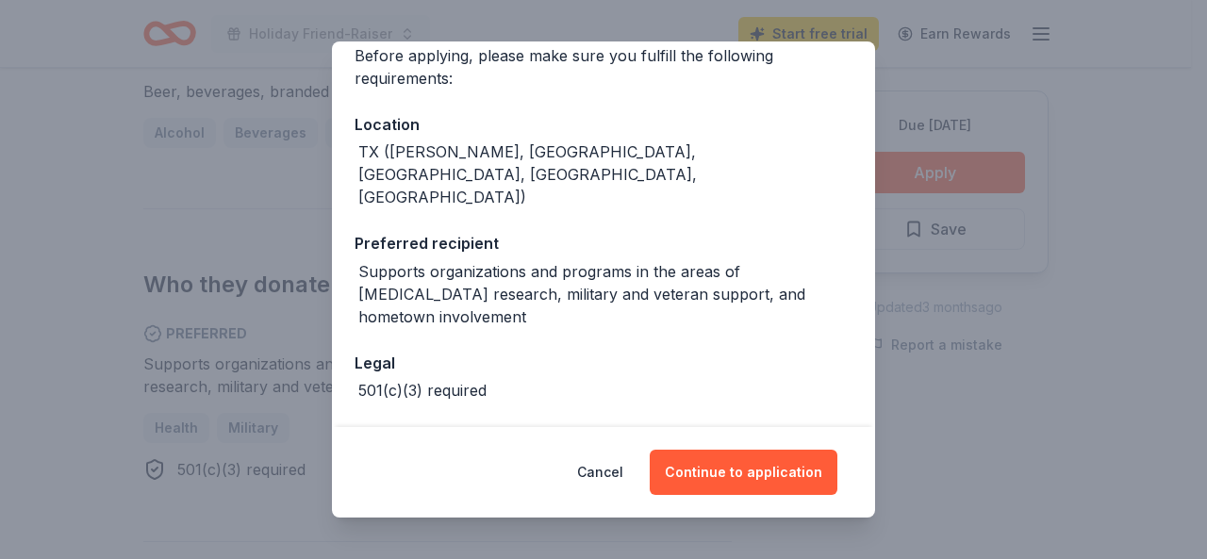
scroll to position [162, 0]
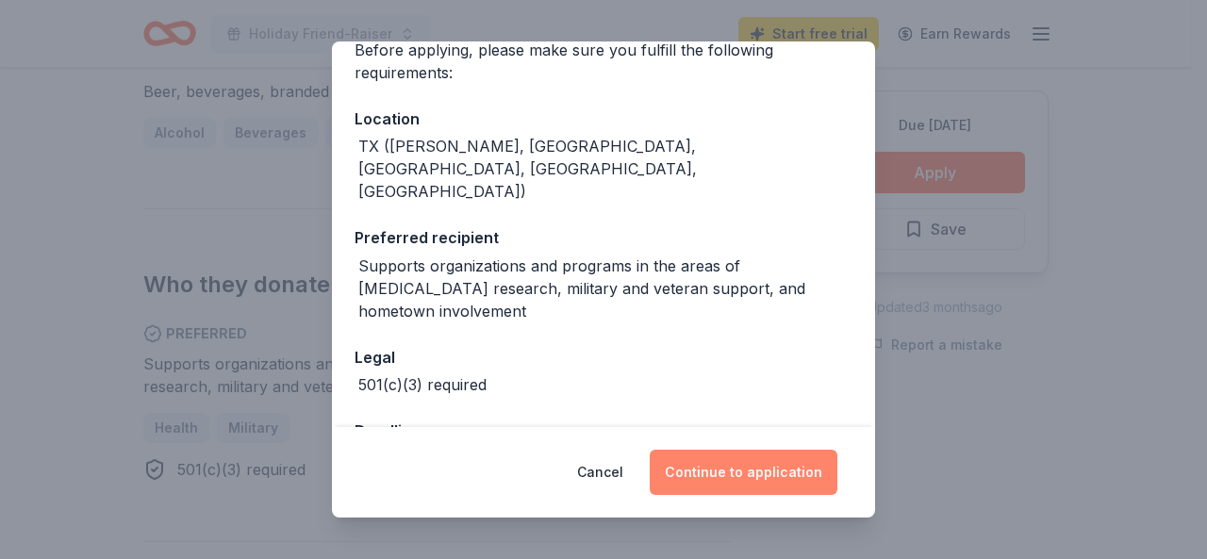
click at [739, 479] on button "Continue to application" at bounding box center [744, 472] width 188 height 45
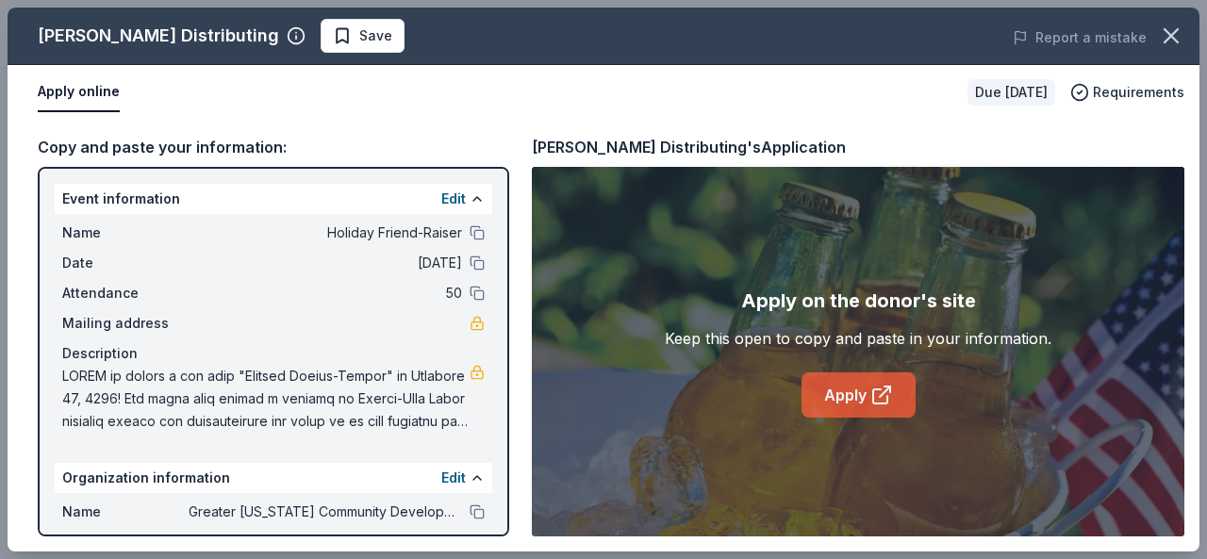
click at [849, 393] on link "Apply" at bounding box center [859, 394] width 114 height 45
